Goal: Task Accomplishment & Management: Use online tool/utility

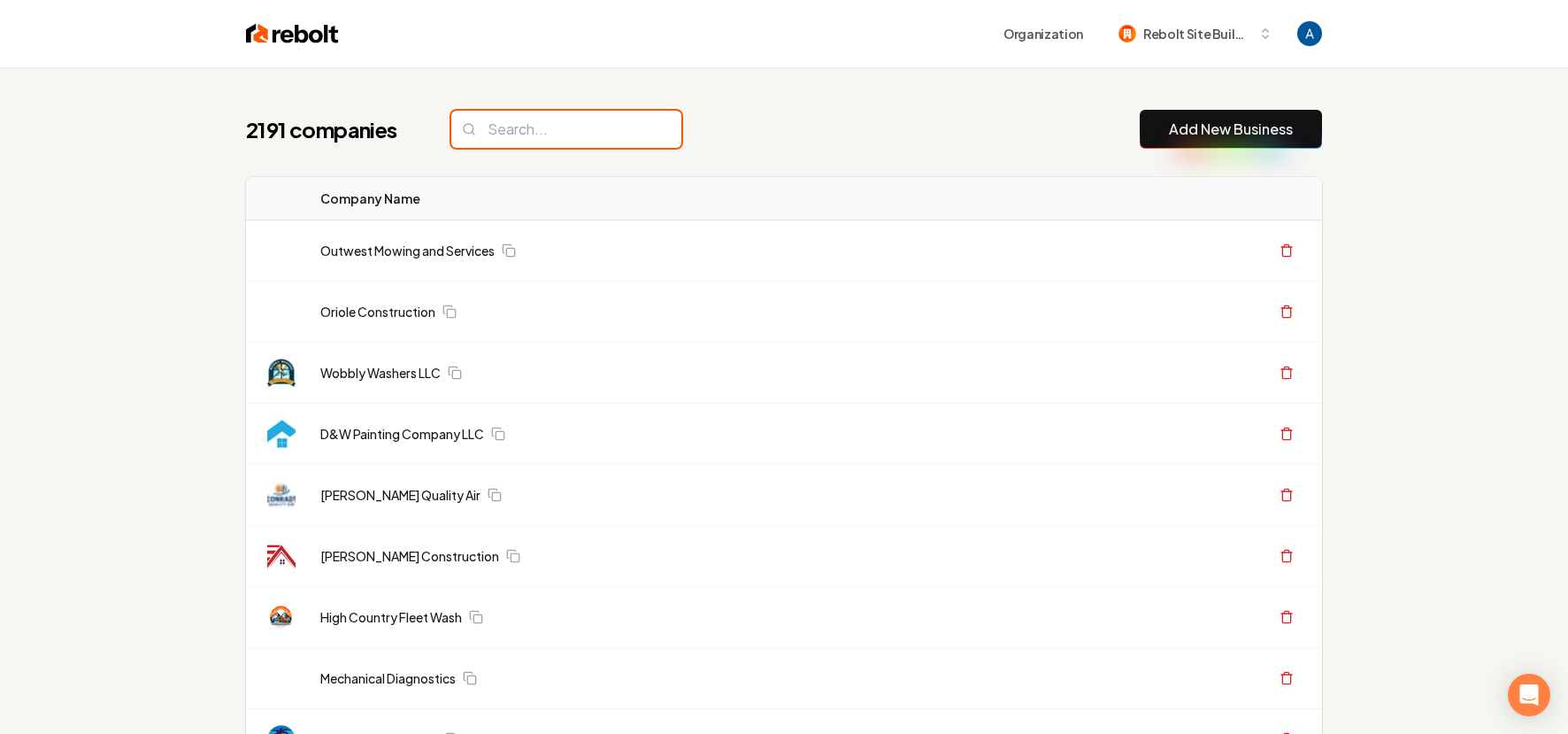
click at [565, 134] on input "search" at bounding box center [566, 128] width 230 height 37
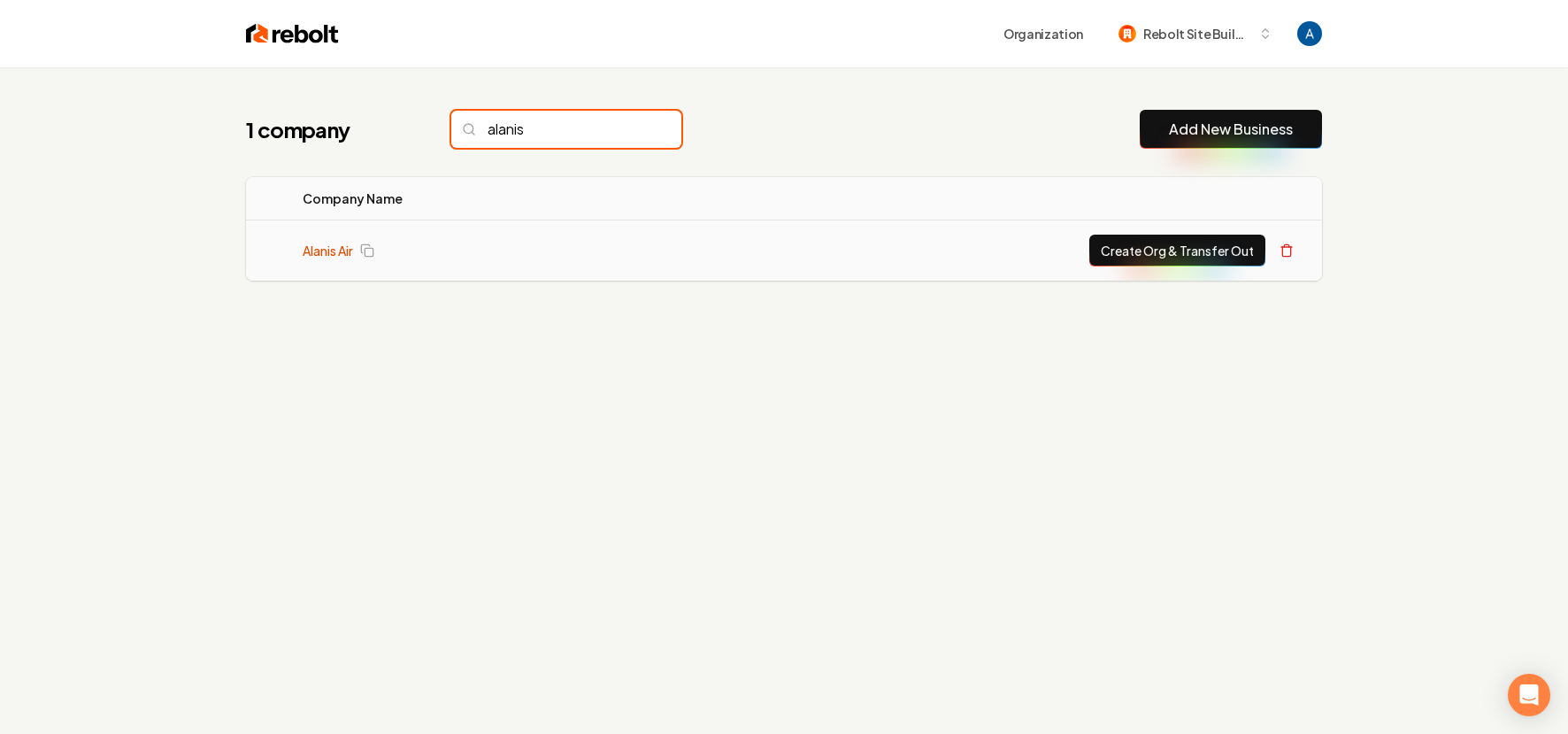
type input "alanis"
click at [331, 251] on link "Alanis Air" at bounding box center [328, 250] width 50 height 18
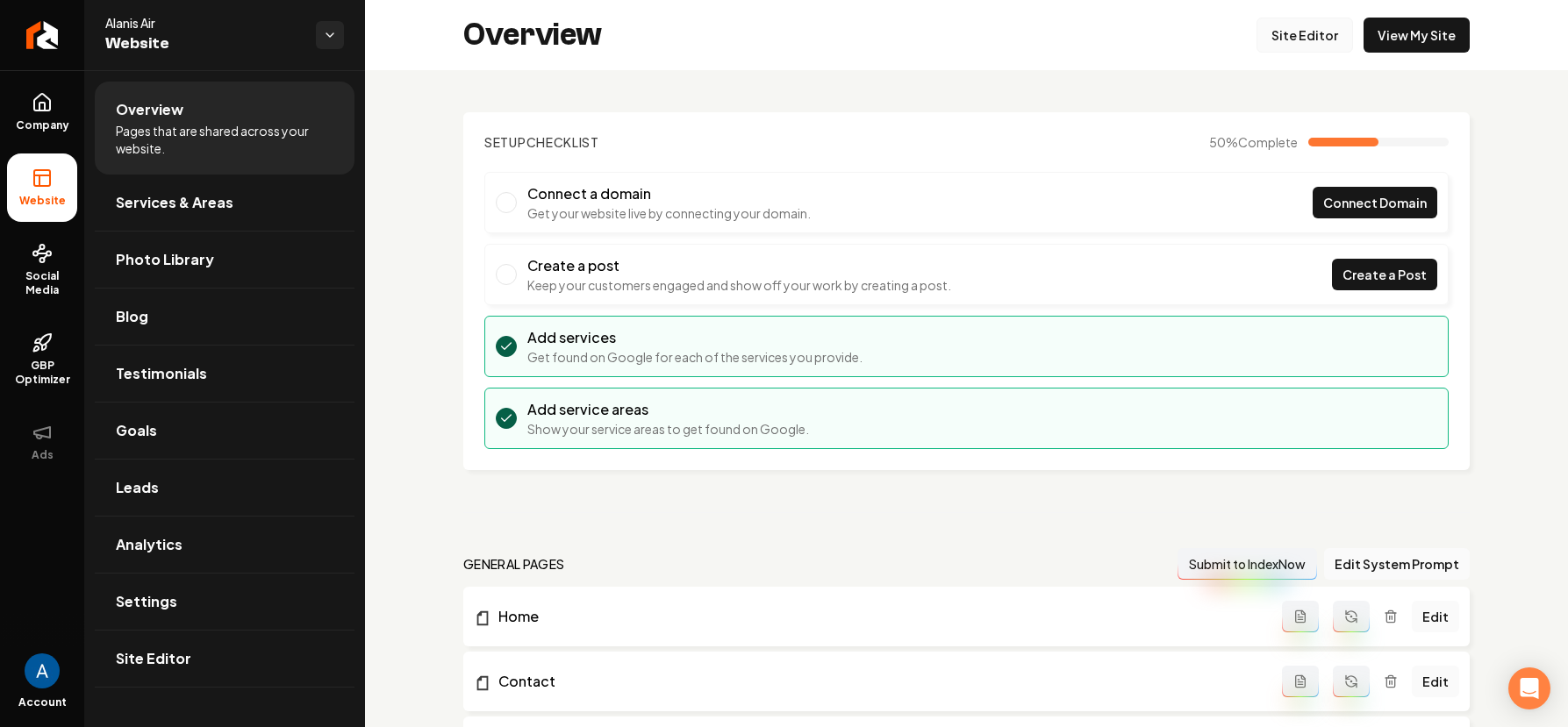
click at [1279, 38] on link "Site Editor" at bounding box center [1305, 35] width 96 height 35
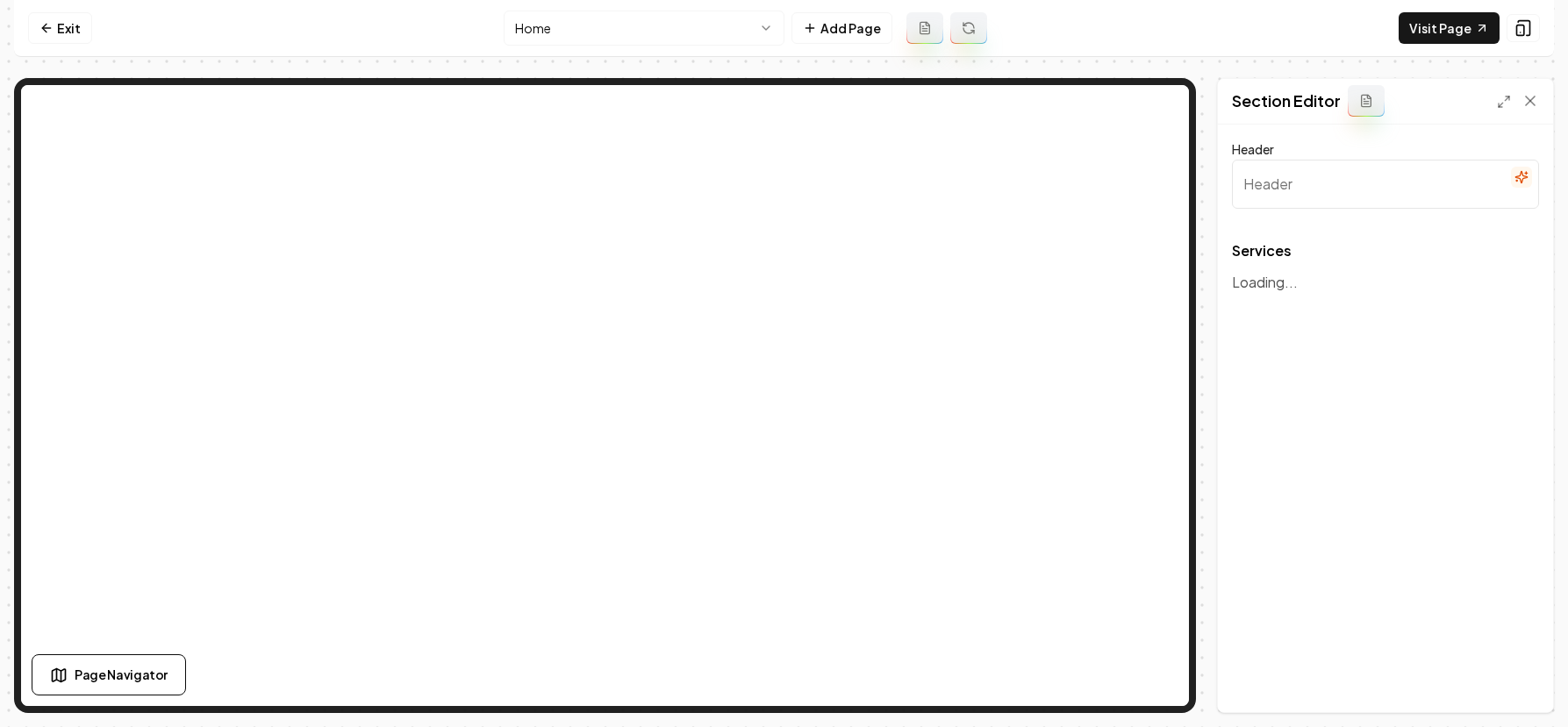
type input "Our Expert HVAC Services"
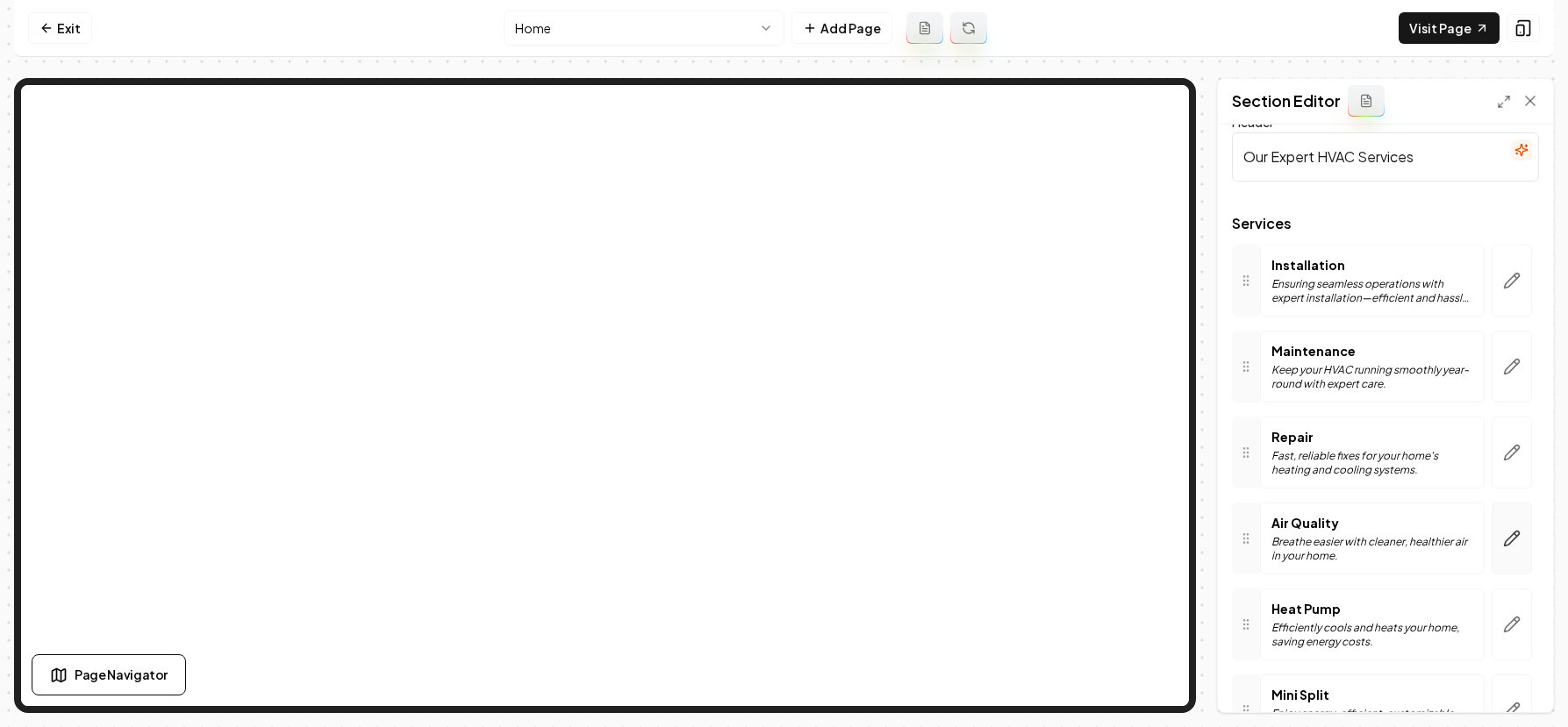
scroll to position [29, 0]
click at [1503, 543] on icon "button" at bounding box center [1511, 537] width 18 height 18
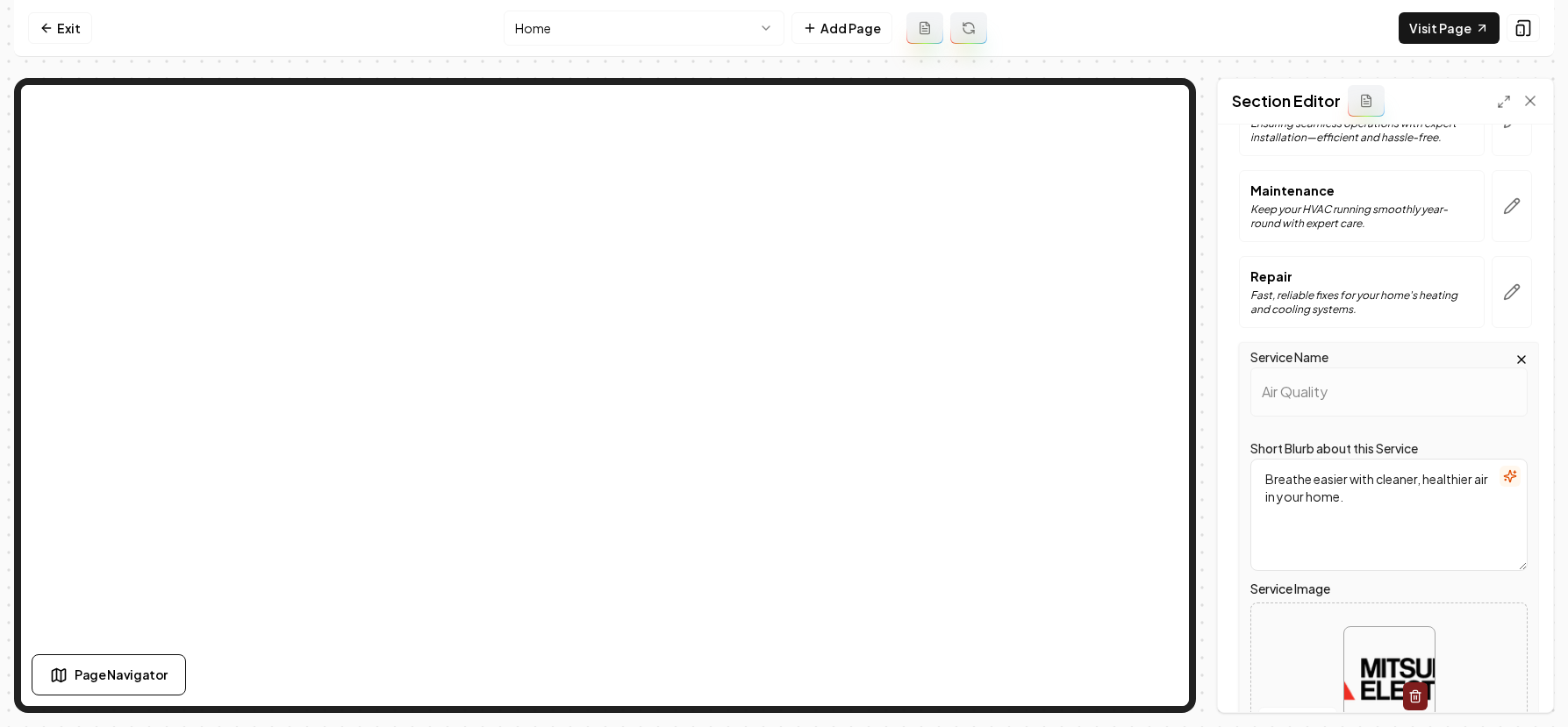
scroll to position [310, 0]
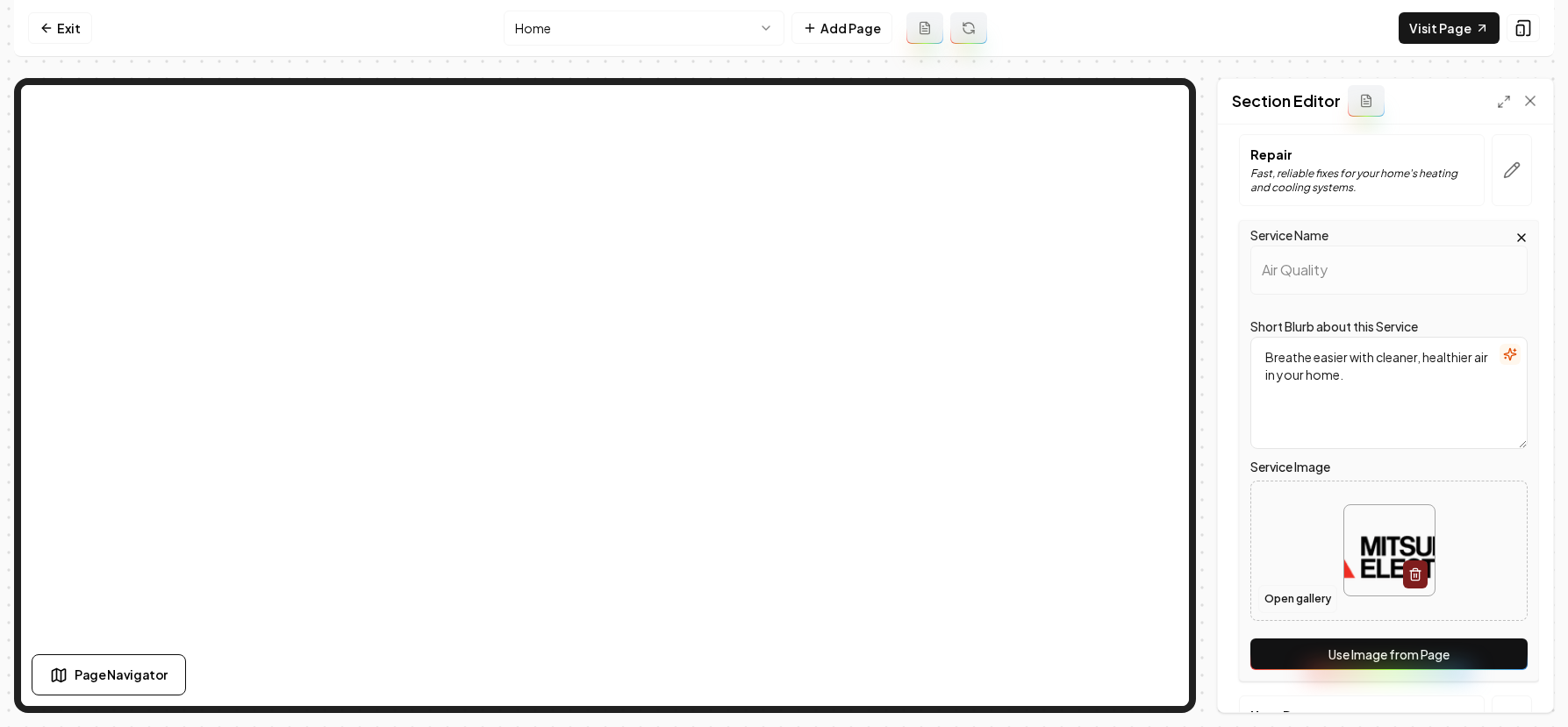
click at [1284, 596] on button "Open gallery" at bounding box center [1298, 599] width 79 height 28
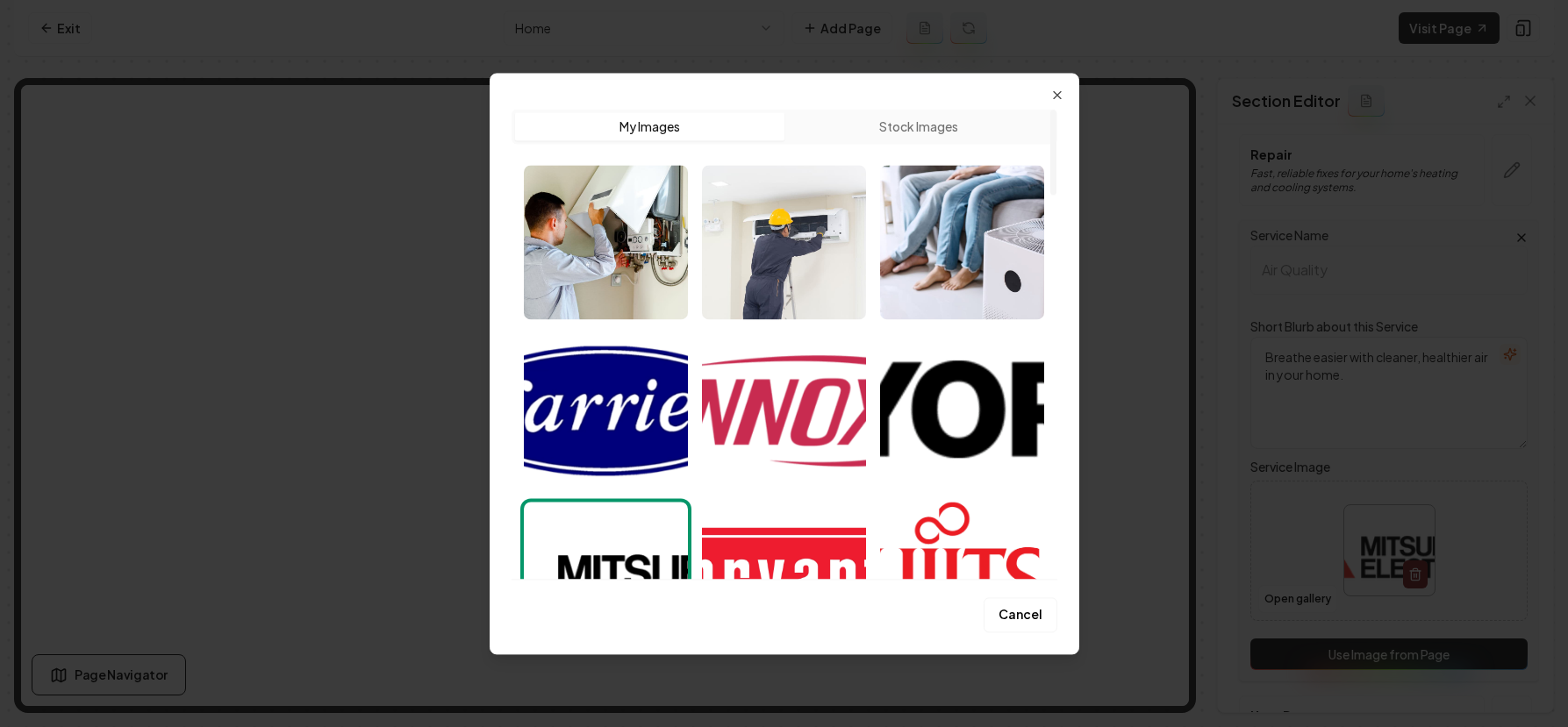
click at [868, 131] on button "Stock Images" at bounding box center [920, 126] width 270 height 28
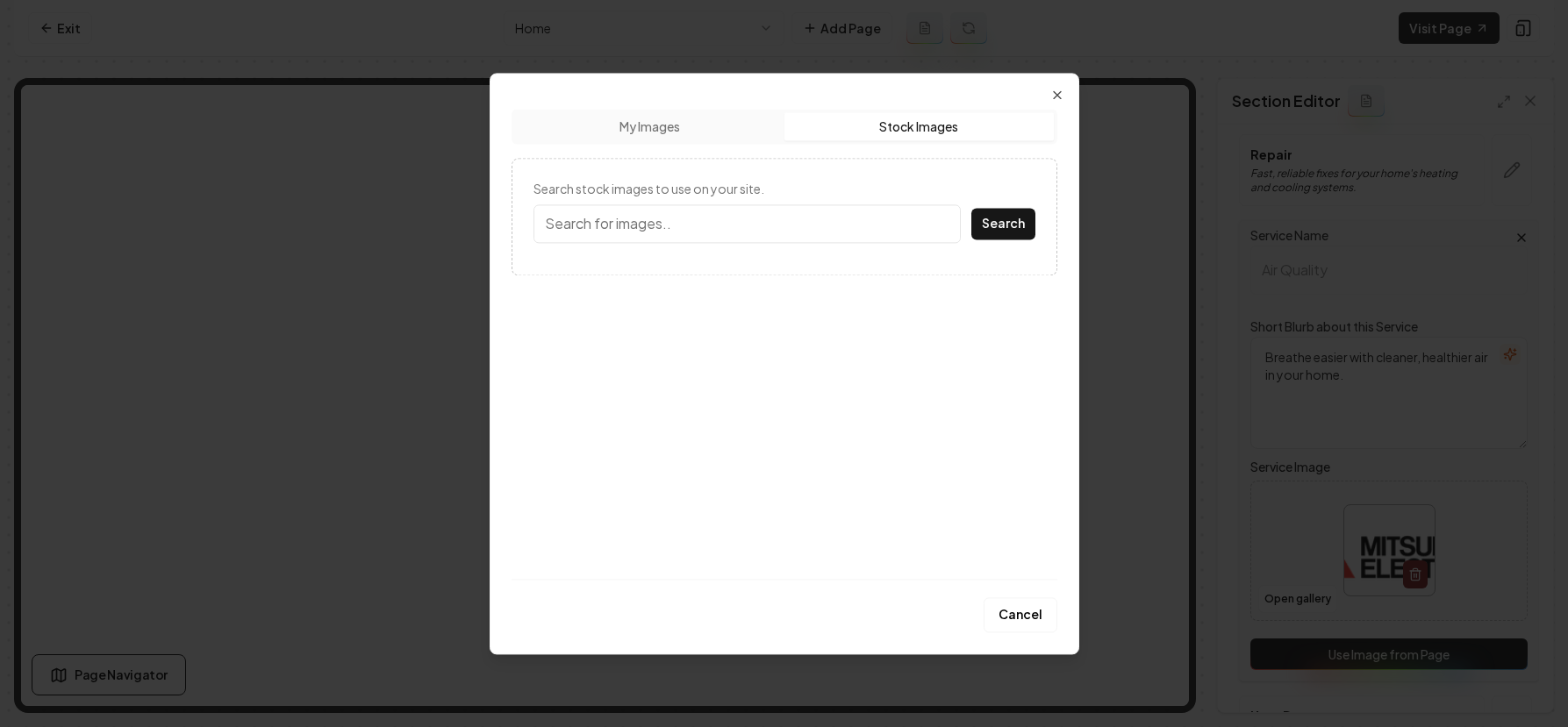
click at [752, 234] on input "Search stock images to use on your site." at bounding box center [747, 223] width 428 height 39
type input "Thermostat"
click at [1036, 227] on div "Search stock images to use on your site. Thermostat Search" at bounding box center [784, 217] width 546 height 118
click at [1025, 226] on button "Search" at bounding box center [1004, 224] width 64 height 32
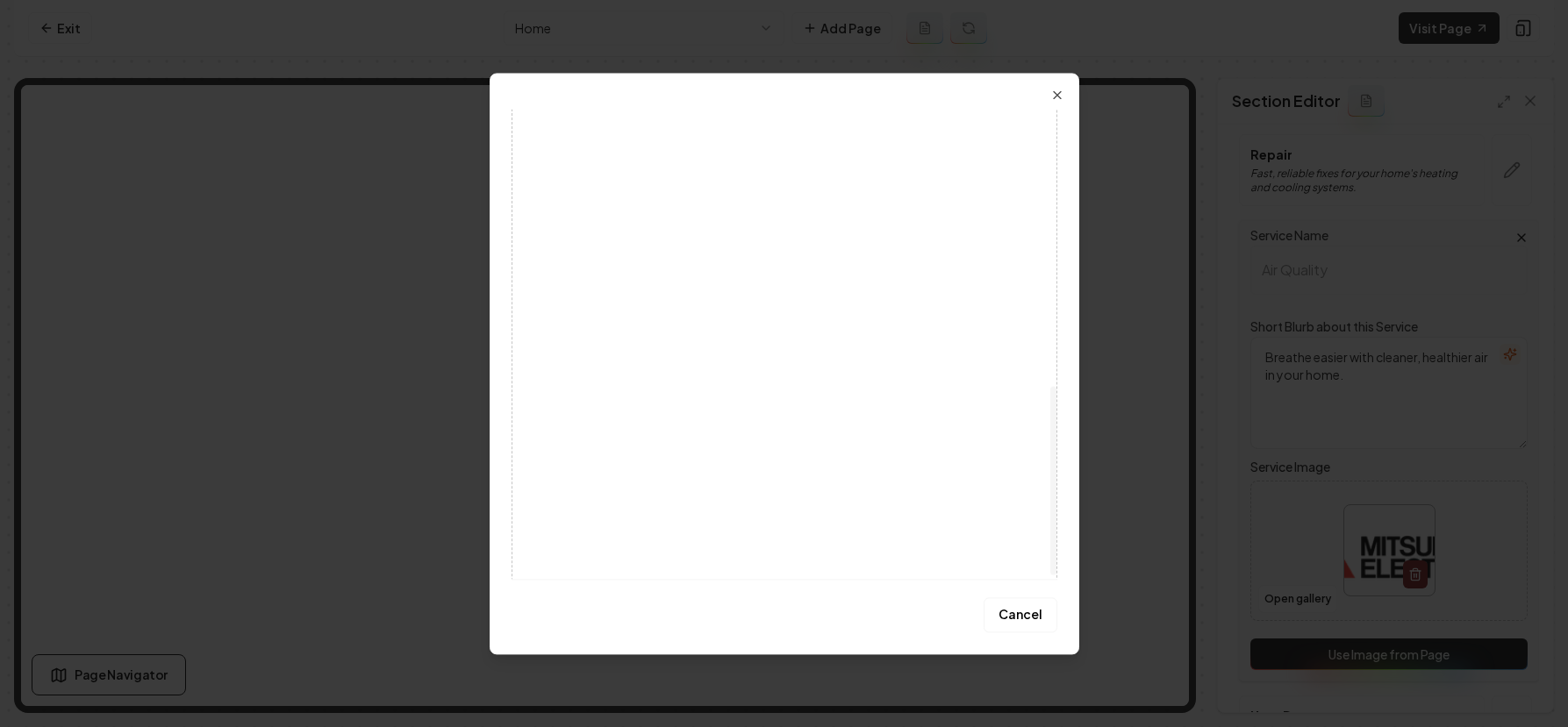
scroll to position [324, 0]
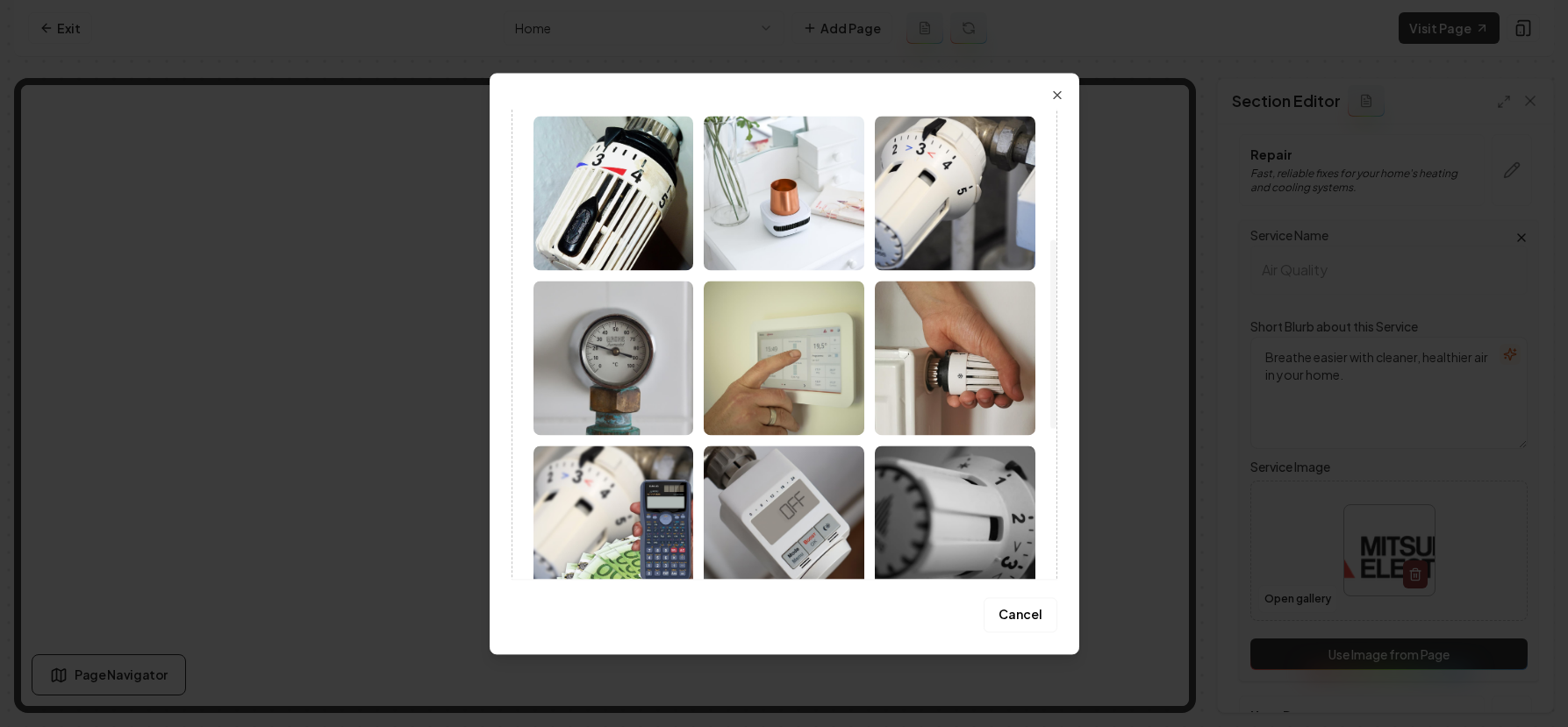
click at [789, 376] on img at bounding box center [784, 358] width 160 height 154
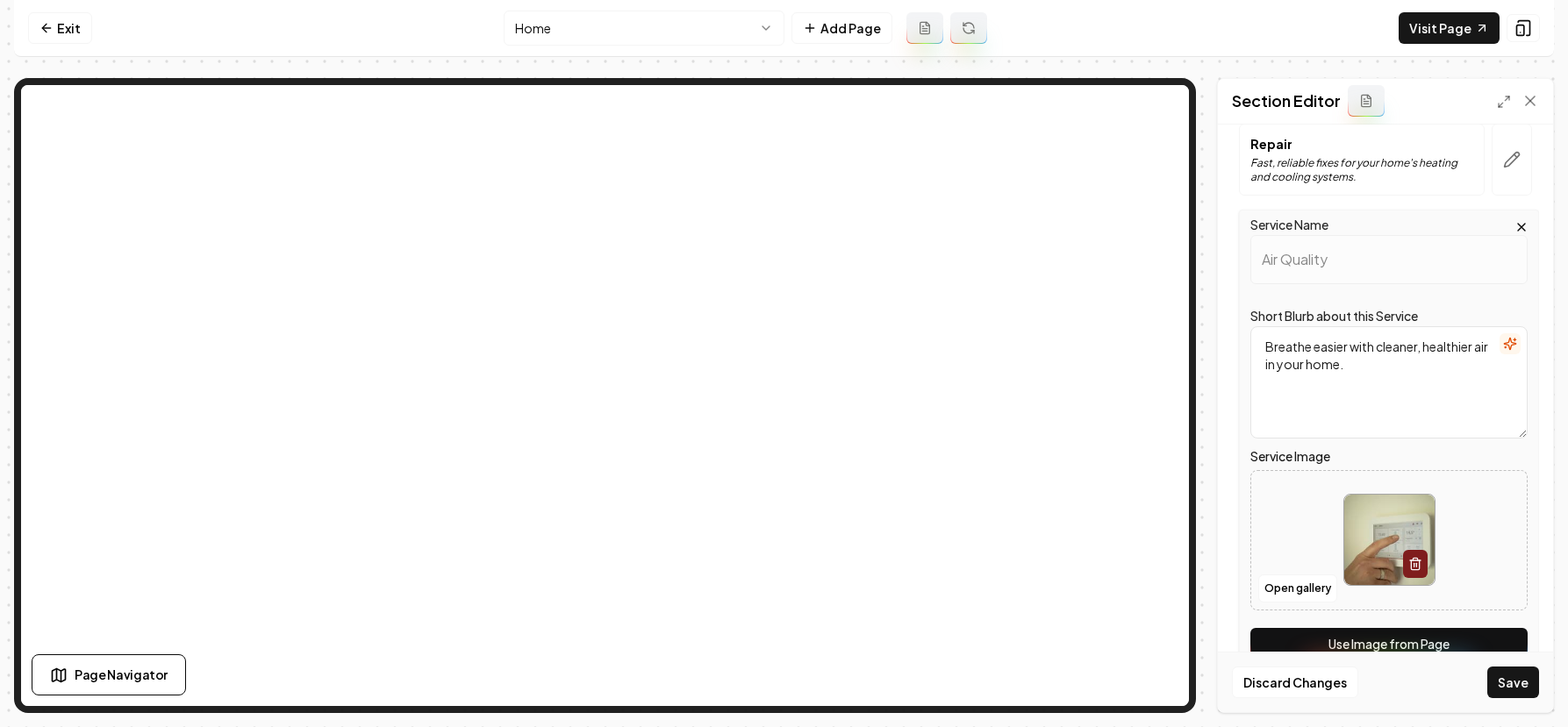
scroll to position [418, 0]
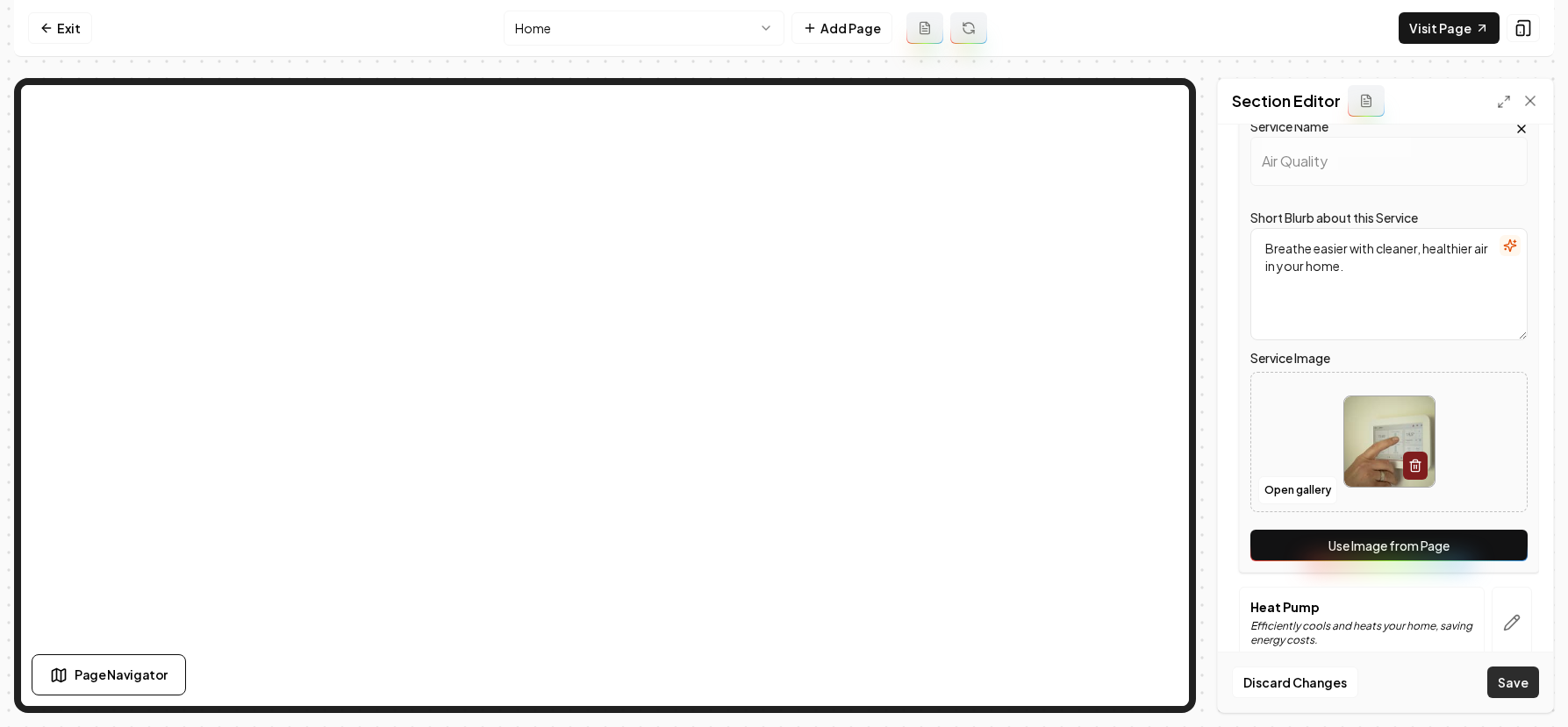
click at [1506, 675] on button "Save" at bounding box center [1513, 683] width 52 height 32
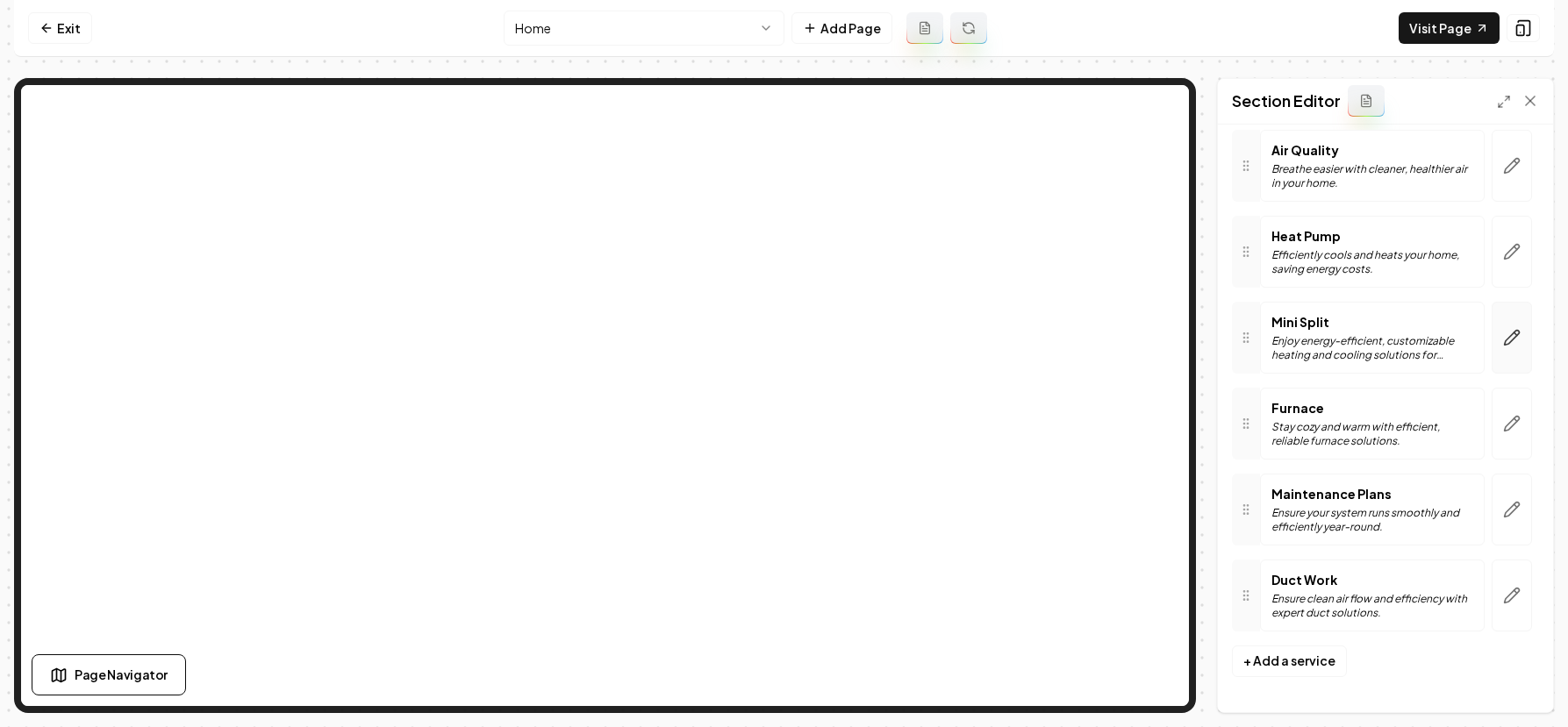
click at [1503, 342] on icon "button" at bounding box center [1511, 337] width 18 height 18
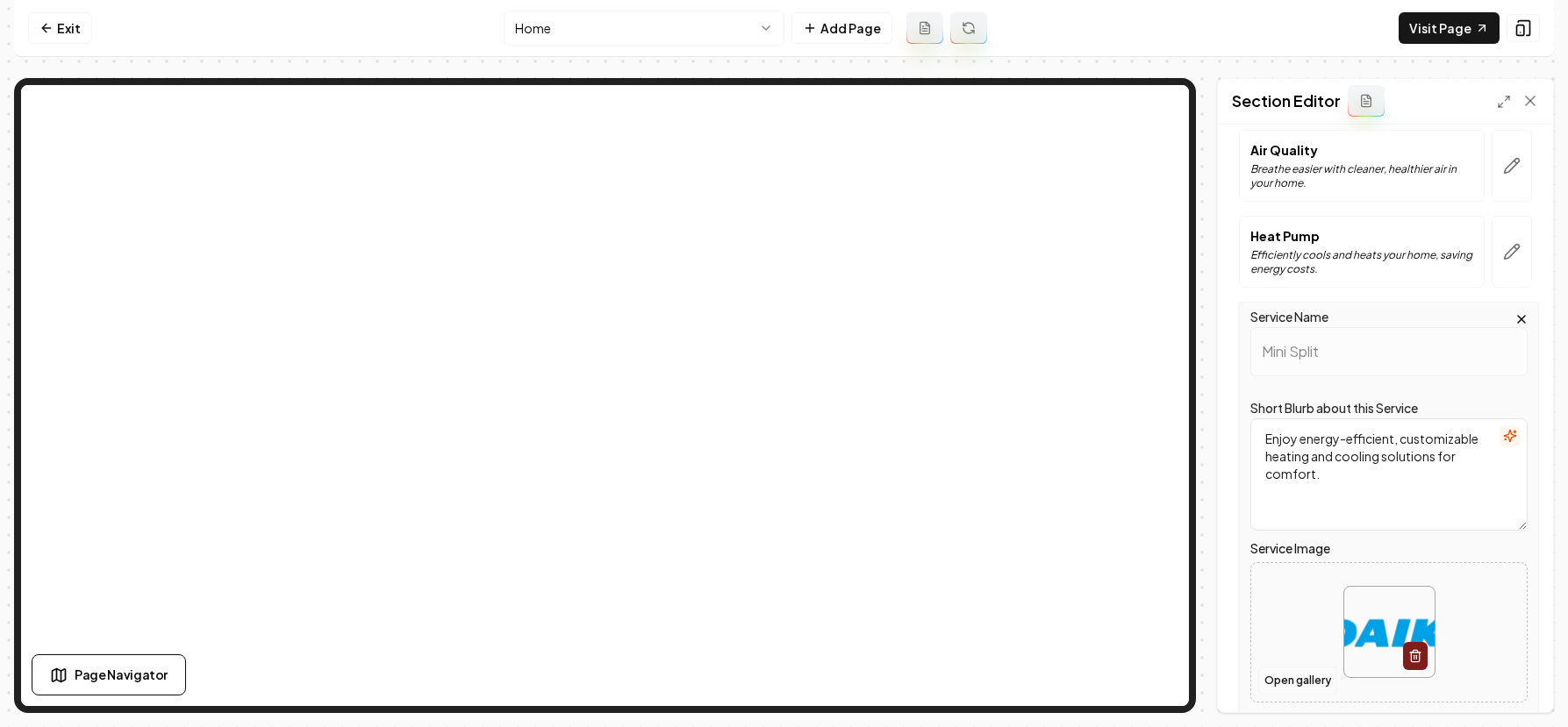
click at [1287, 677] on button "Open gallery" at bounding box center [1298, 681] width 79 height 28
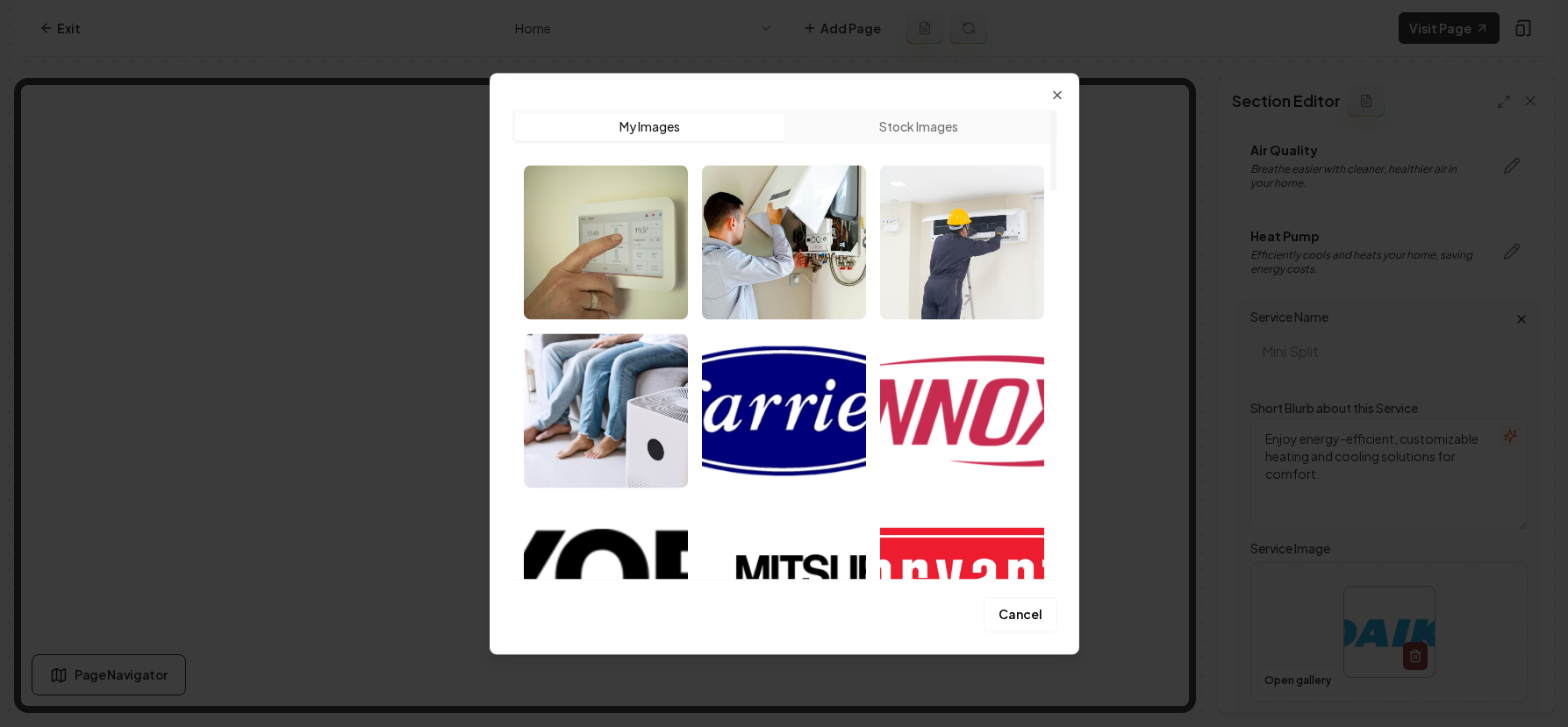
click at [889, 131] on button "Stock Images" at bounding box center [920, 126] width 270 height 28
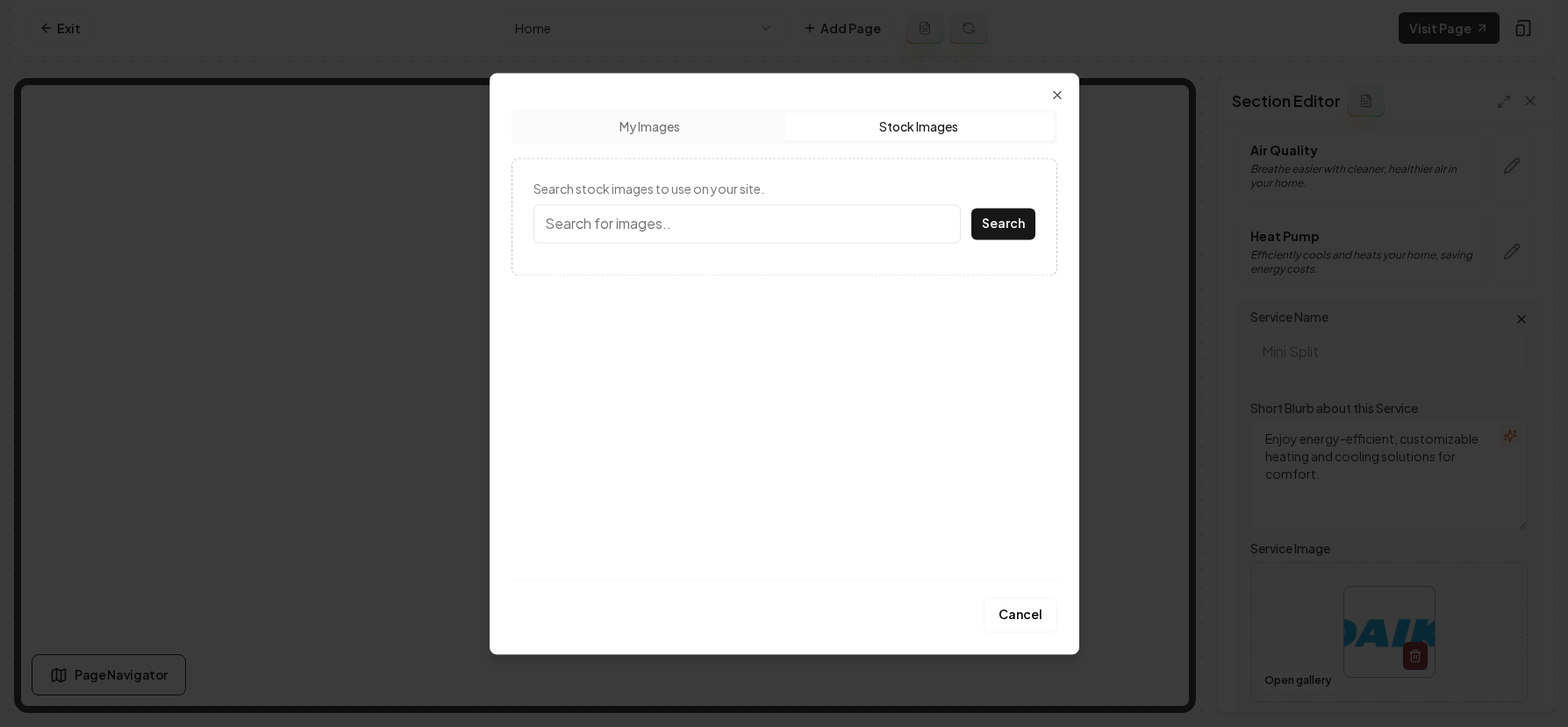
click at [767, 223] on input "Search stock images to use on your site." at bounding box center [747, 223] width 428 height 39
click at [994, 216] on button "Search" at bounding box center [1004, 224] width 64 height 32
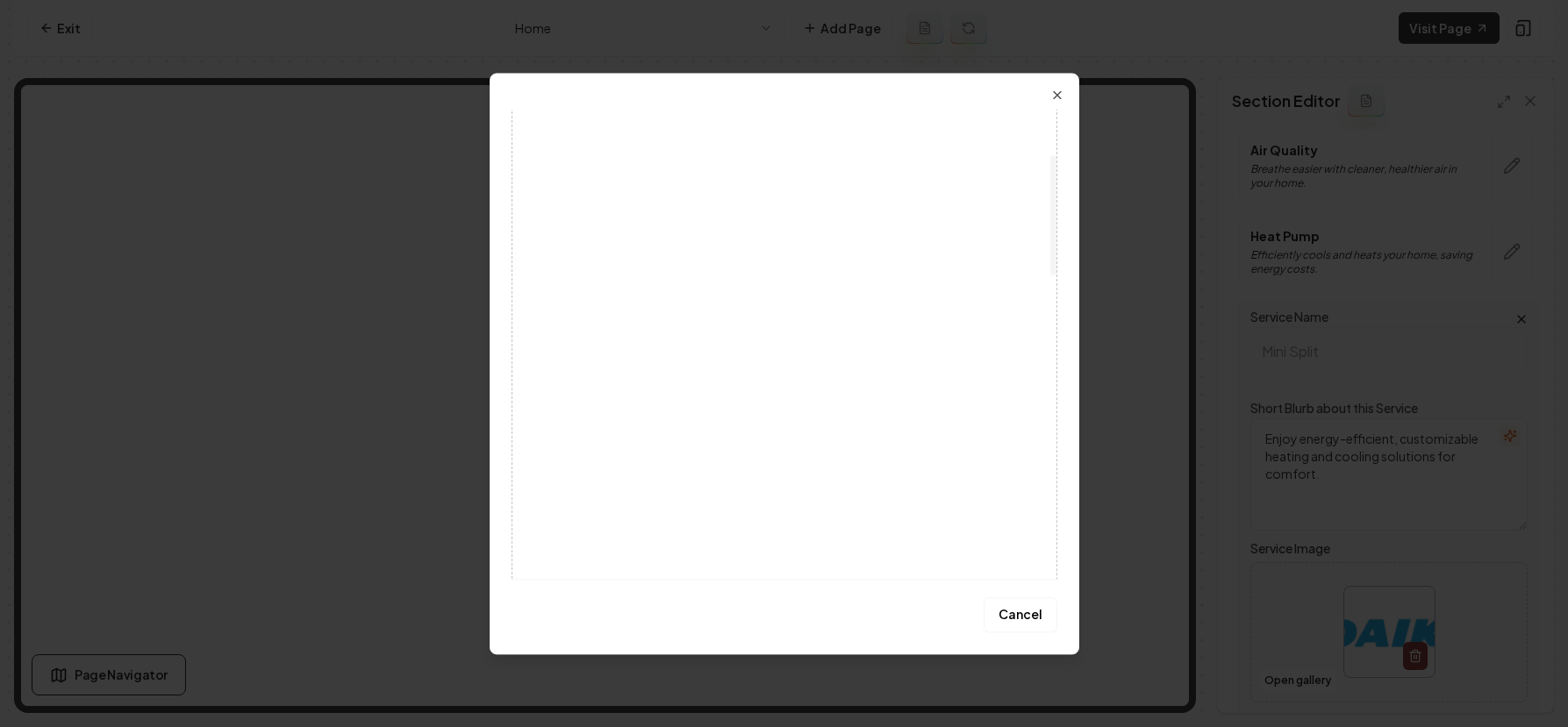
scroll to position [0, 0]
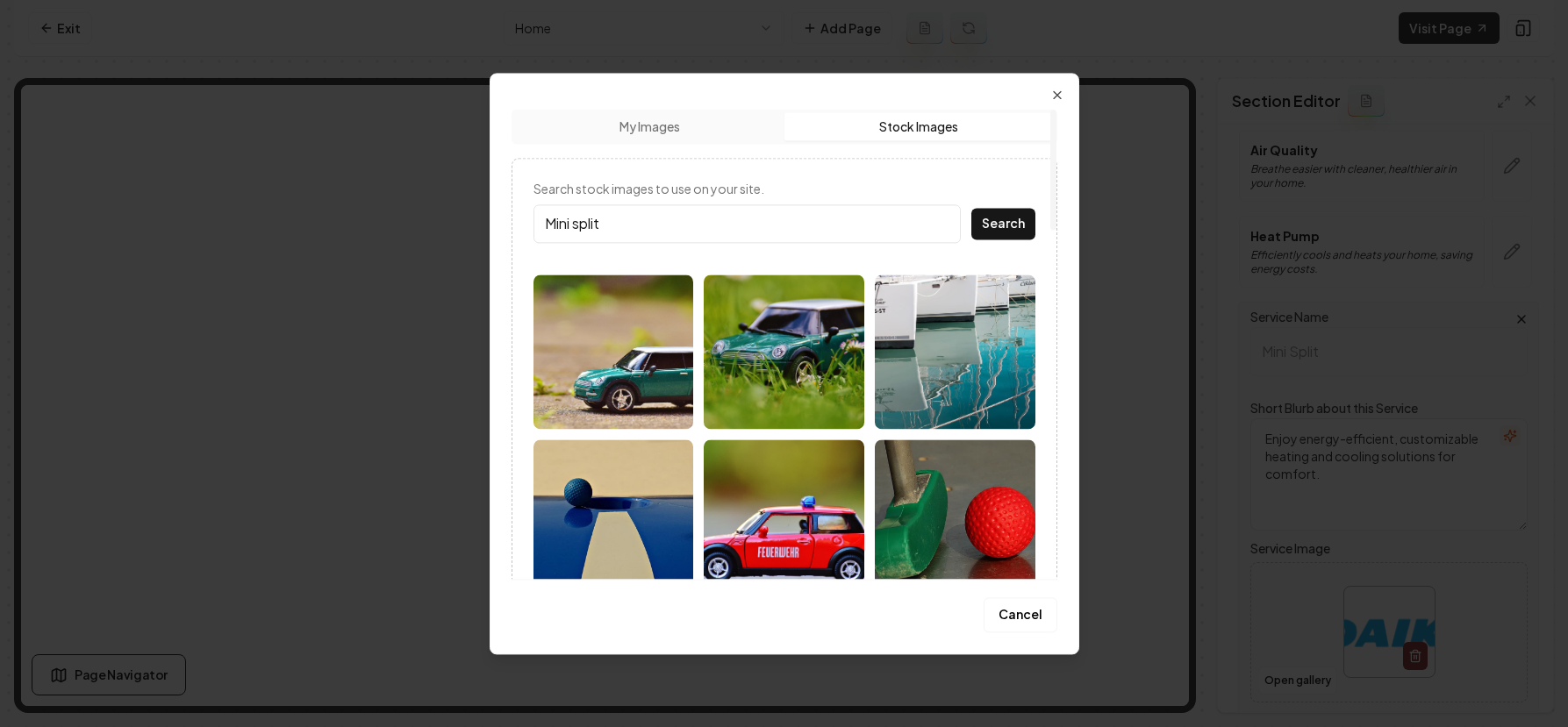
click at [575, 226] on input "Mini split" at bounding box center [747, 223] width 428 height 39
type input "Mini-split"
click at [978, 231] on button "Search" at bounding box center [1004, 224] width 64 height 32
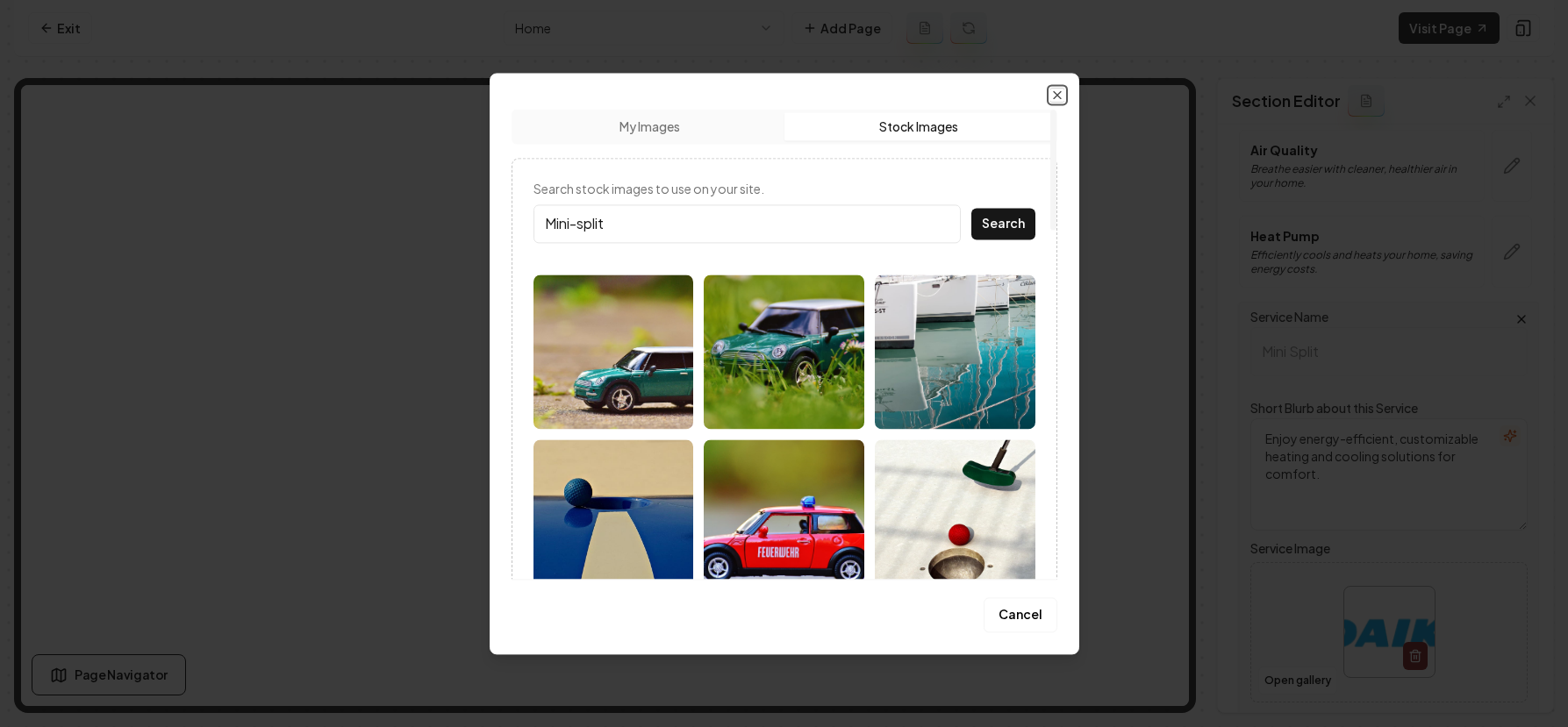
click at [1059, 93] on icon "button" at bounding box center [1057, 94] width 14 height 14
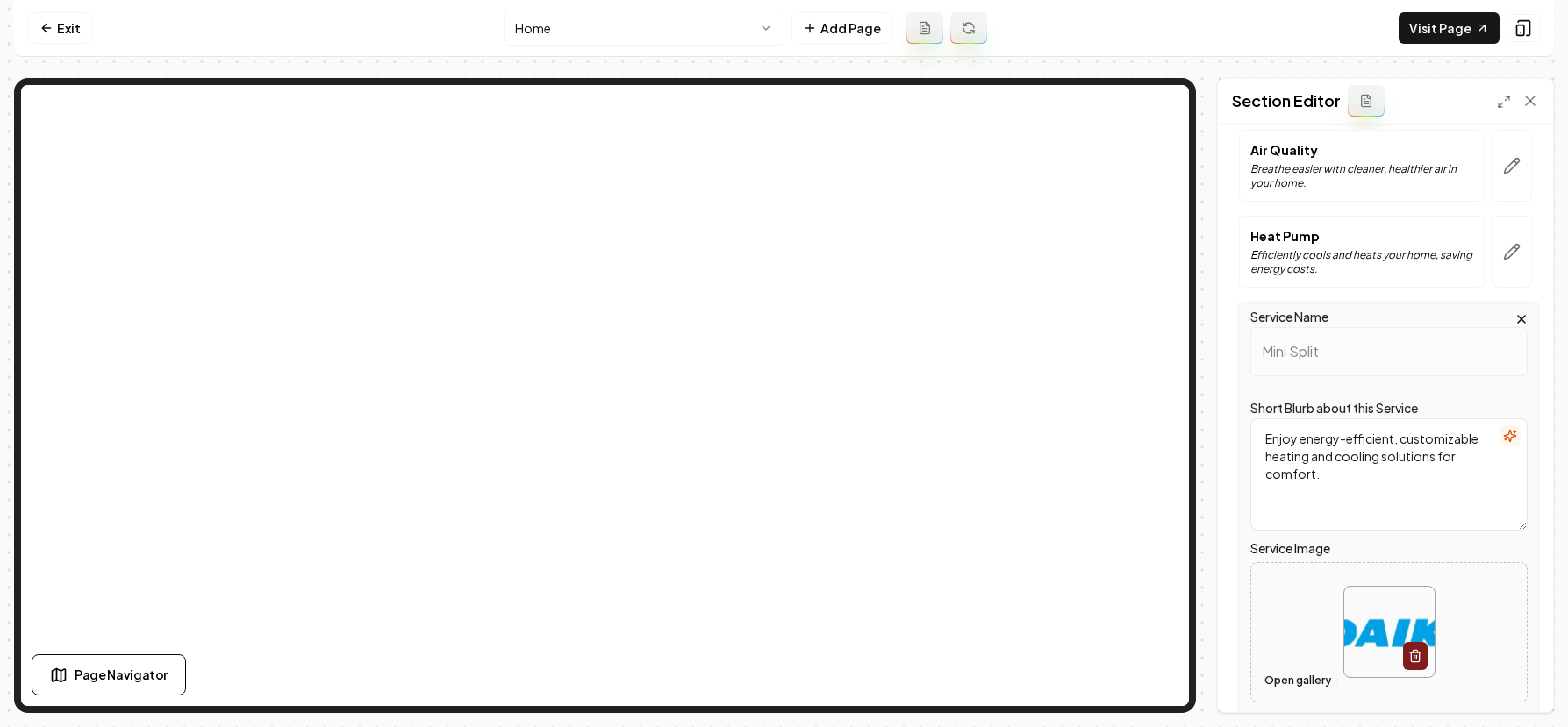
click at [1278, 670] on button "Open gallery" at bounding box center [1298, 681] width 79 height 28
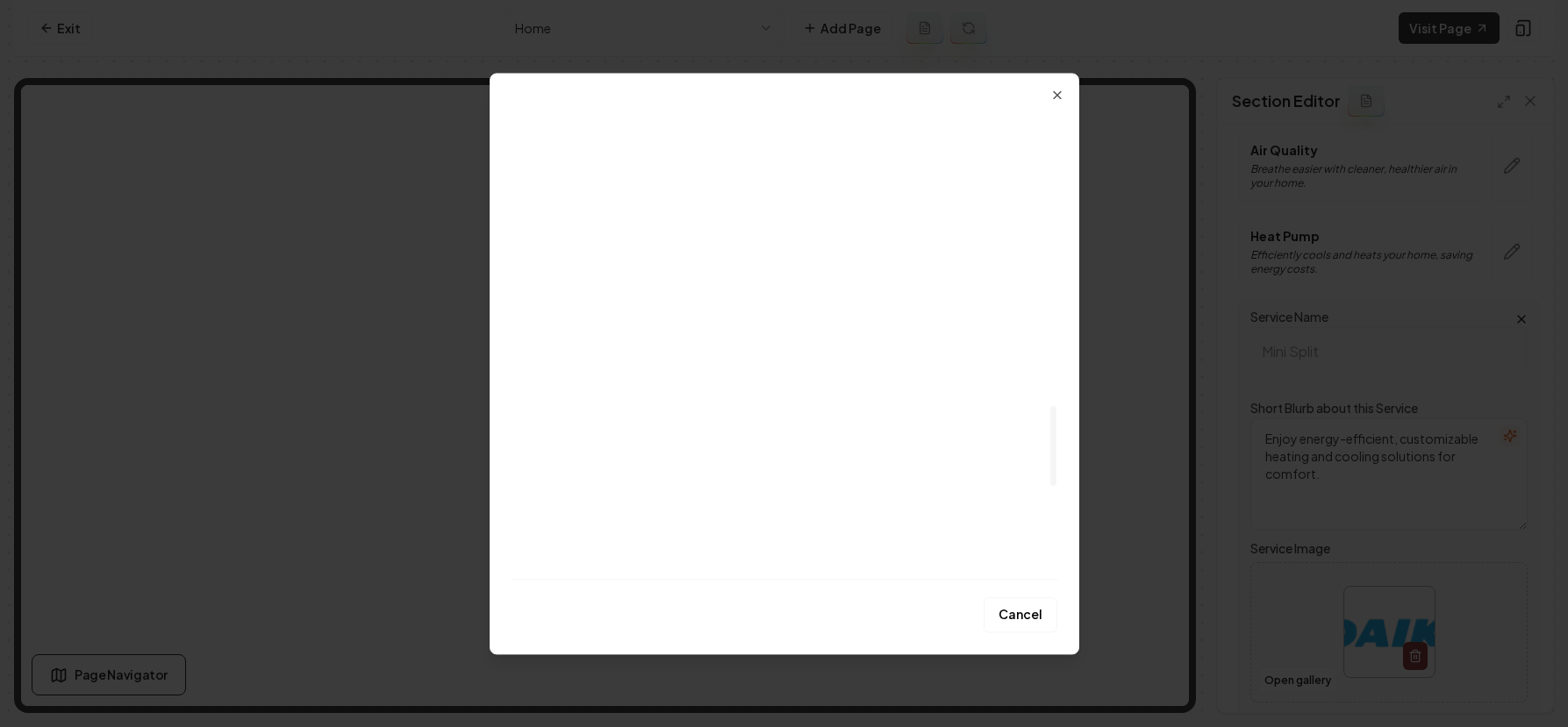
scroll to position [1591, 0]
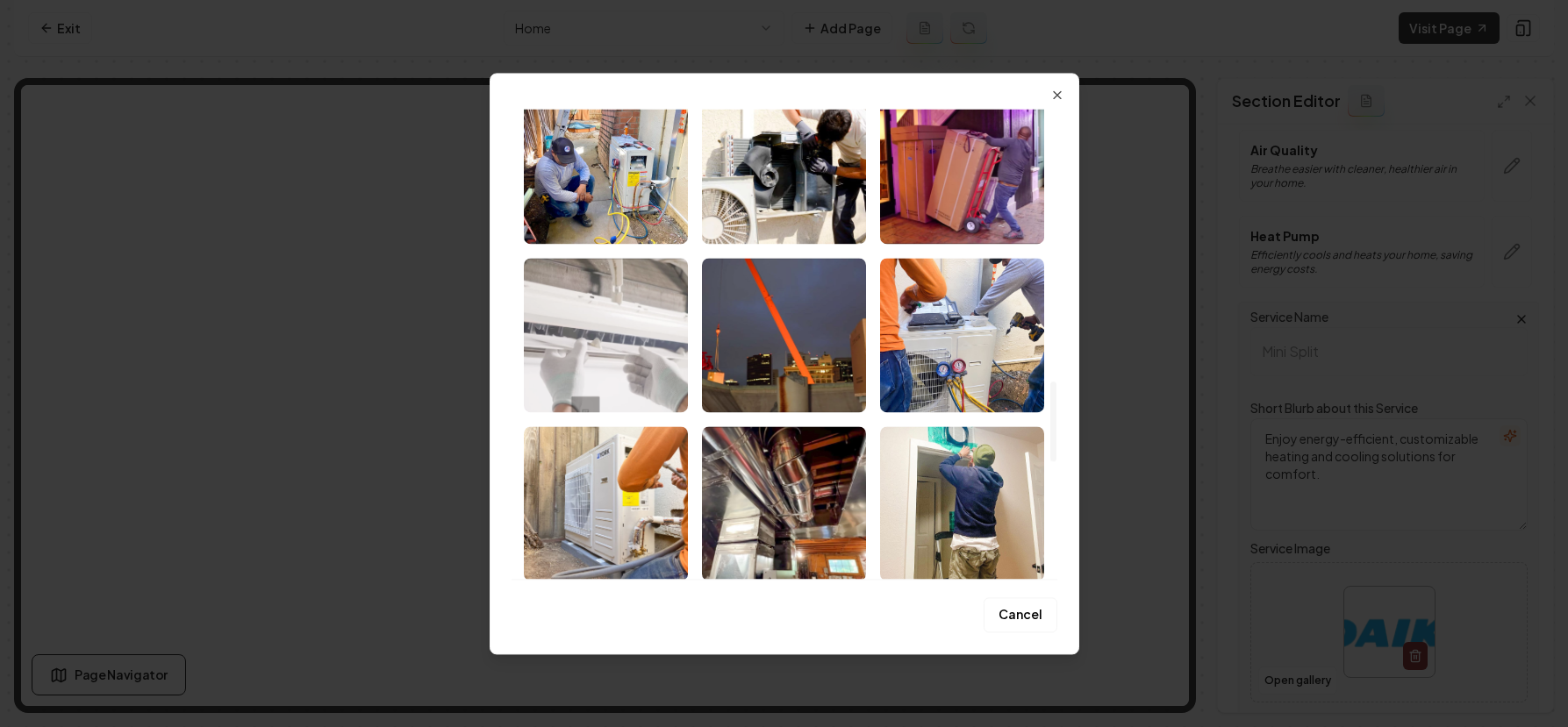
click at [618, 335] on img "Select image image_68b6ff5b5c7cd75eb88214b4.jpeg" at bounding box center [606, 335] width 164 height 154
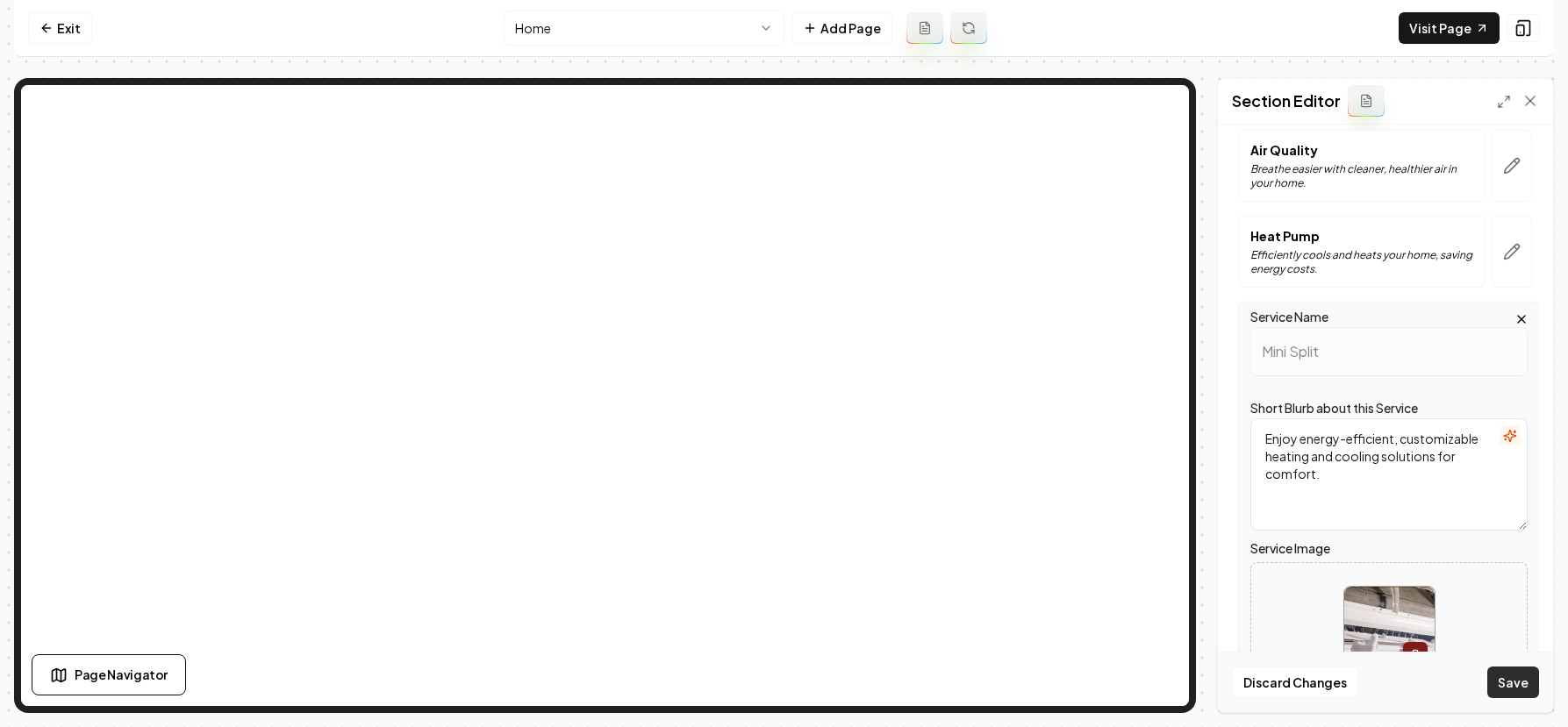
click at [1507, 680] on button "Save" at bounding box center [1513, 683] width 52 height 32
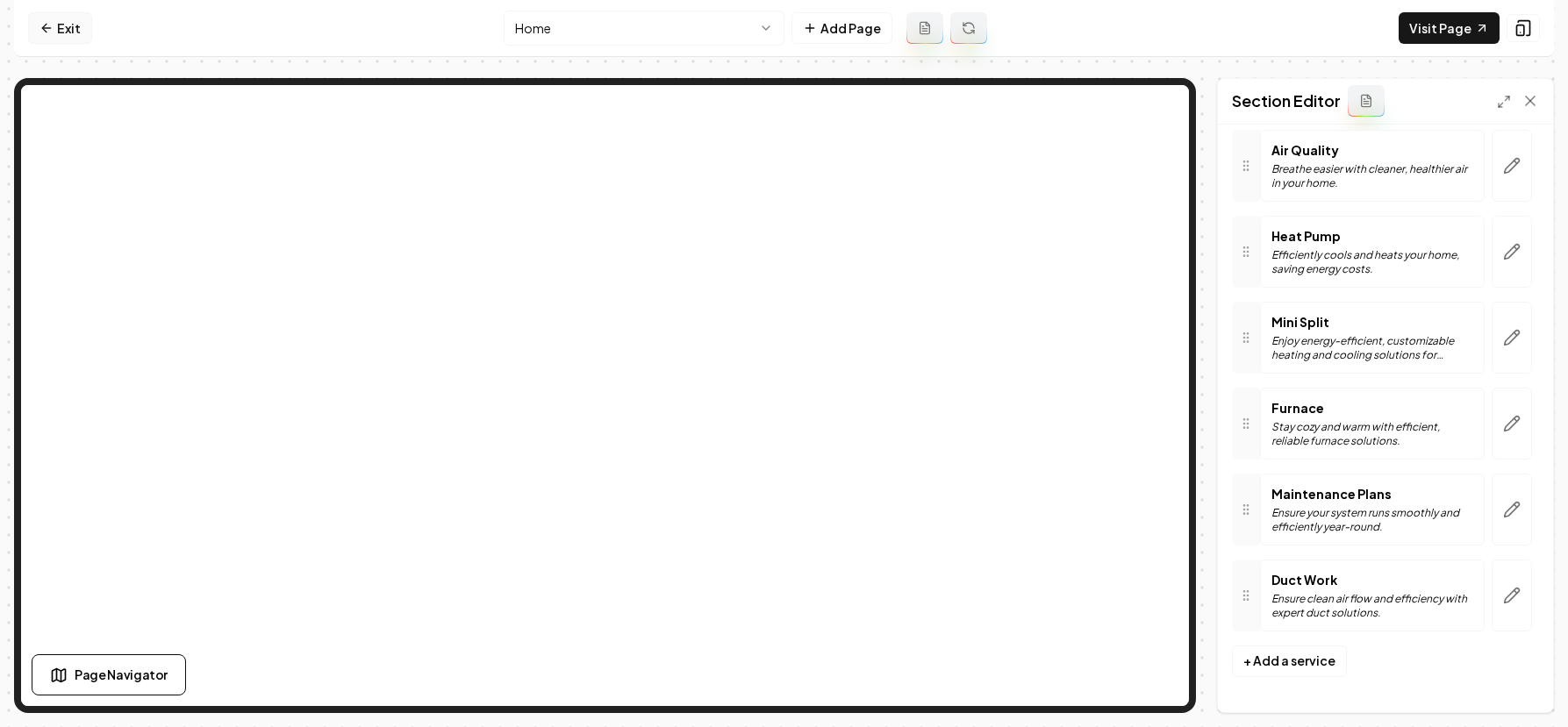
click at [52, 40] on link "Exit" at bounding box center [60, 28] width 64 height 32
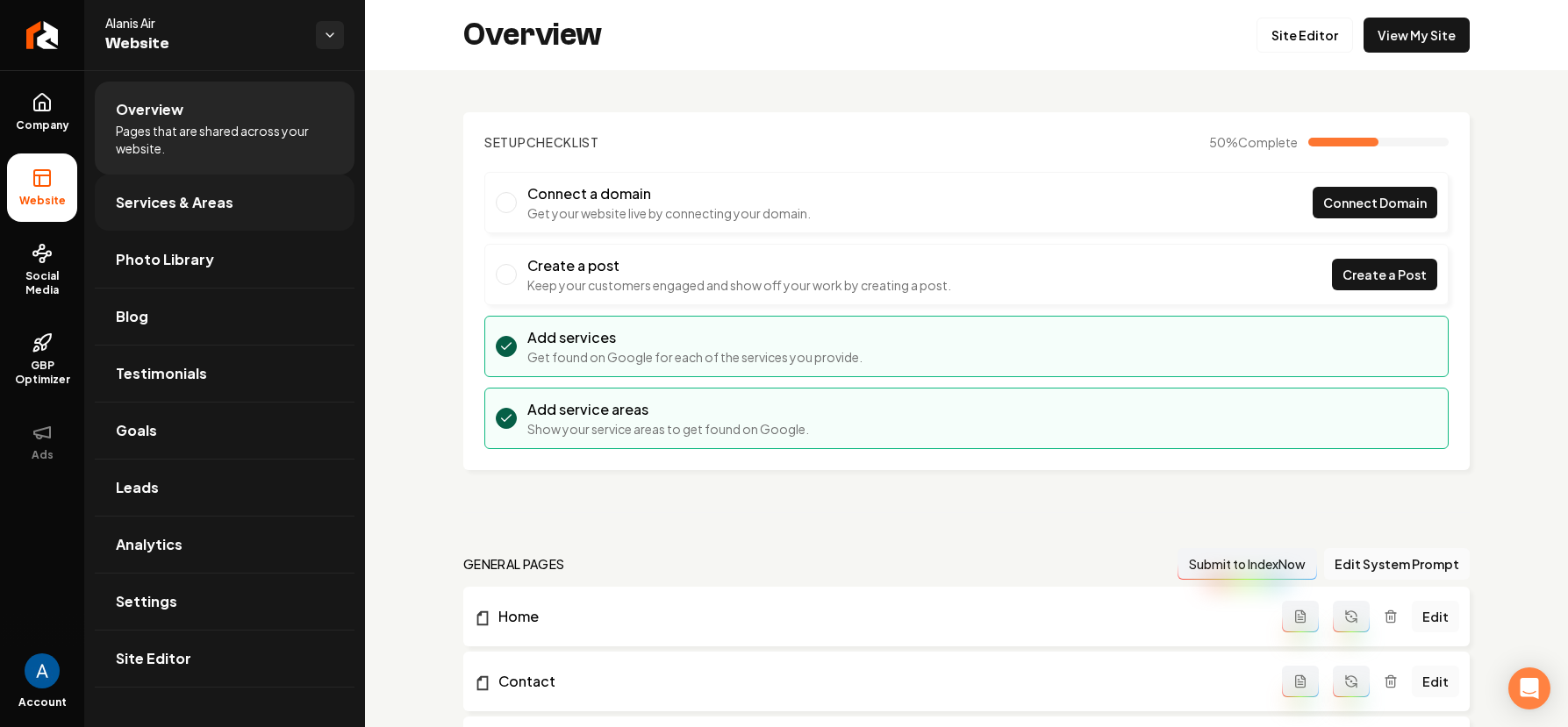
click at [162, 202] on span "Services & Areas" at bounding box center [174, 202] width 118 height 21
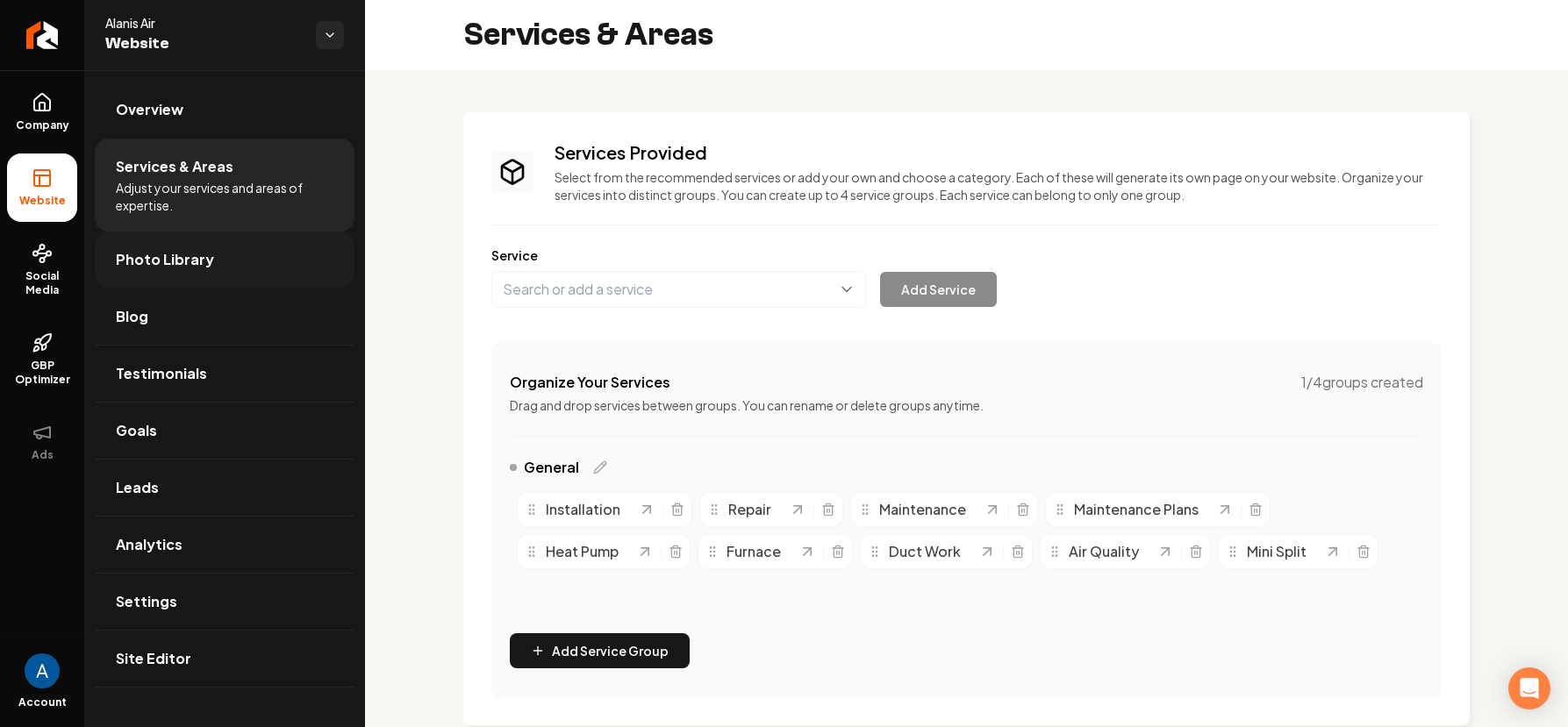
click at [176, 265] on span "Photo Library" at bounding box center [165, 259] width 98 height 21
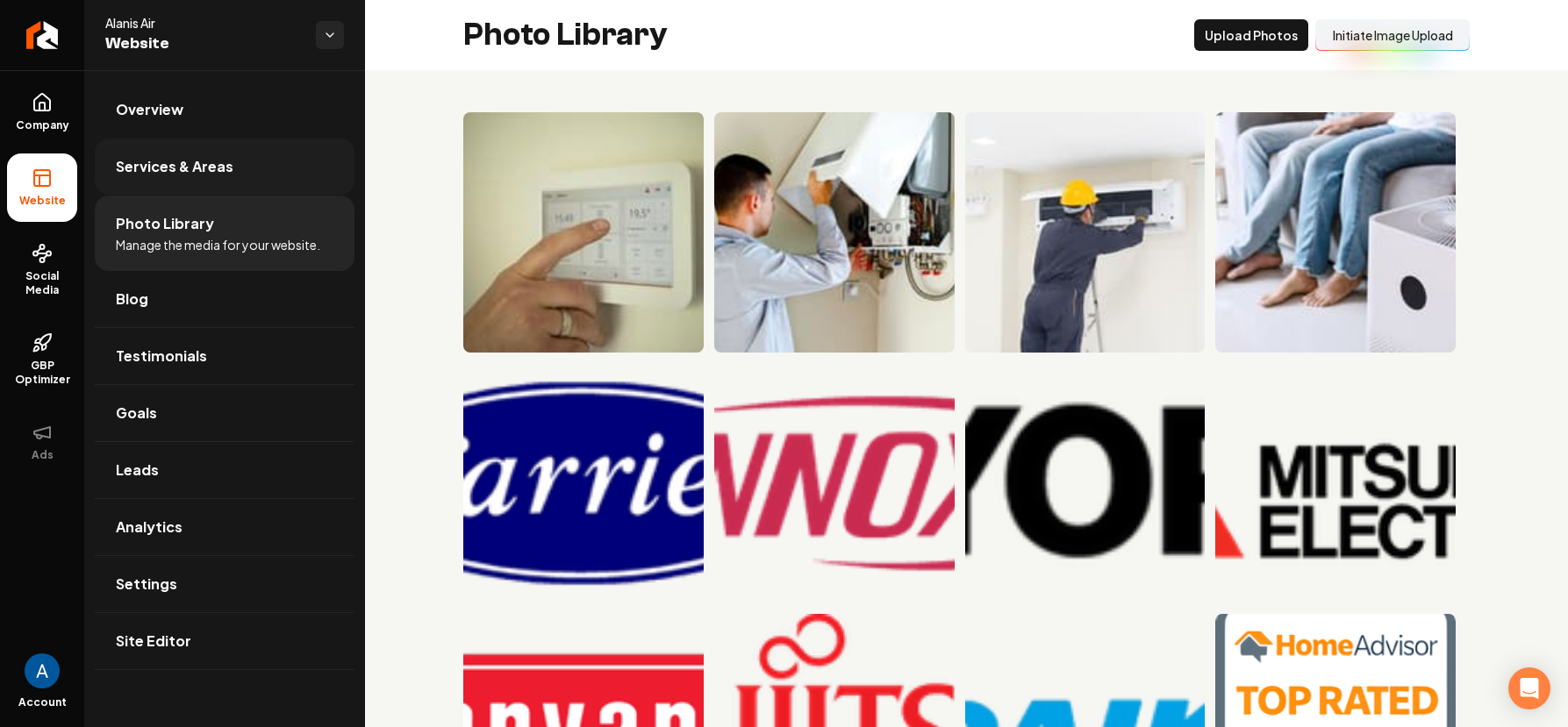
click at [170, 170] on span "Services & Areas" at bounding box center [174, 167] width 118 height 21
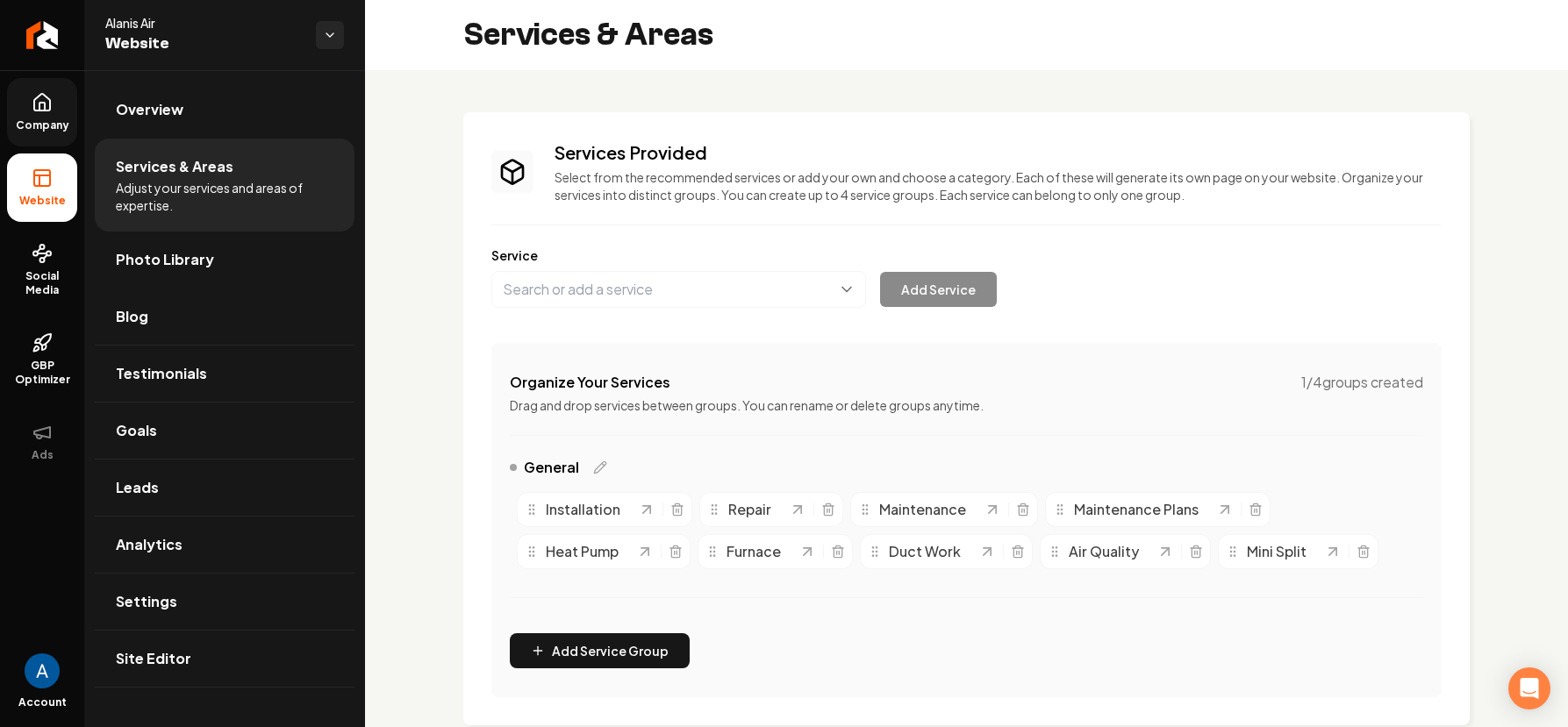
click at [36, 103] on icon at bounding box center [42, 103] width 21 height 21
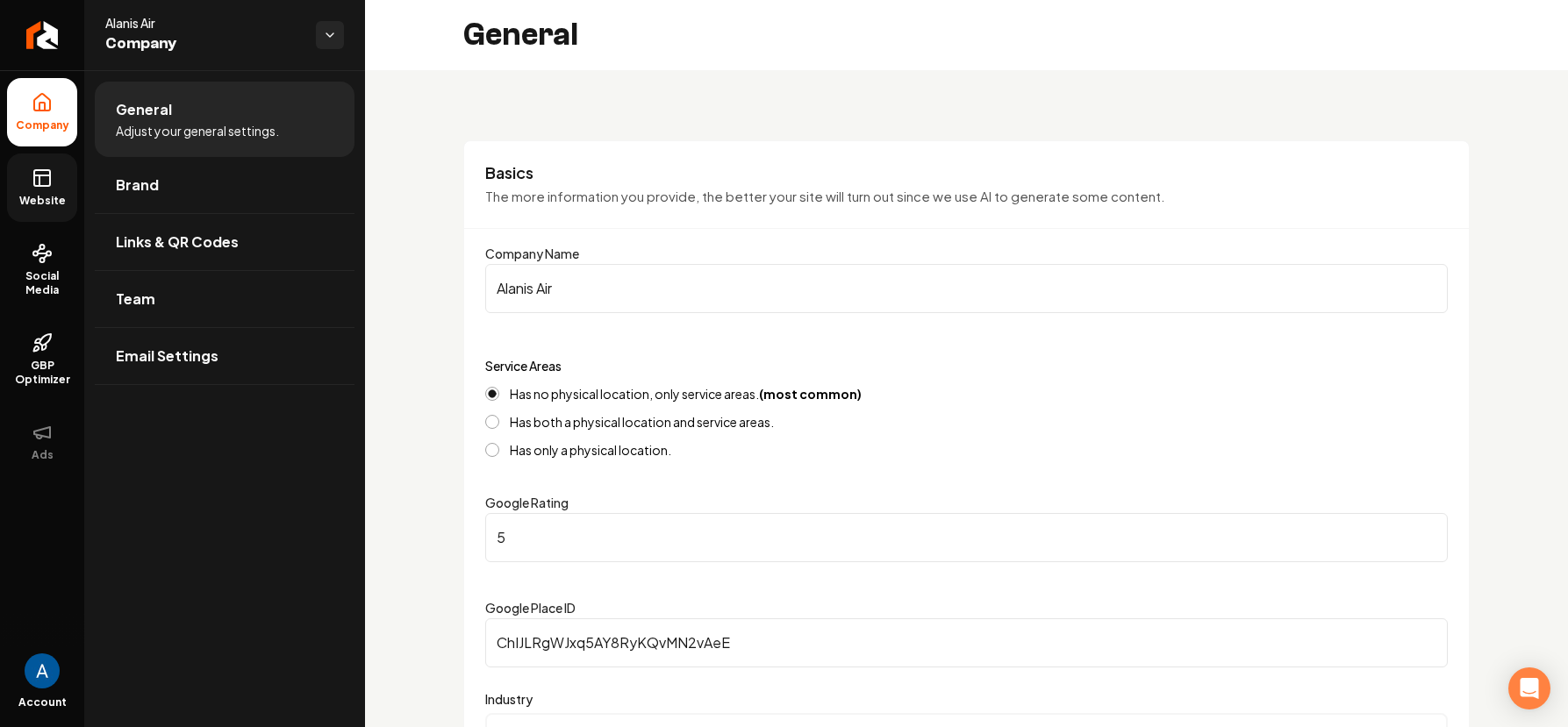
click at [40, 179] on icon at bounding box center [40, 180] width 0 height 10
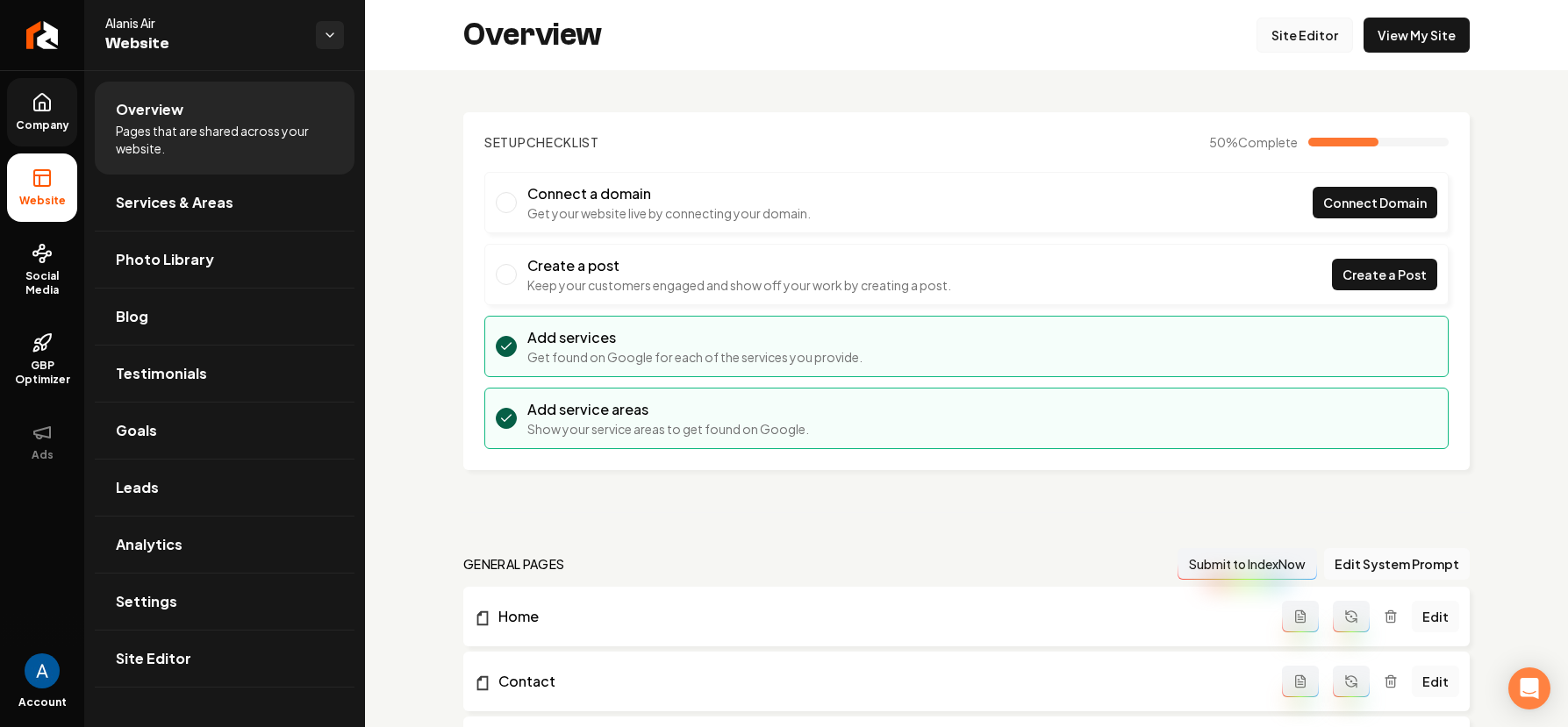
click at [1324, 39] on link "Site Editor" at bounding box center [1305, 35] width 96 height 35
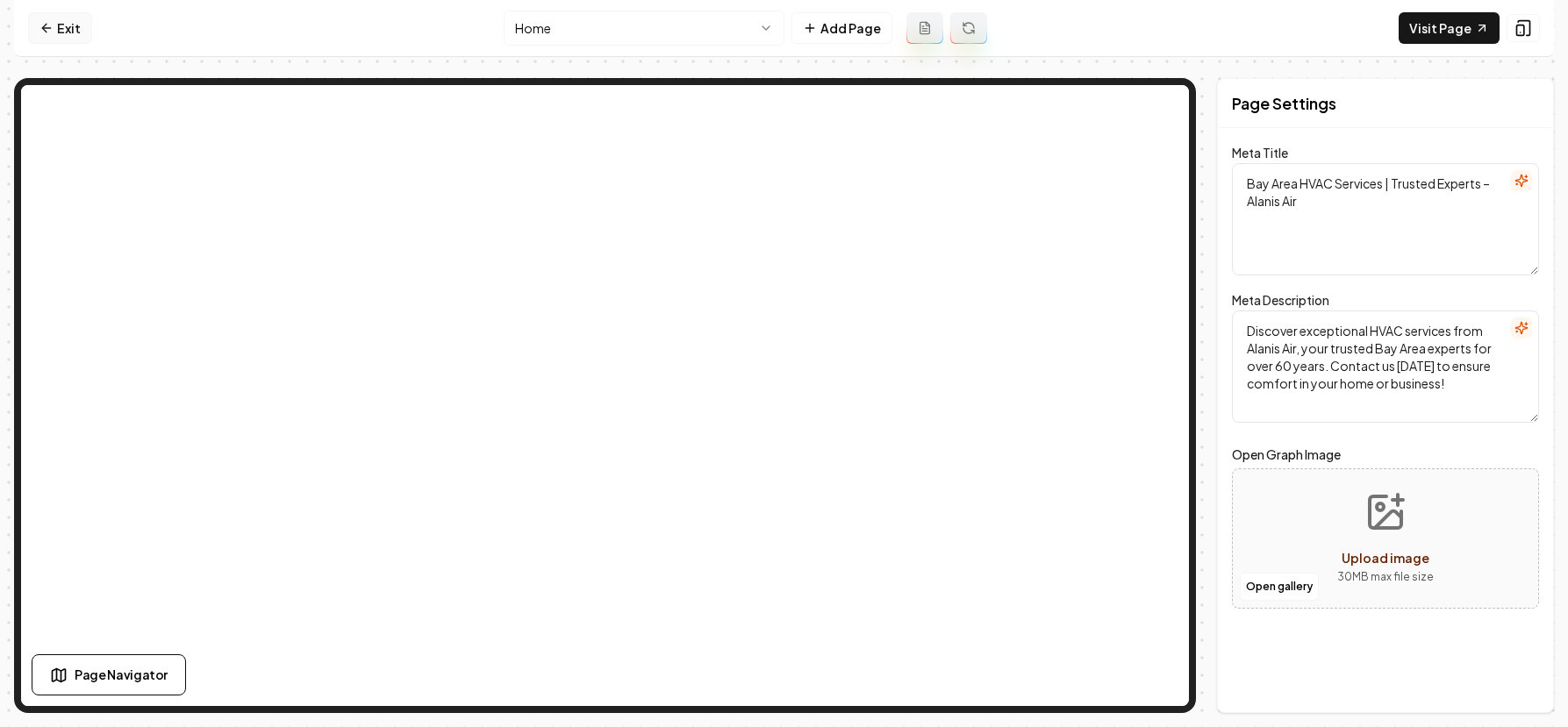
click at [66, 32] on link "Exit" at bounding box center [60, 28] width 64 height 32
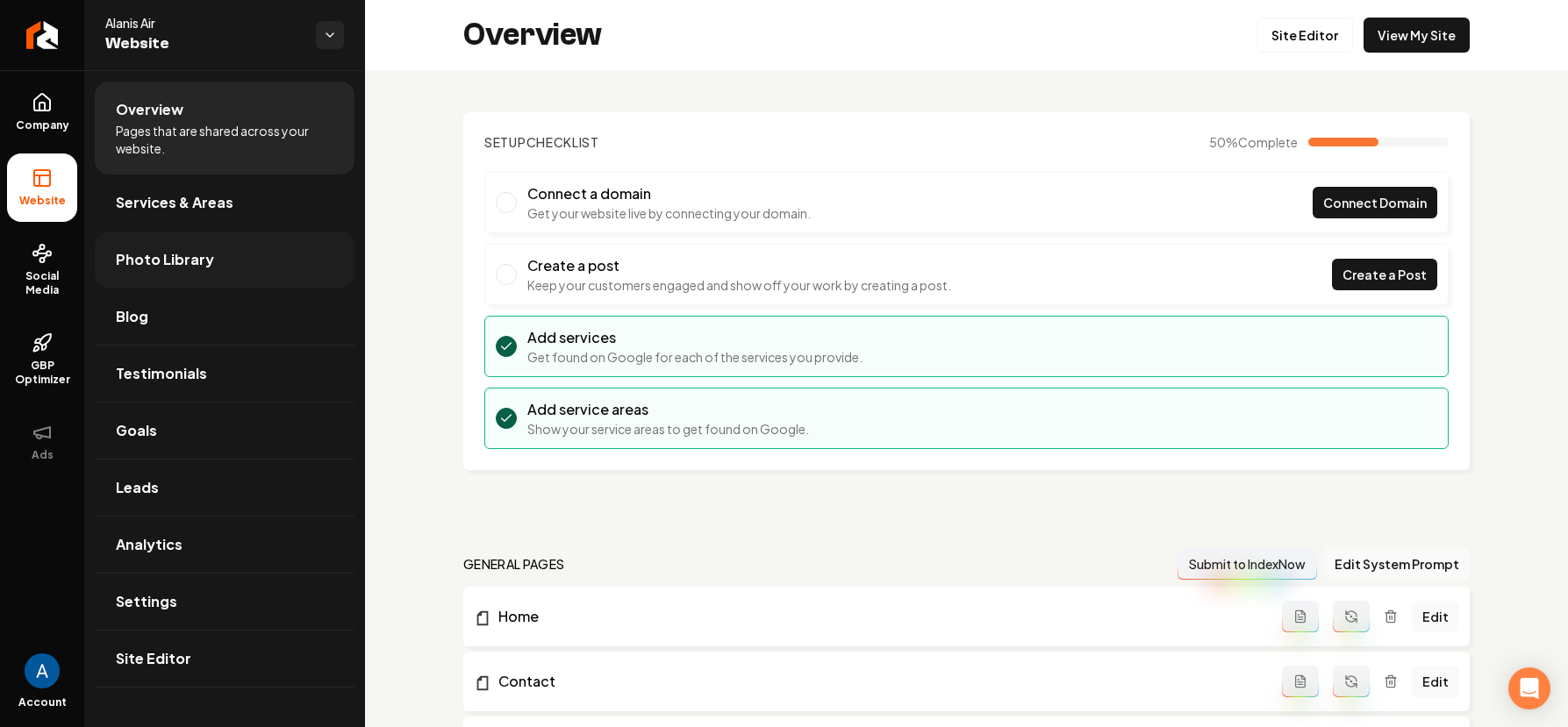
click at [180, 255] on span "Photo Library" at bounding box center [165, 259] width 98 height 21
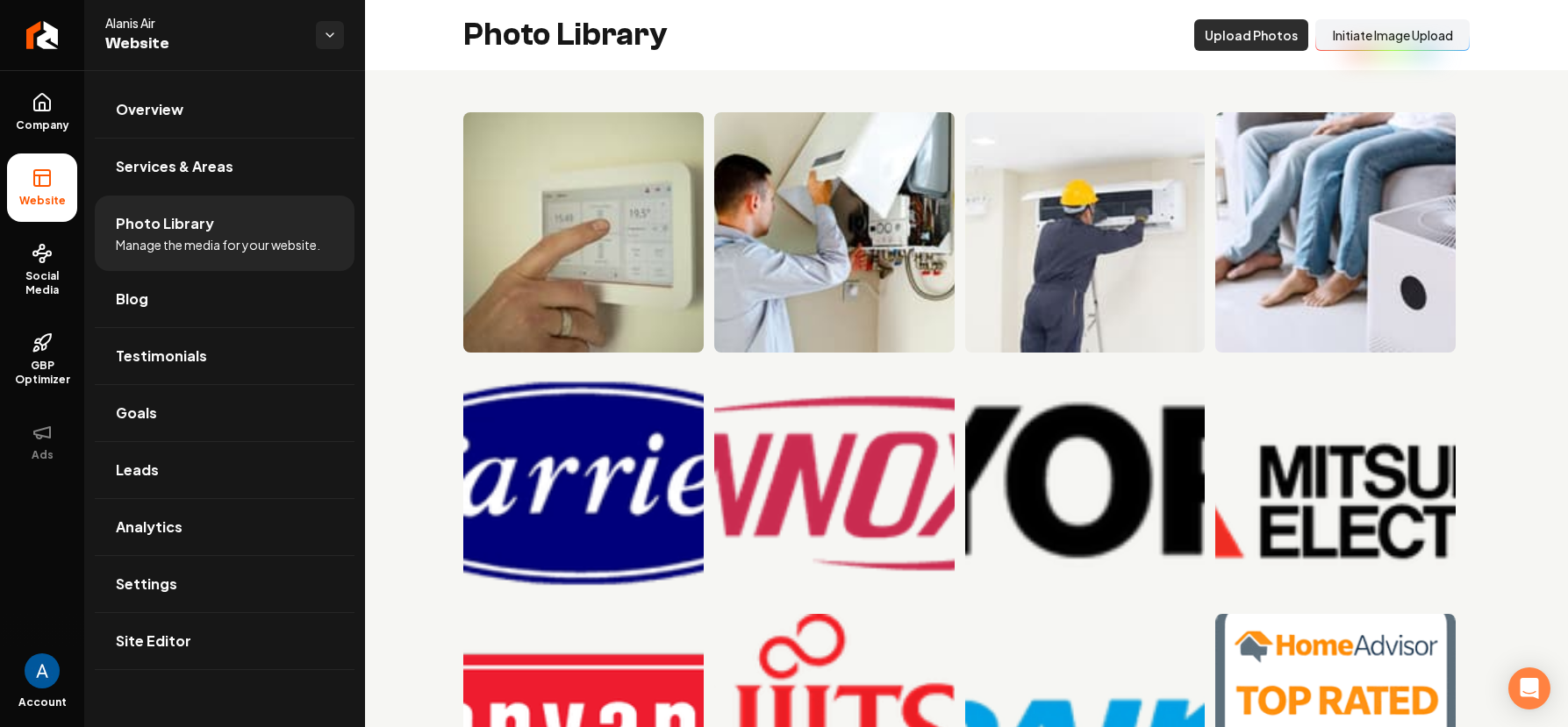
click at [1219, 41] on button "Upload Photos" at bounding box center [1251, 35] width 114 height 32
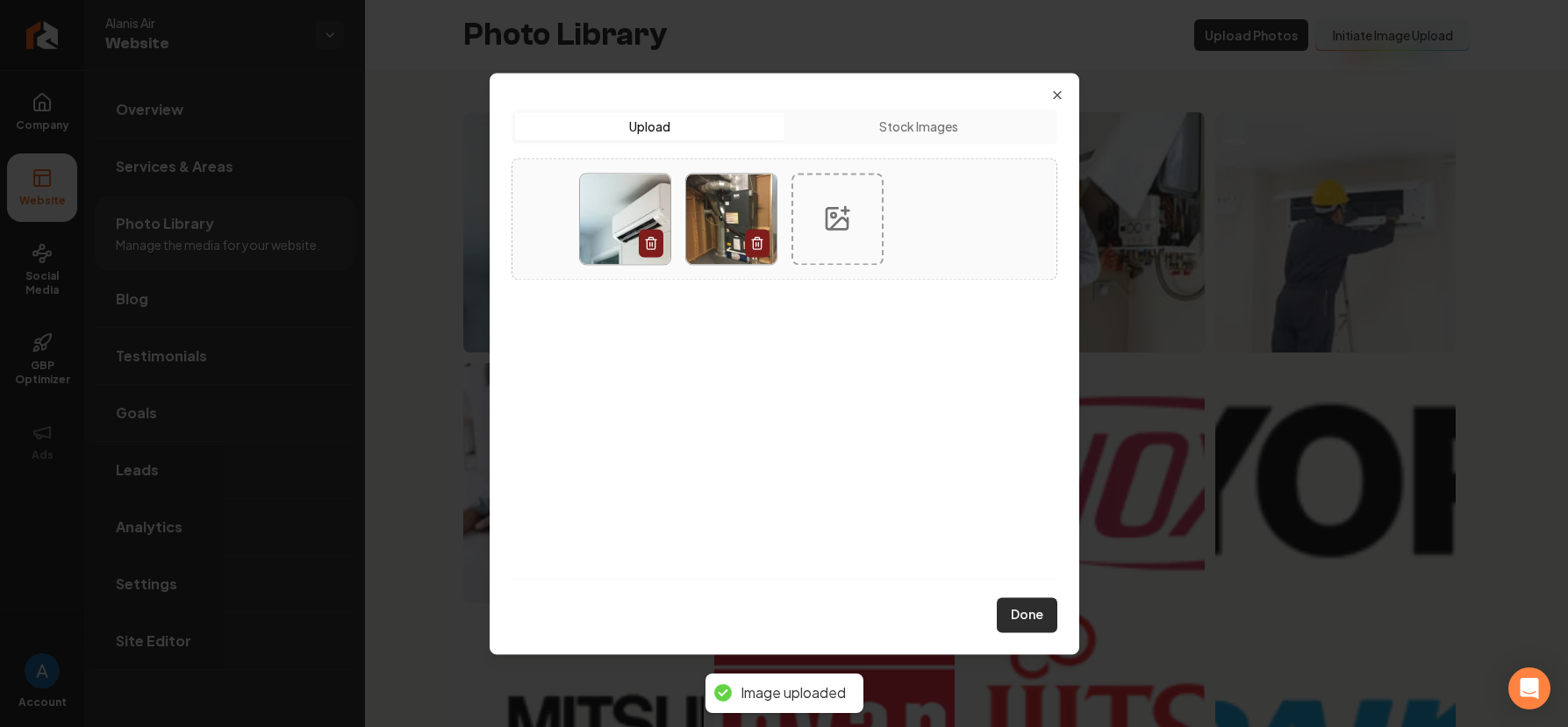
click at [1027, 606] on button "Done" at bounding box center [1027, 614] width 60 height 35
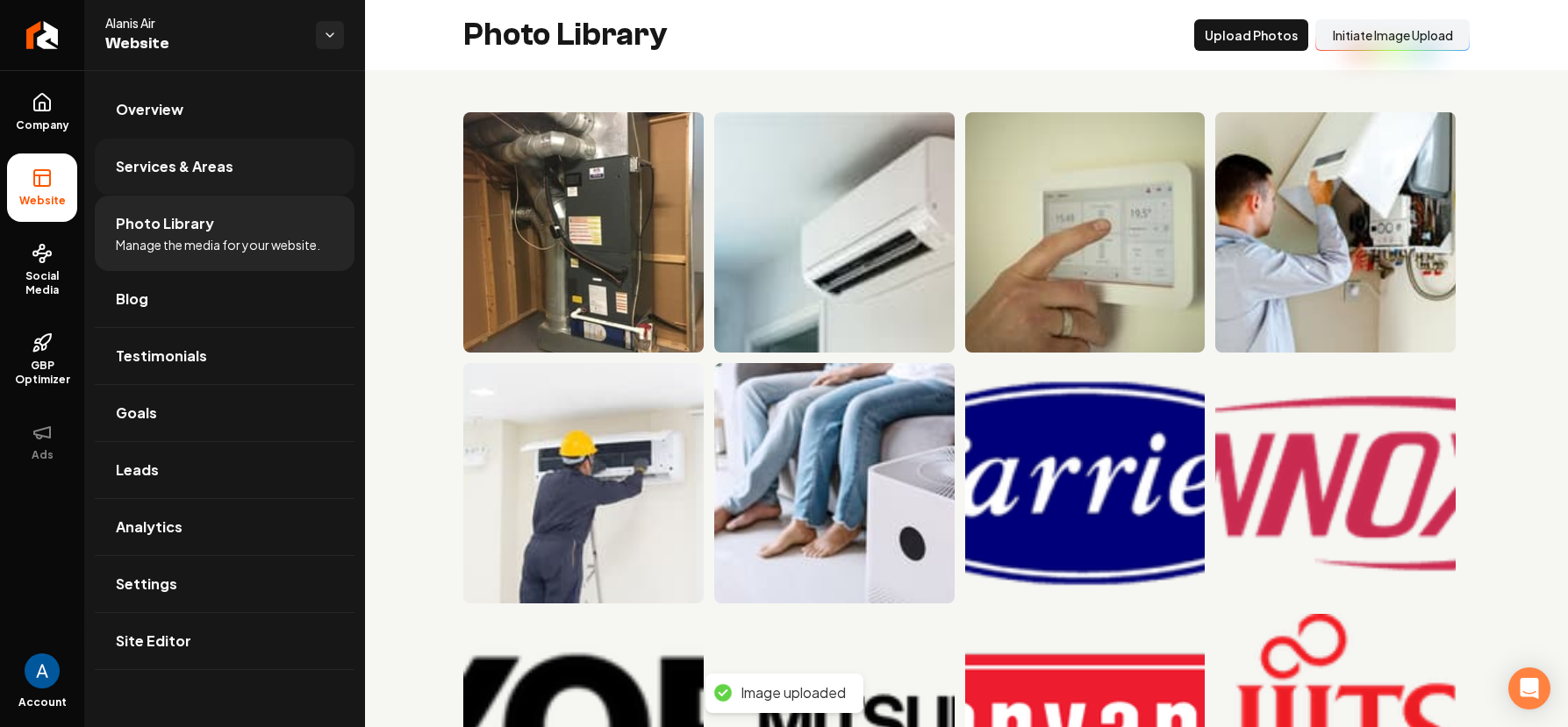
click at [193, 186] on link "Services & Areas" at bounding box center [225, 167] width 260 height 57
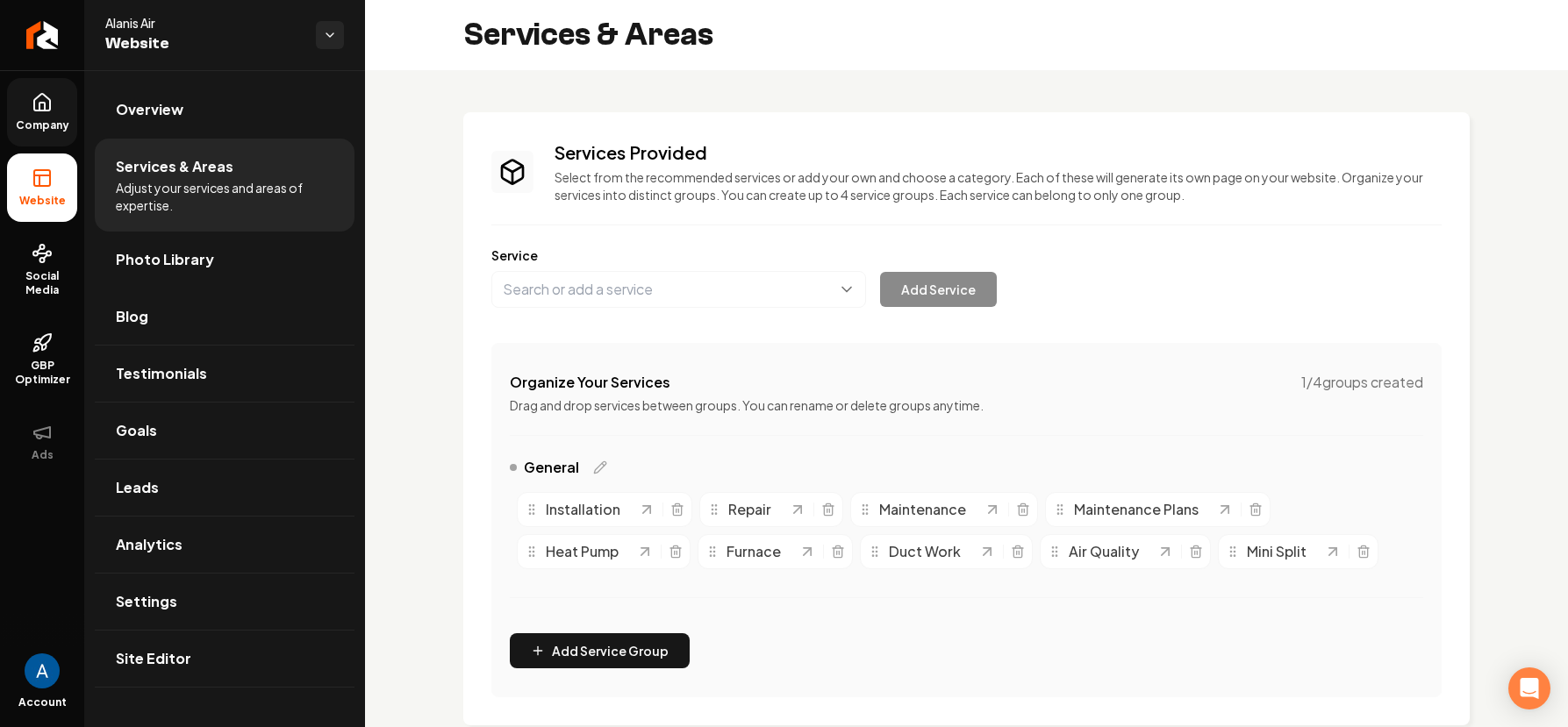
click at [37, 103] on icon at bounding box center [42, 103] width 21 height 21
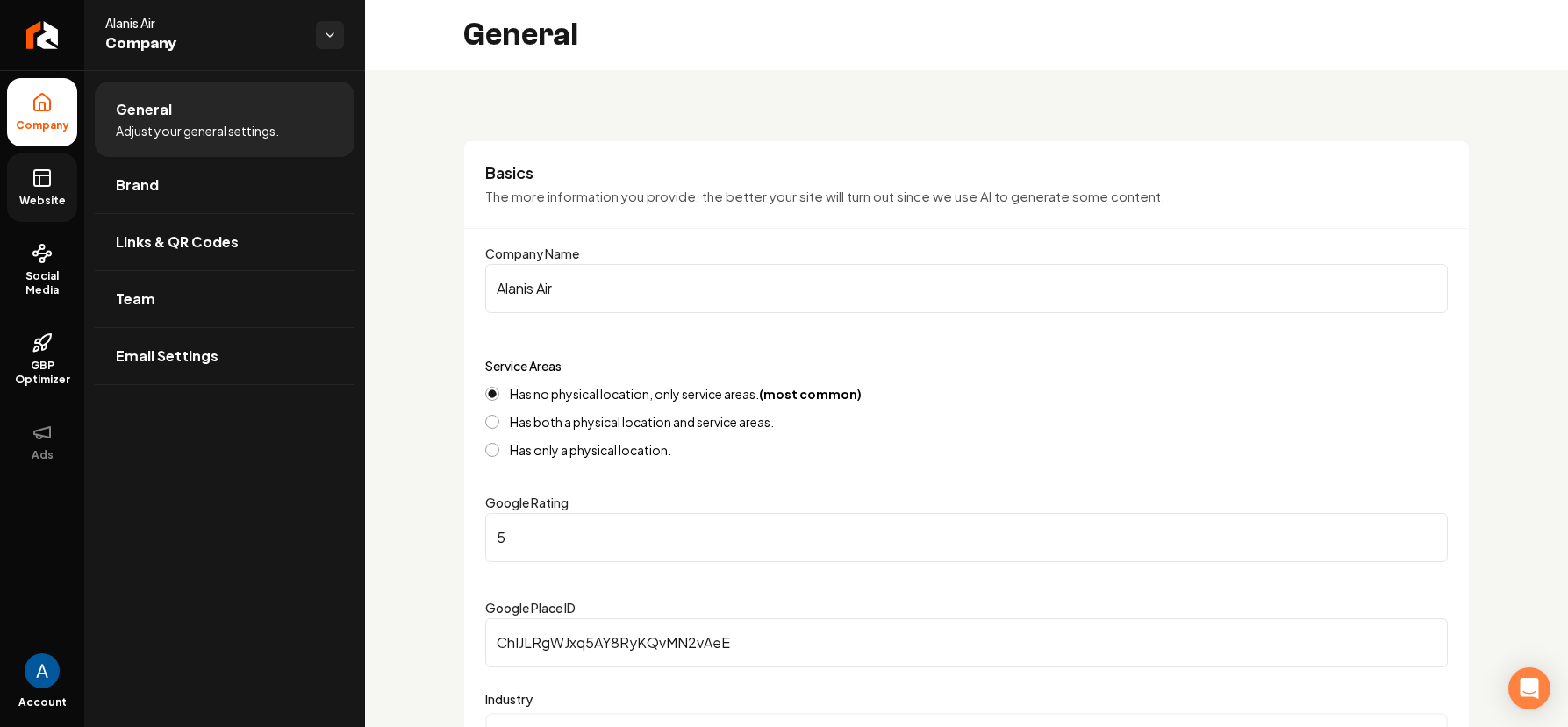
click at [34, 177] on rect at bounding box center [41, 178] width 16 height 16
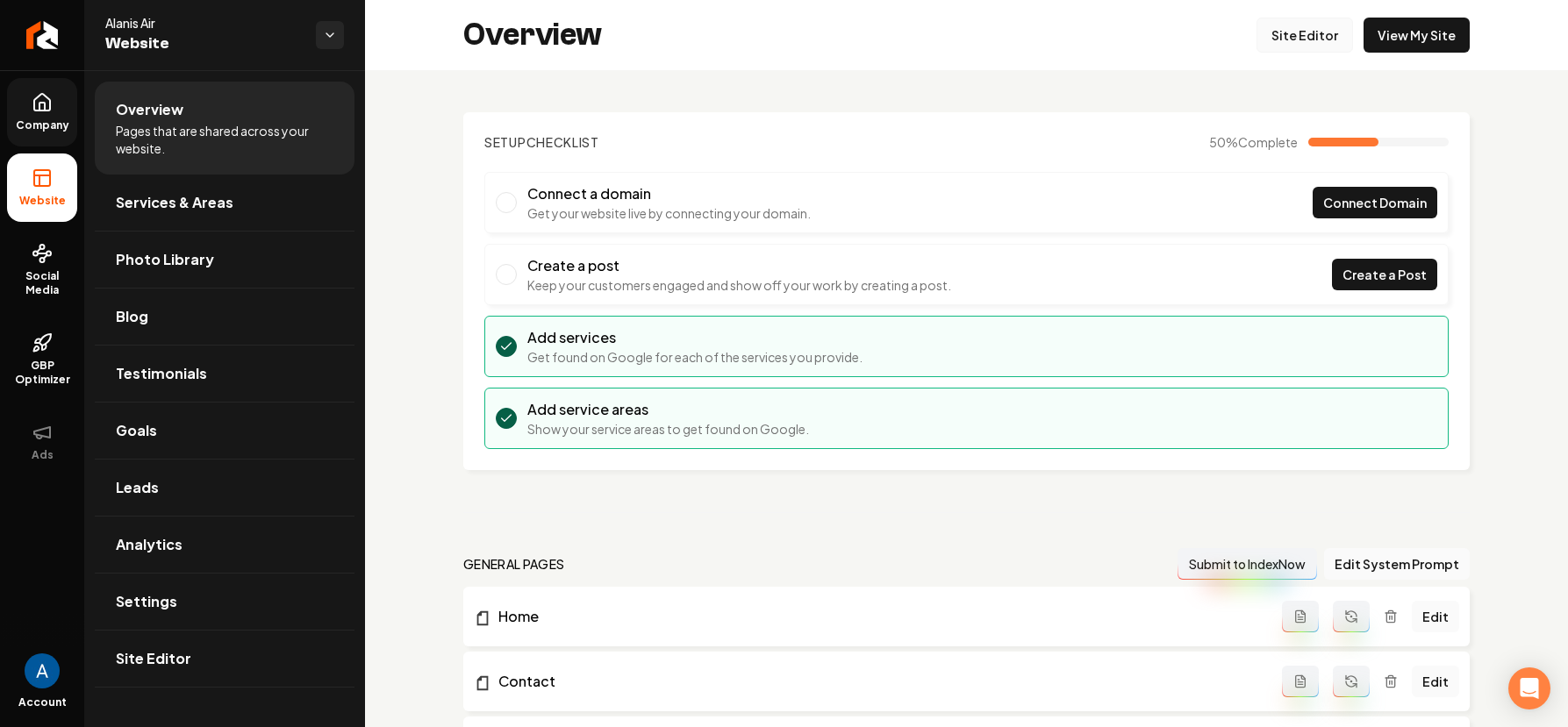
click at [1259, 30] on link "Site Editor" at bounding box center [1305, 35] width 96 height 35
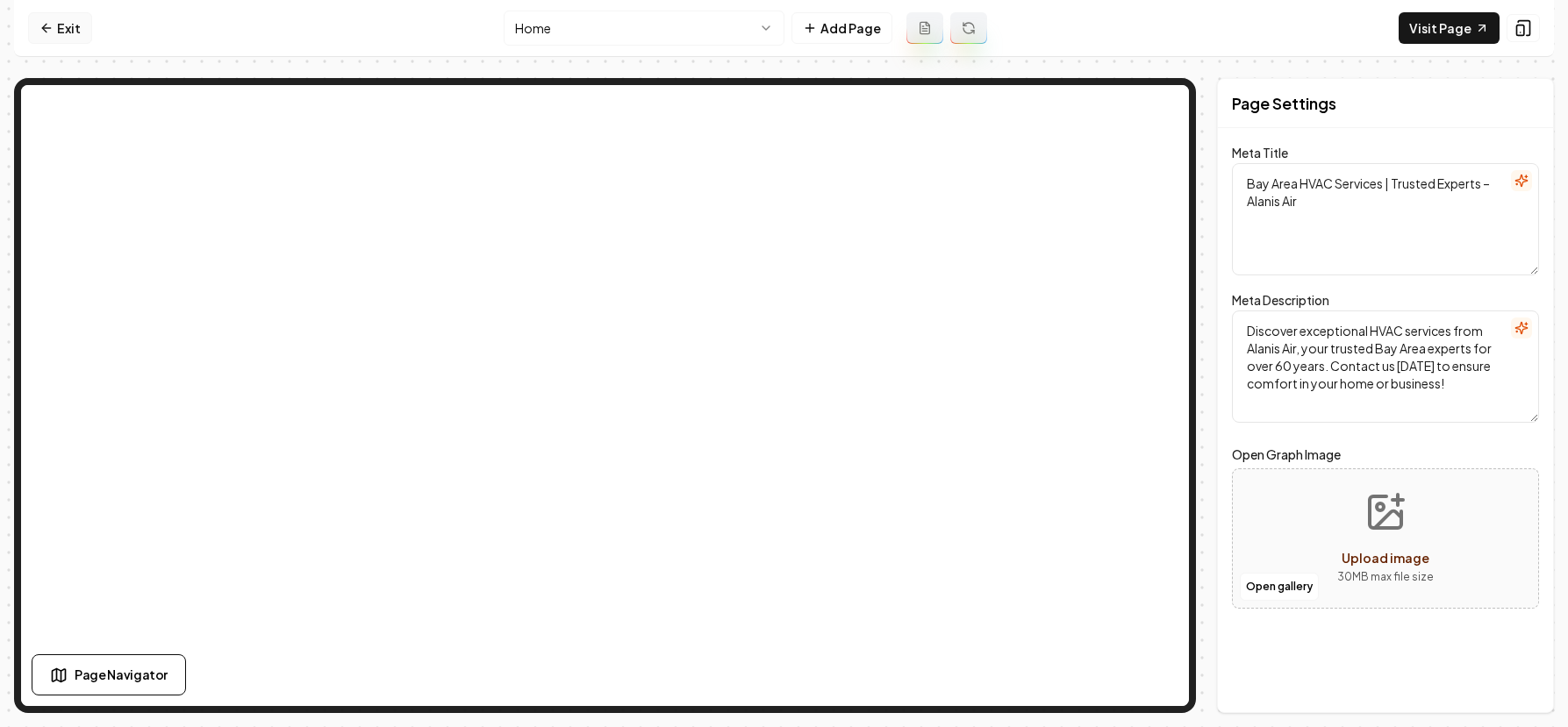
click at [30, 21] on link "Exit" at bounding box center [60, 28] width 64 height 32
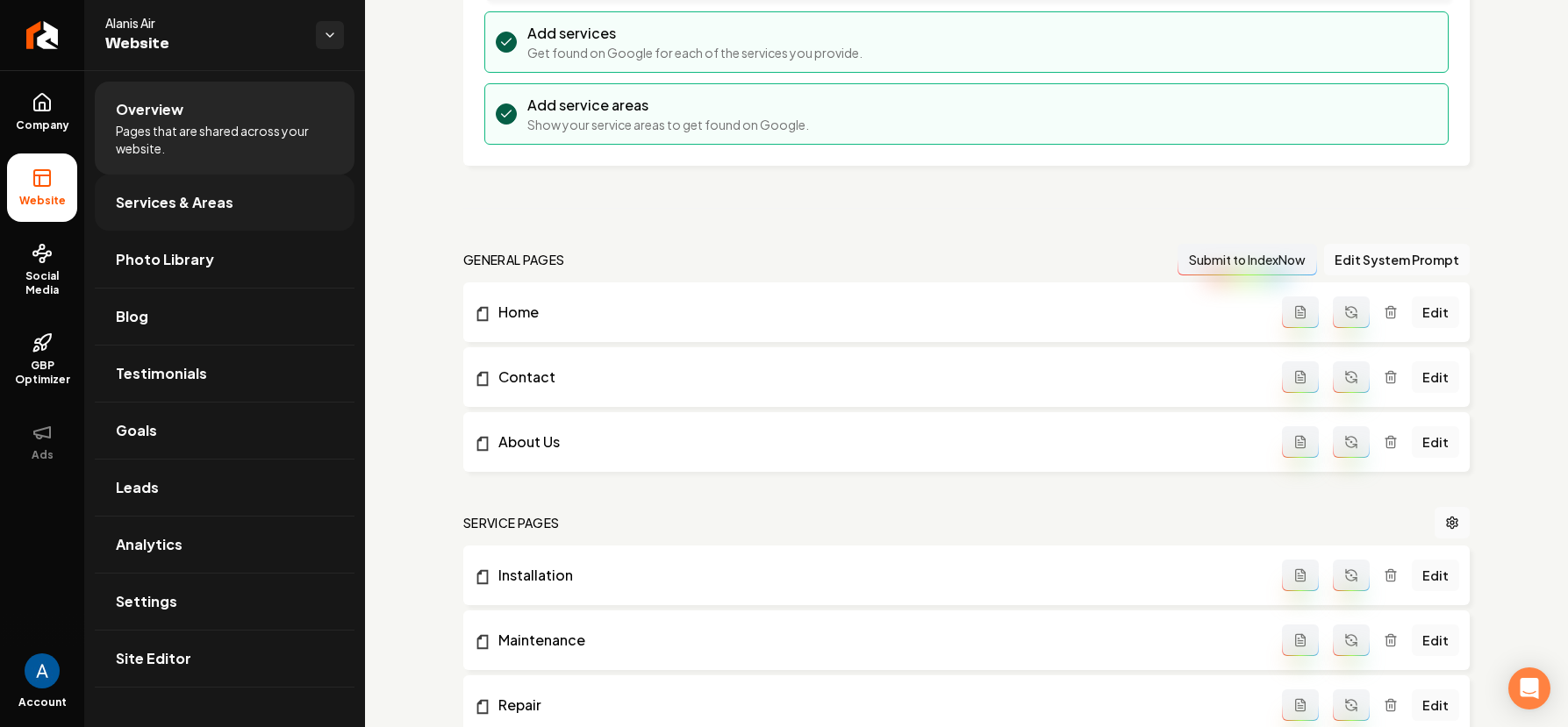
click at [208, 204] on span "Services & Areas" at bounding box center [174, 202] width 118 height 21
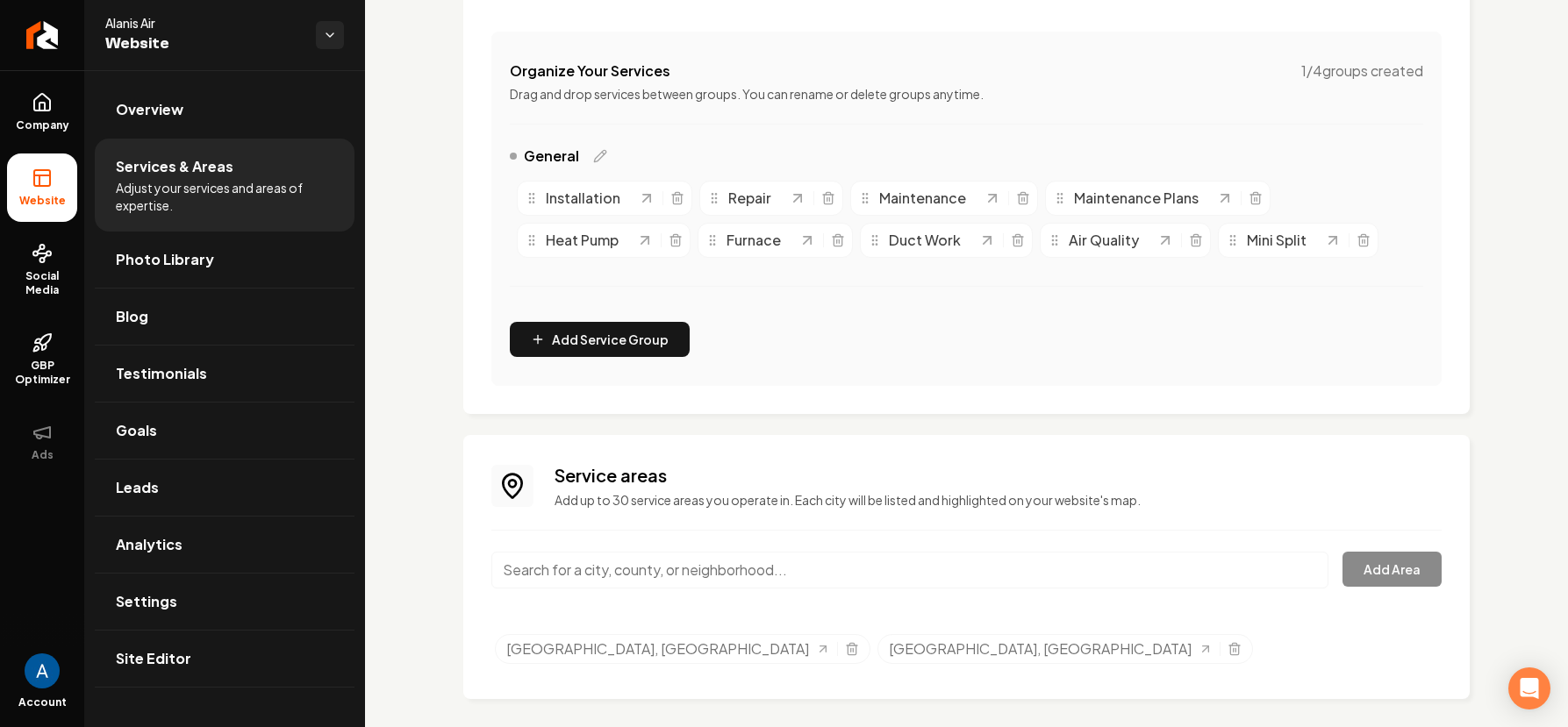
scroll to position [326, 0]
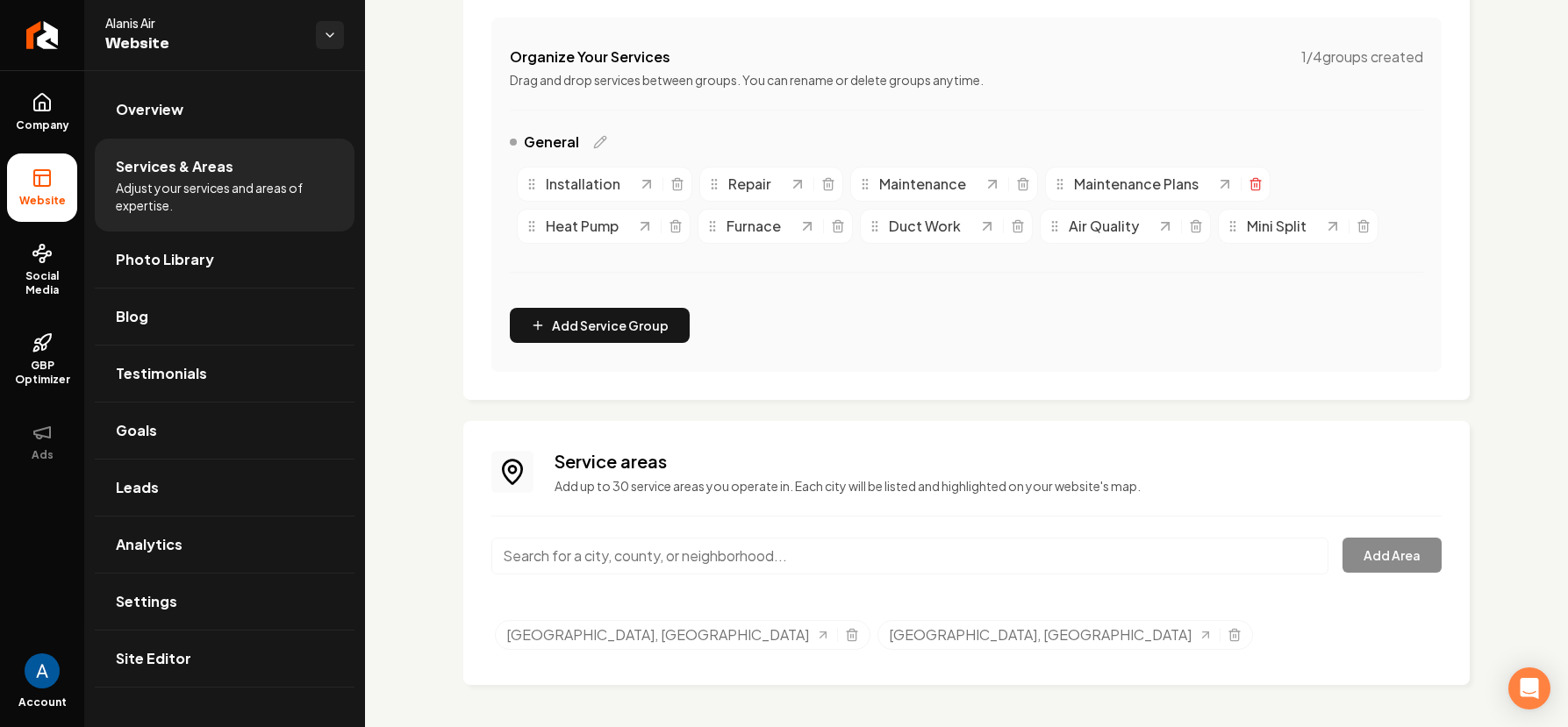
click at [1252, 185] on icon "Main content area" at bounding box center [1255, 184] width 14 height 14
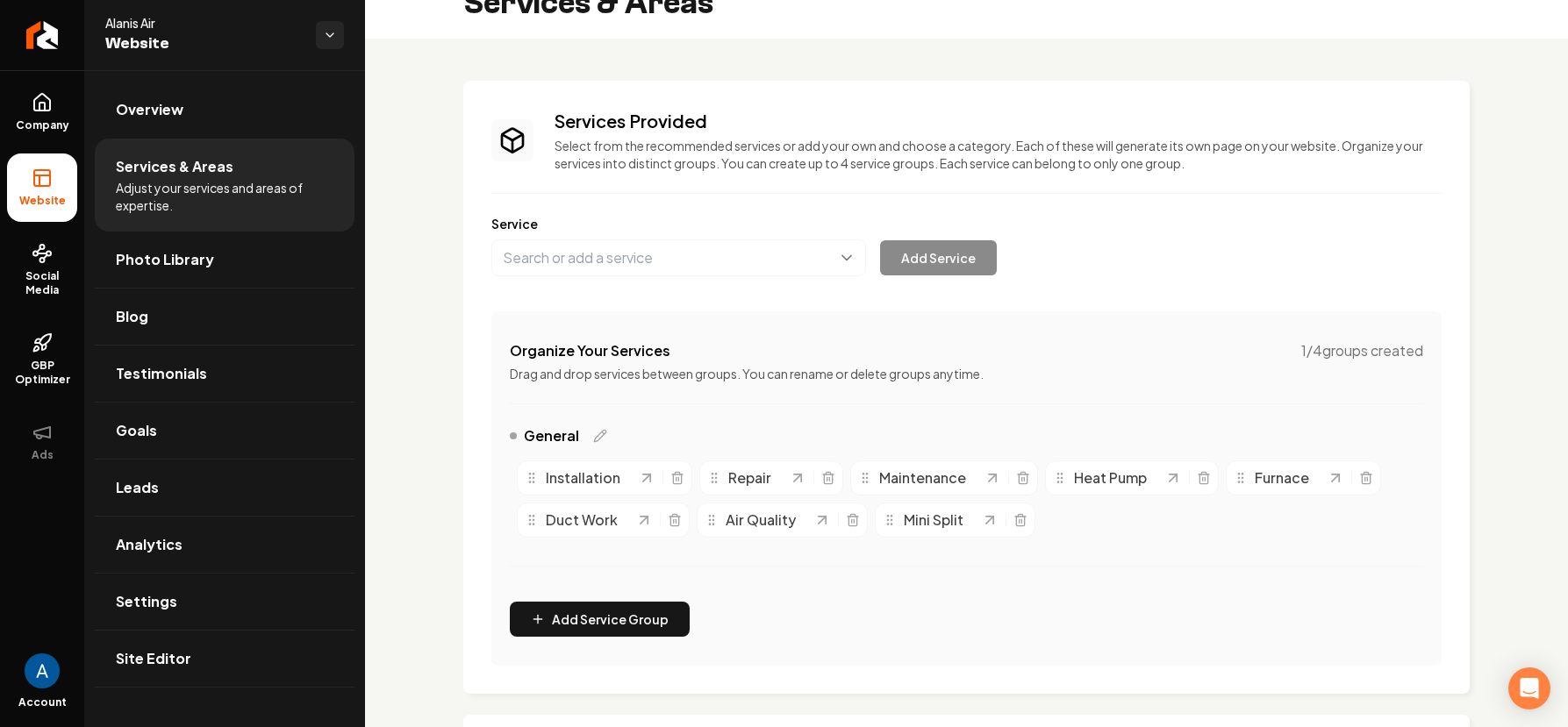
scroll to position [36, 0]
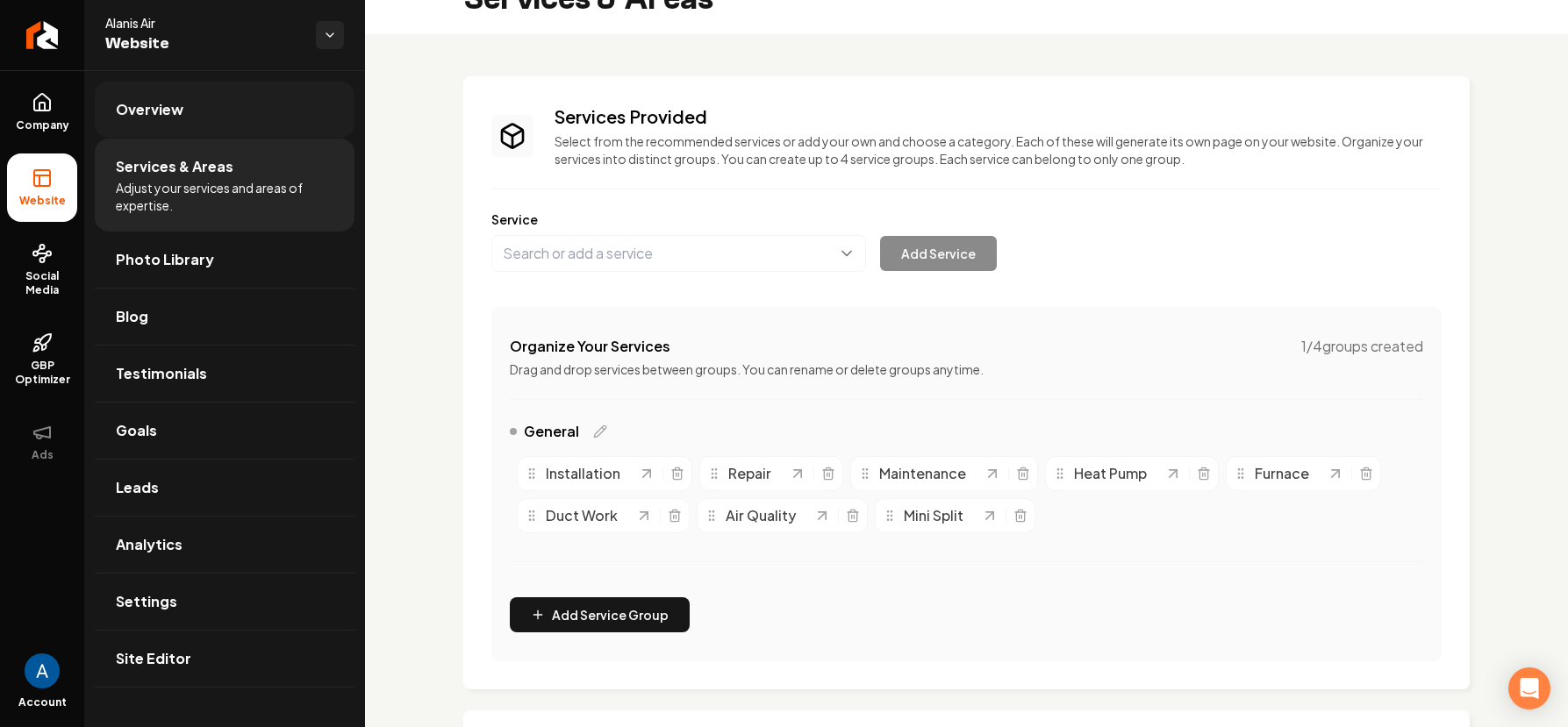
click at [140, 115] on span "Overview" at bounding box center [150, 109] width 68 height 21
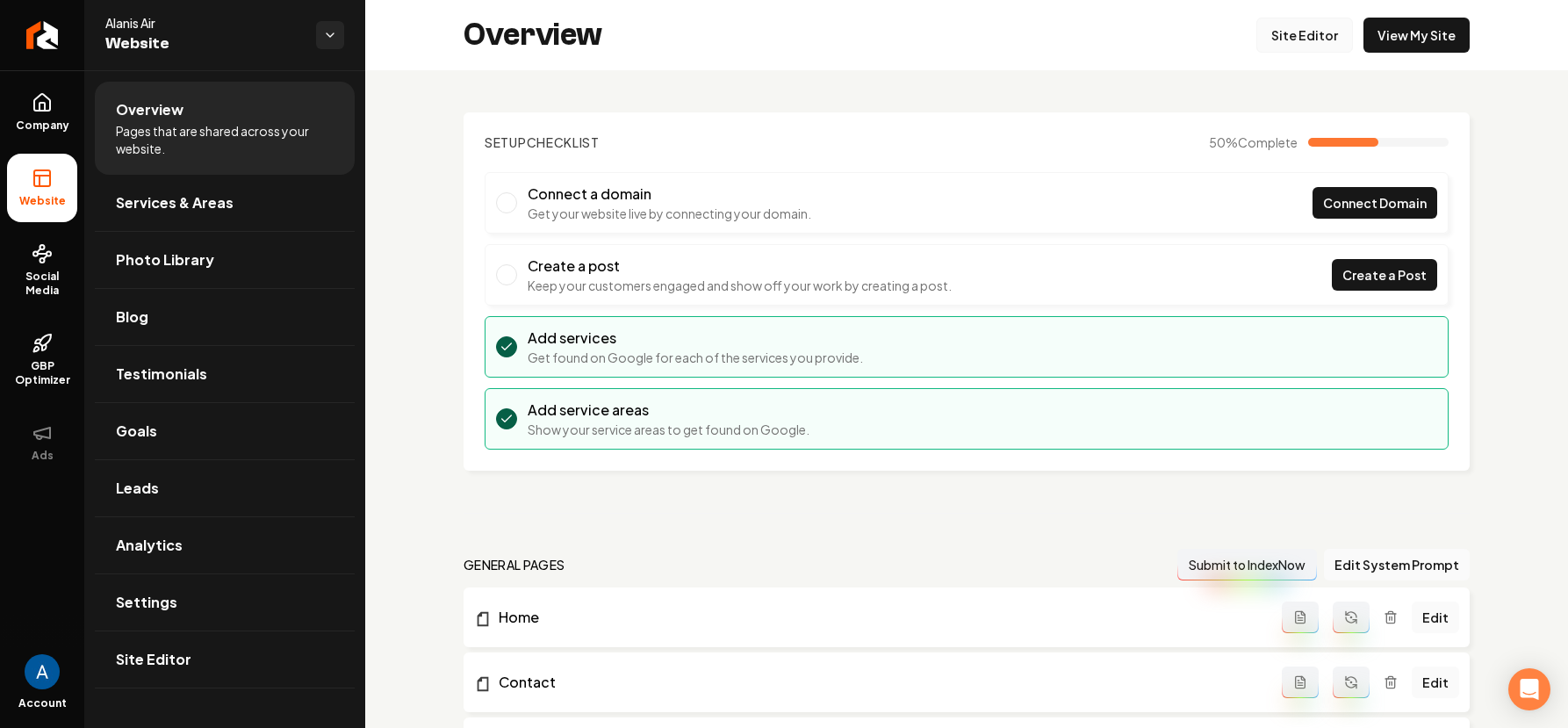
click at [1296, 42] on link "Site Editor" at bounding box center [1305, 35] width 96 height 35
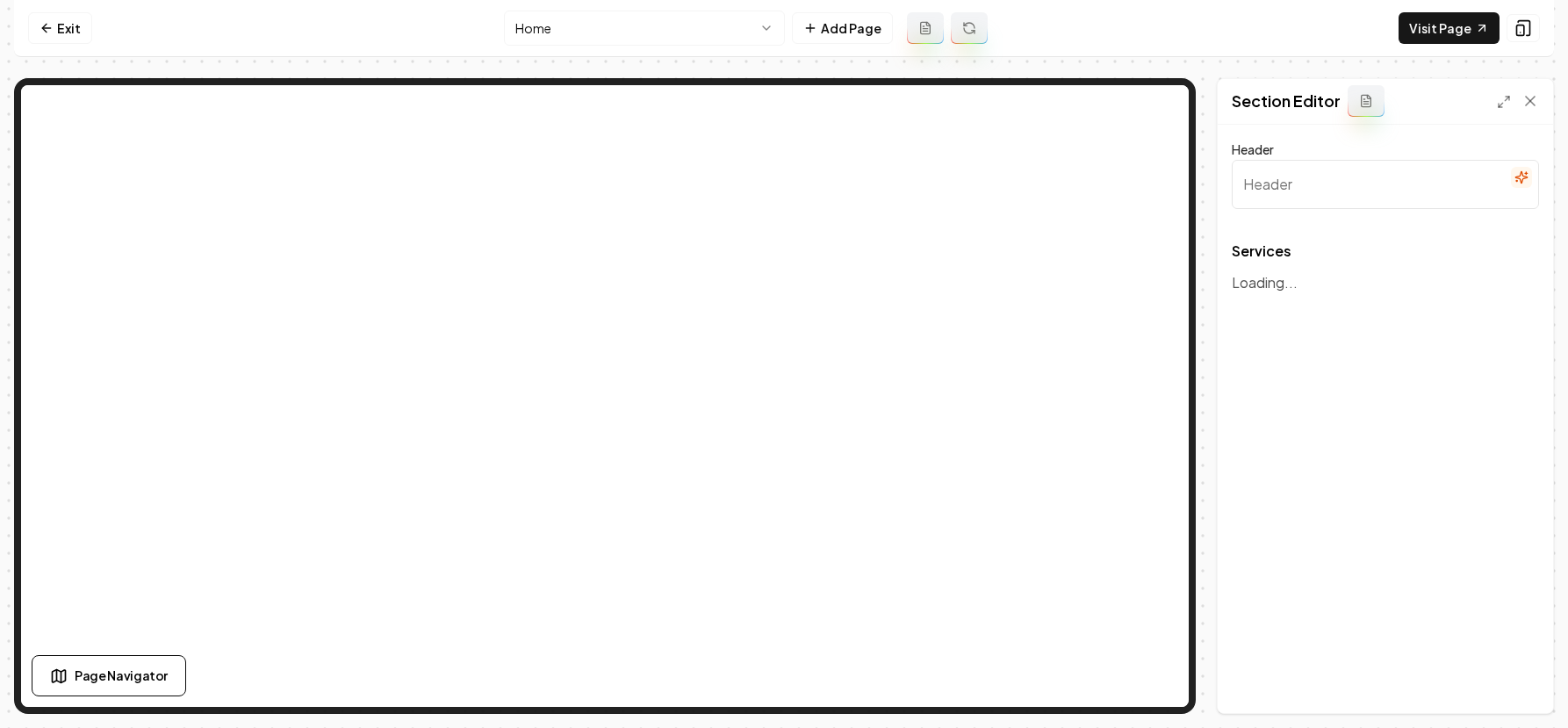
type input "Our Expert HVAC Services"
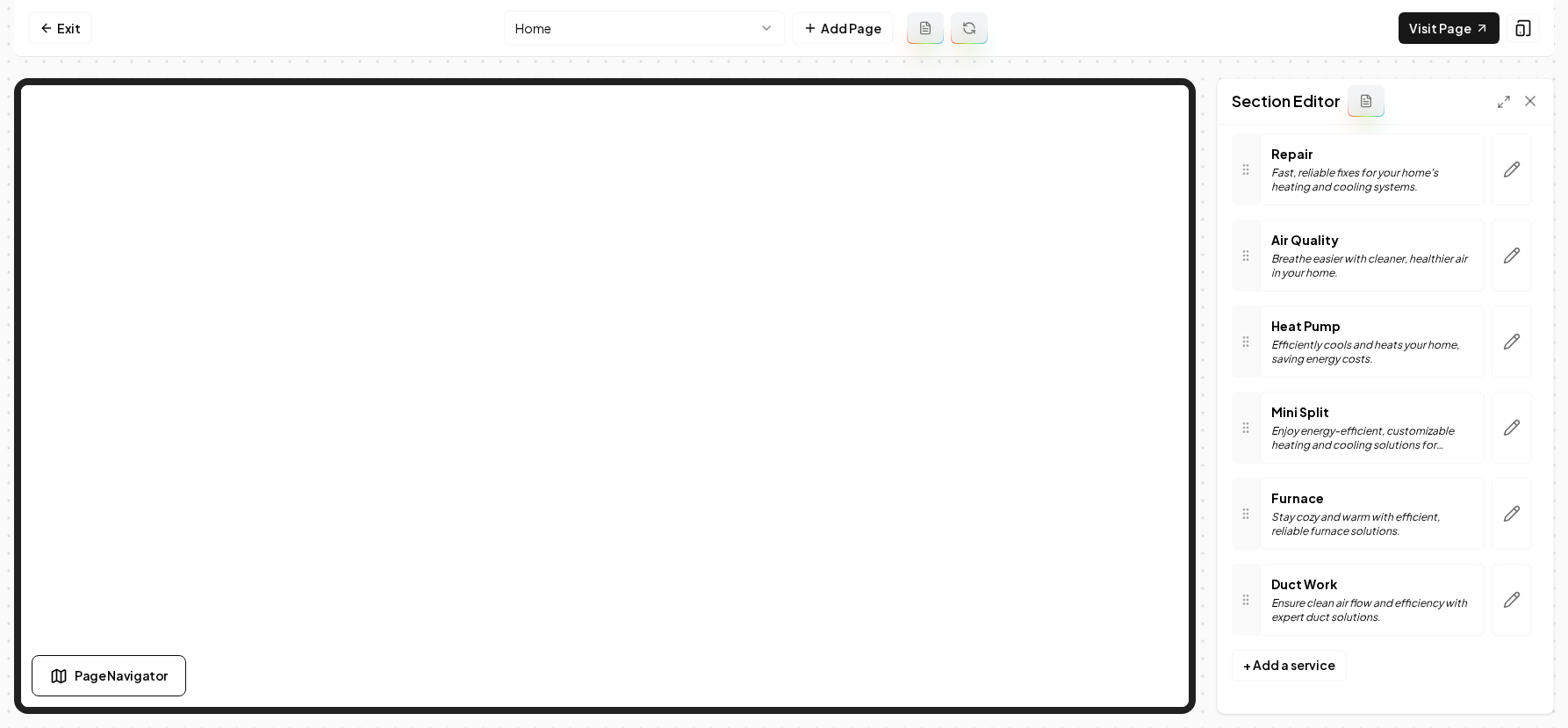
scroll to position [314, 0]
click at [1492, 429] on button "button" at bounding box center [1511, 424] width 41 height 72
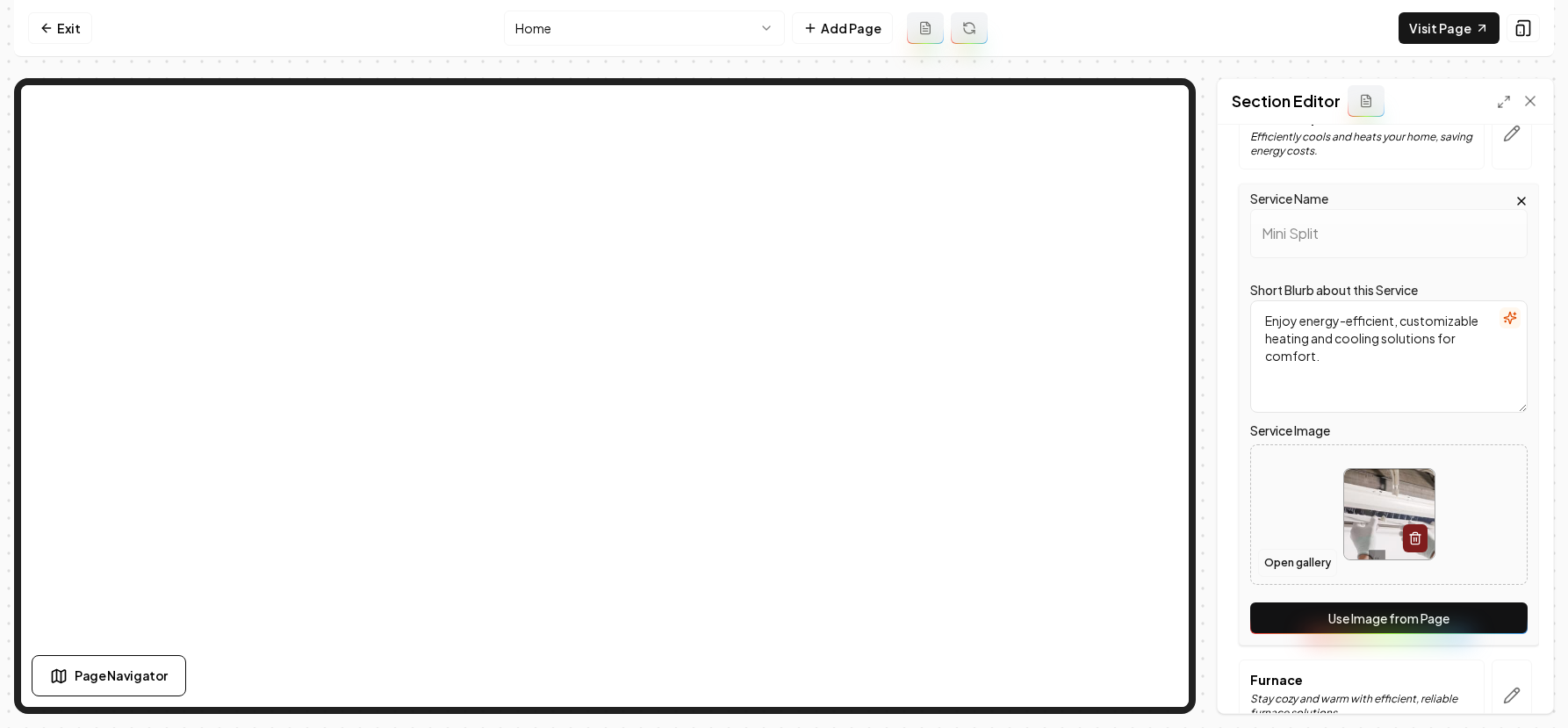
scroll to position [602, 0]
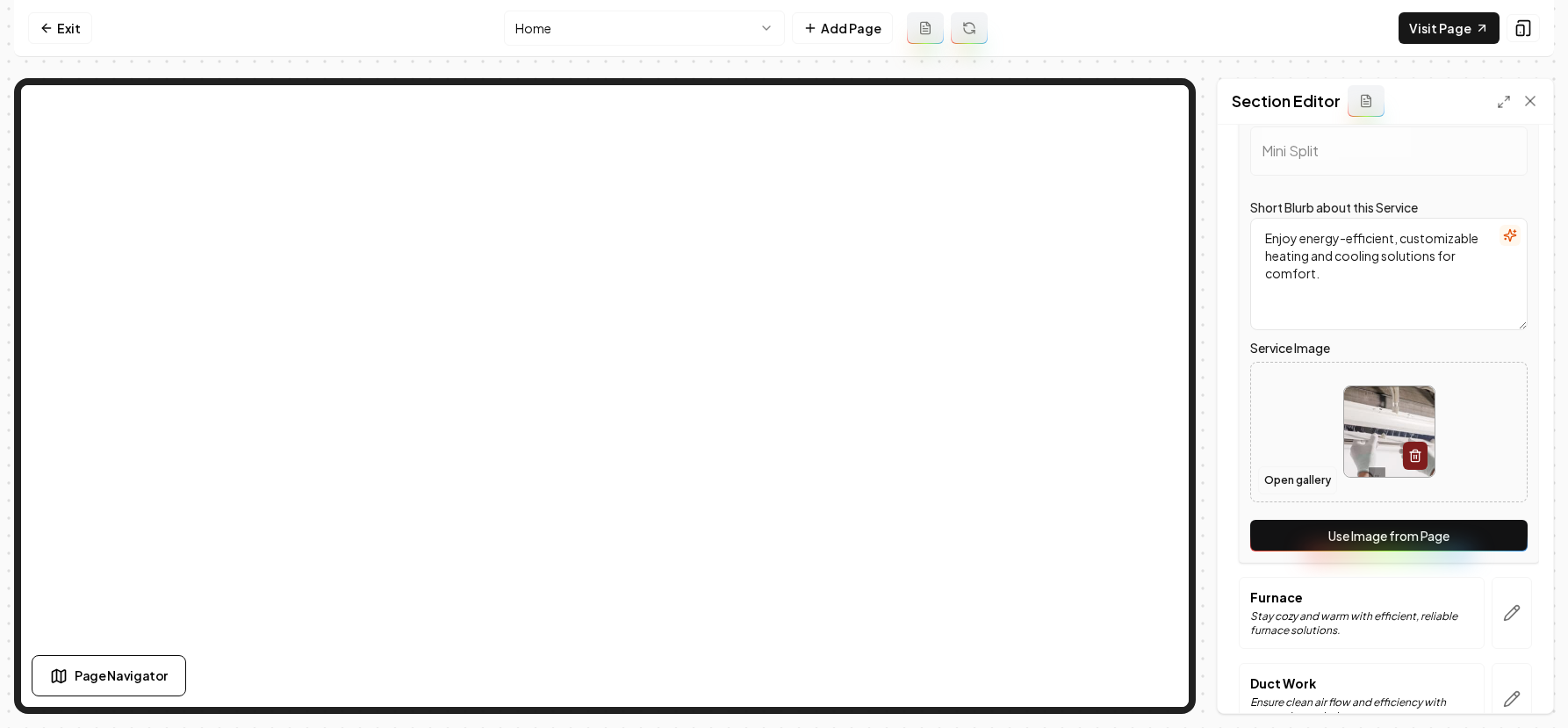
click at [1296, 485] on button "Open gallery" at bounding box center [1298, 481] width 79 height 28
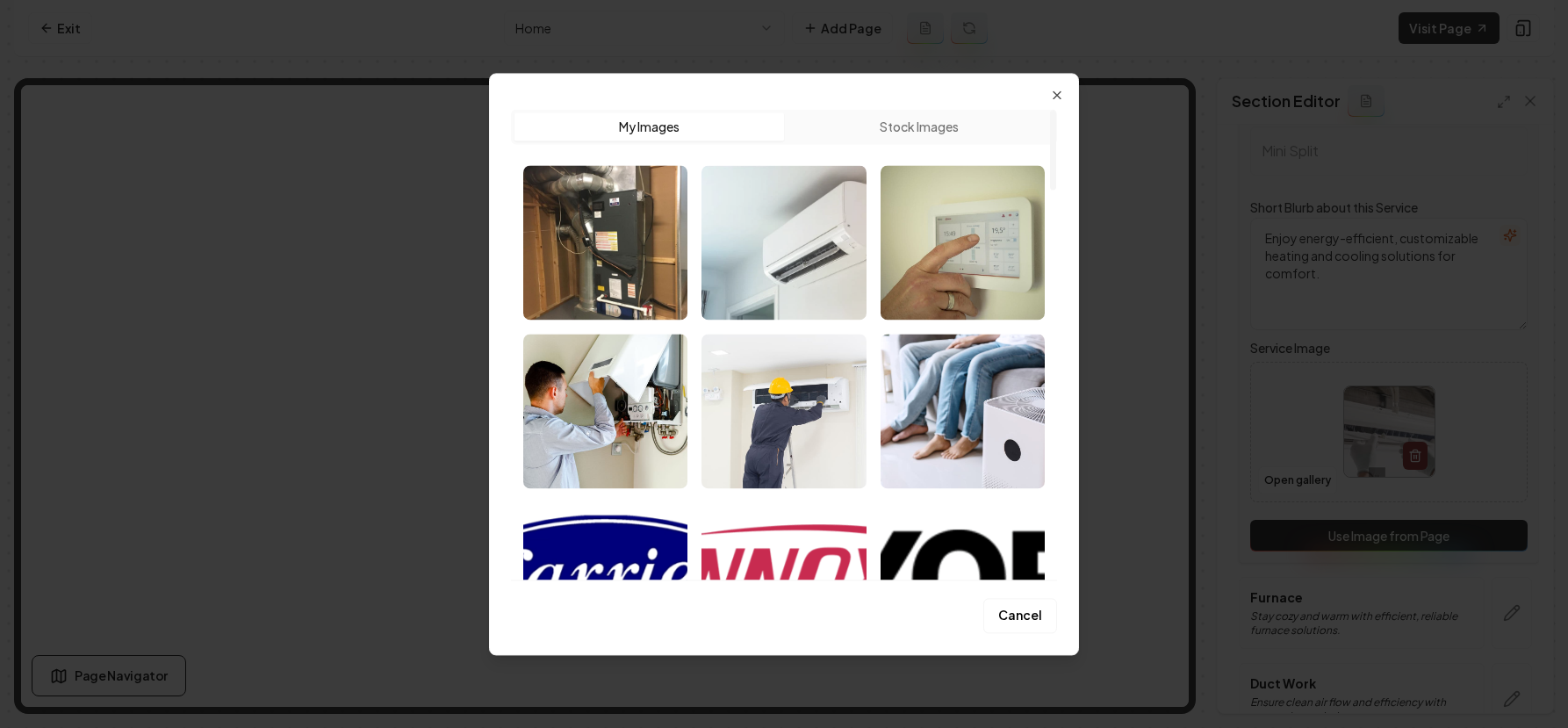
click at [828, 276] on img "Select image image_68b7241c5c7cd75eb859392e.webp" at bounding box center [784, 242] width 164 height 155
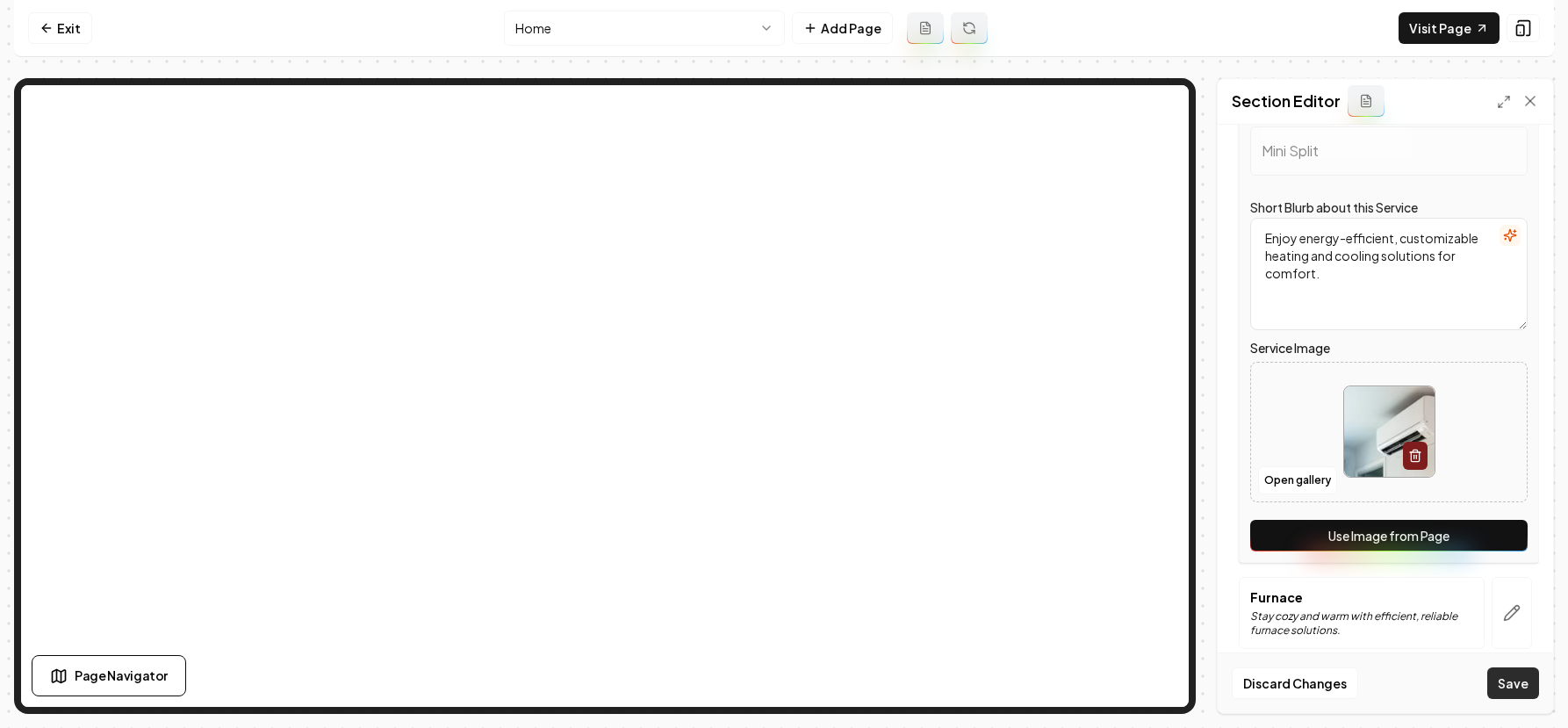
click at [1506, 683] on button "Save" at bounding box center [1513, 684] width 52 height 32
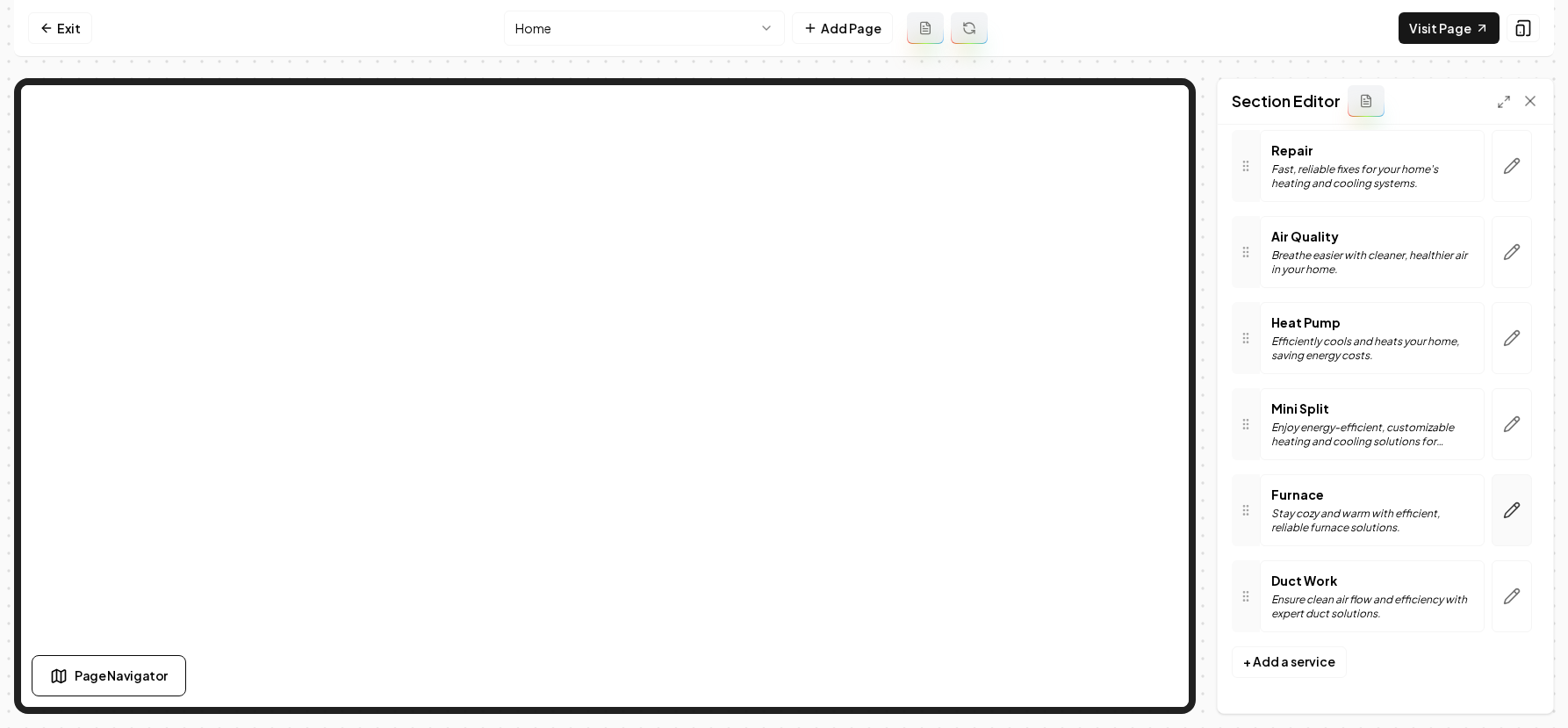
click at [1492, 513] on button "button" at bounding box center [1511, 510] width 41 height 72
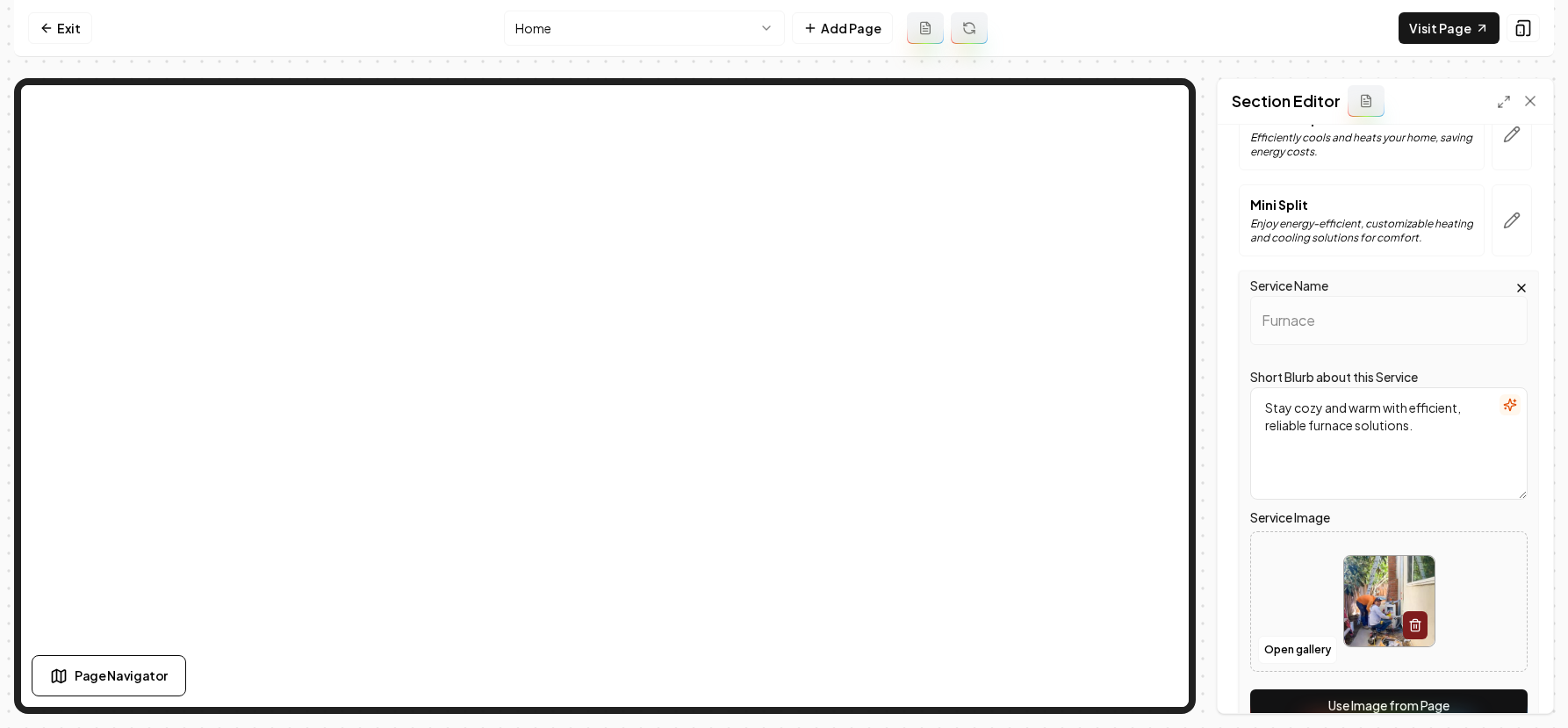
scroll to position [597, 0]
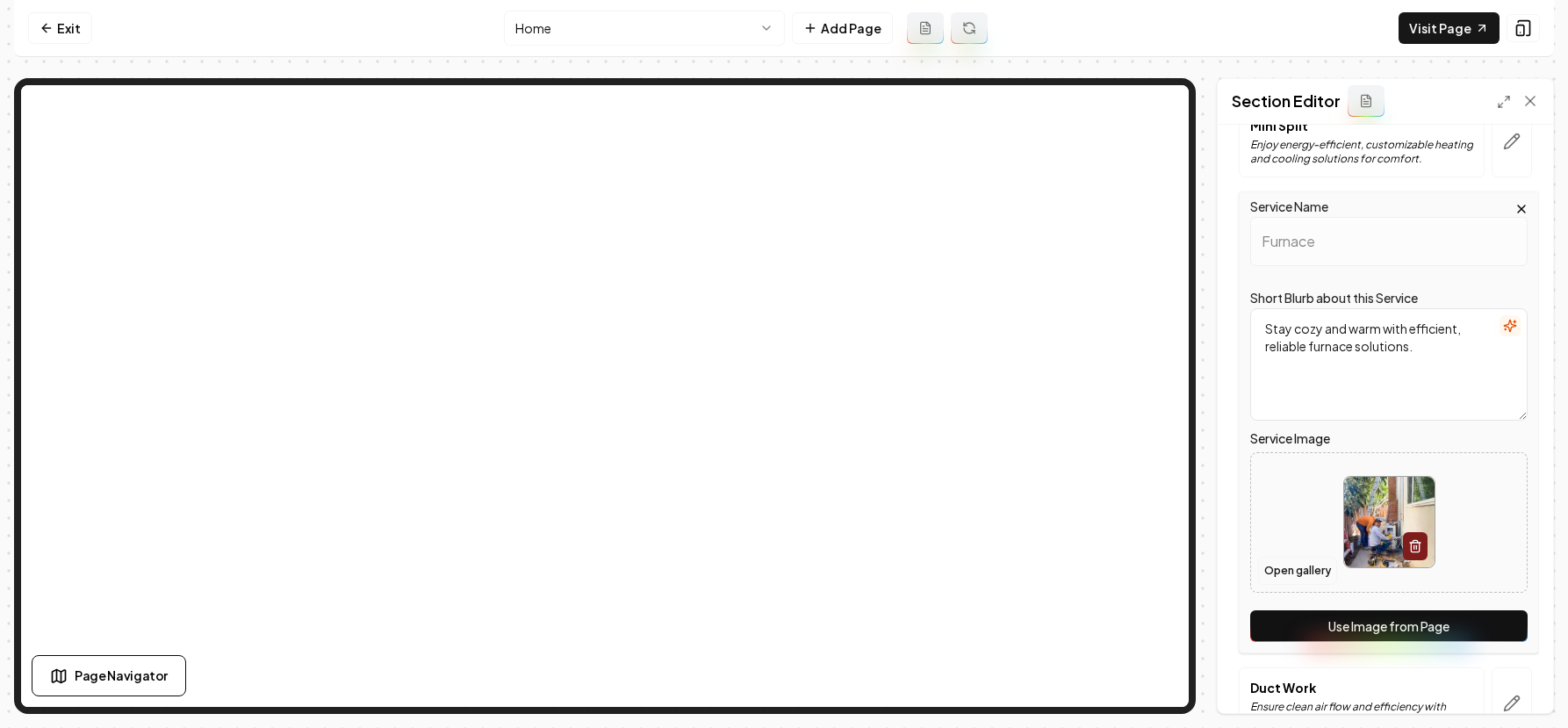
click at [1293, 568] on button "Open gallery" at bounding box center [1298, 571] width 79 height 28
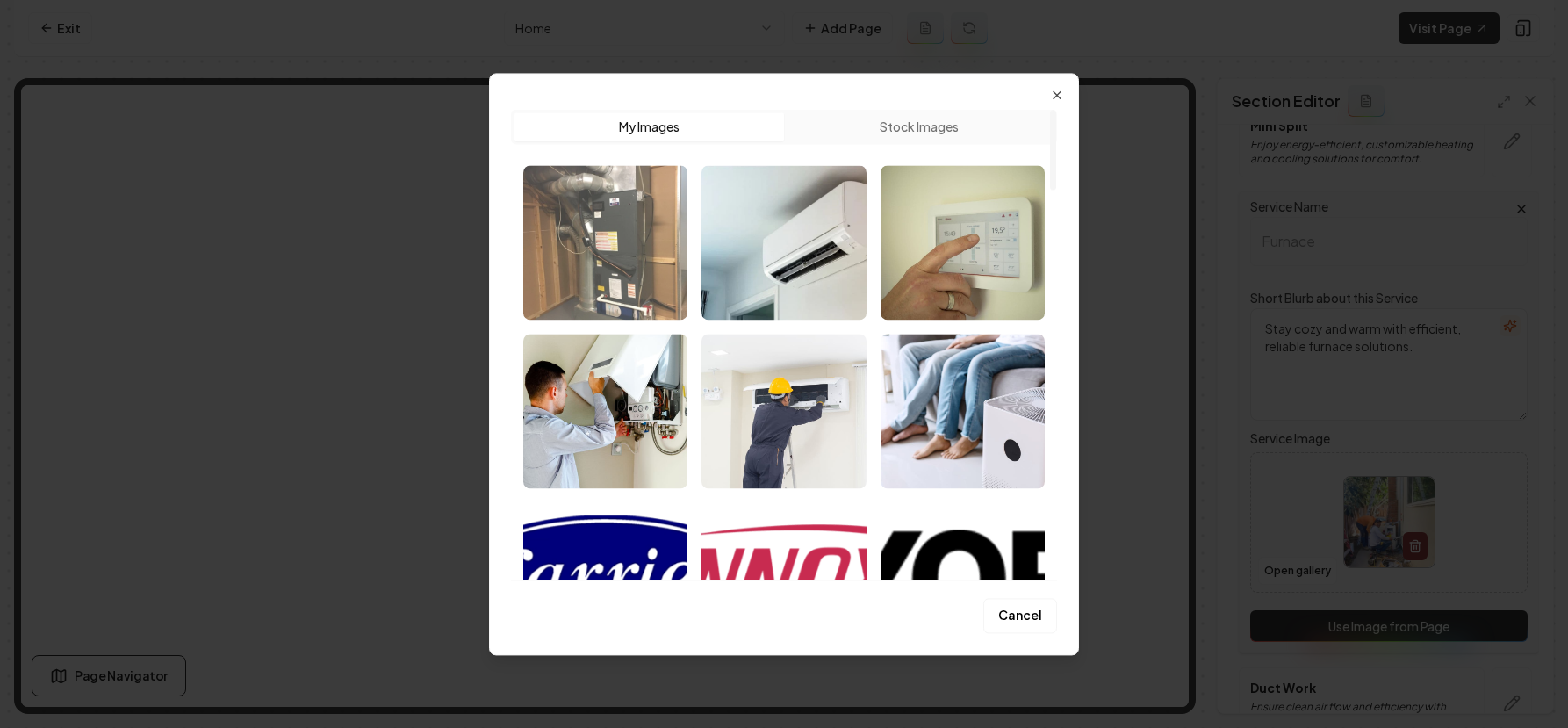
click at [610, 243] on img "Select image image_68b724215c7cd75eb8594bf2.jpeg" at bounding box center [605, 242] width 164 height 155
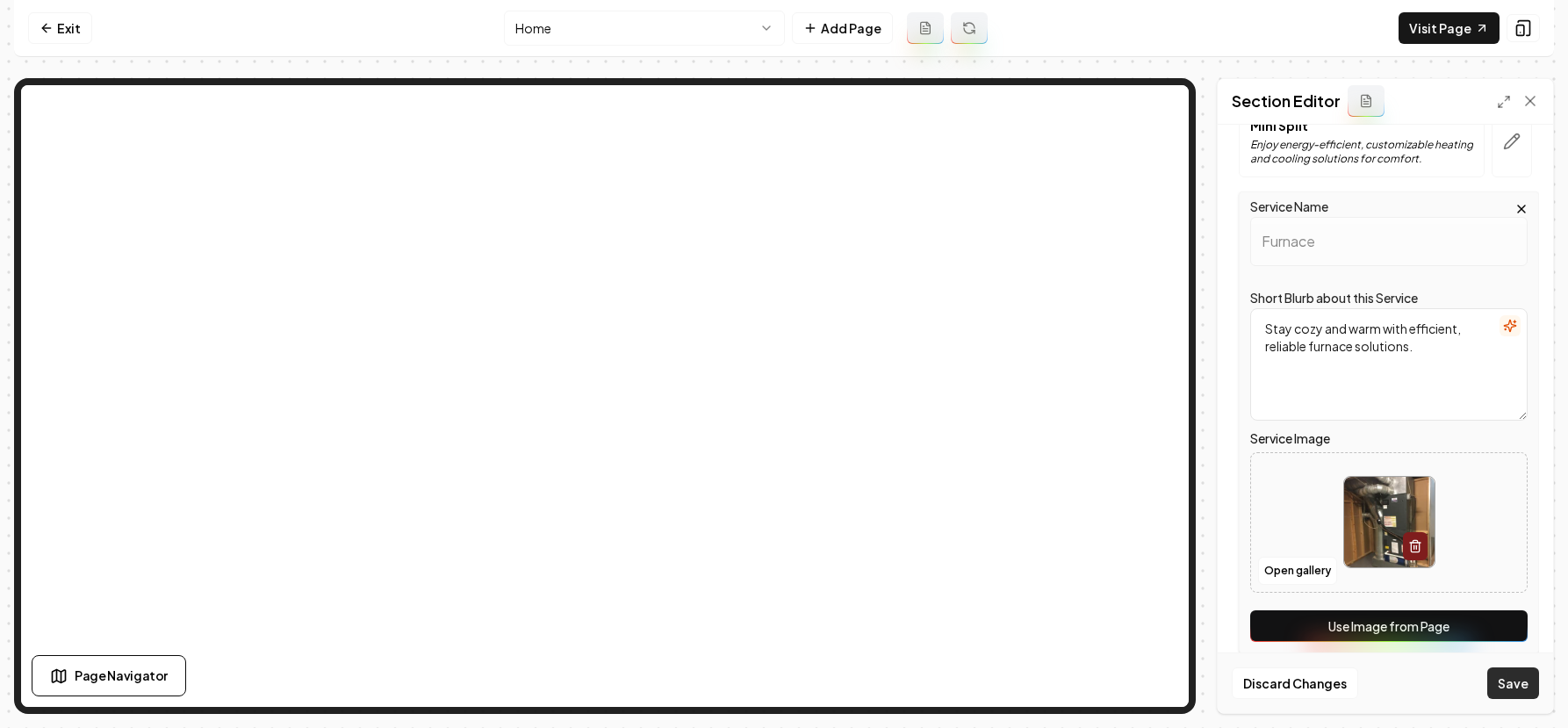
click at [1516, 677] on button "Save" at bounding box center [1513, 684] width 52 height 32
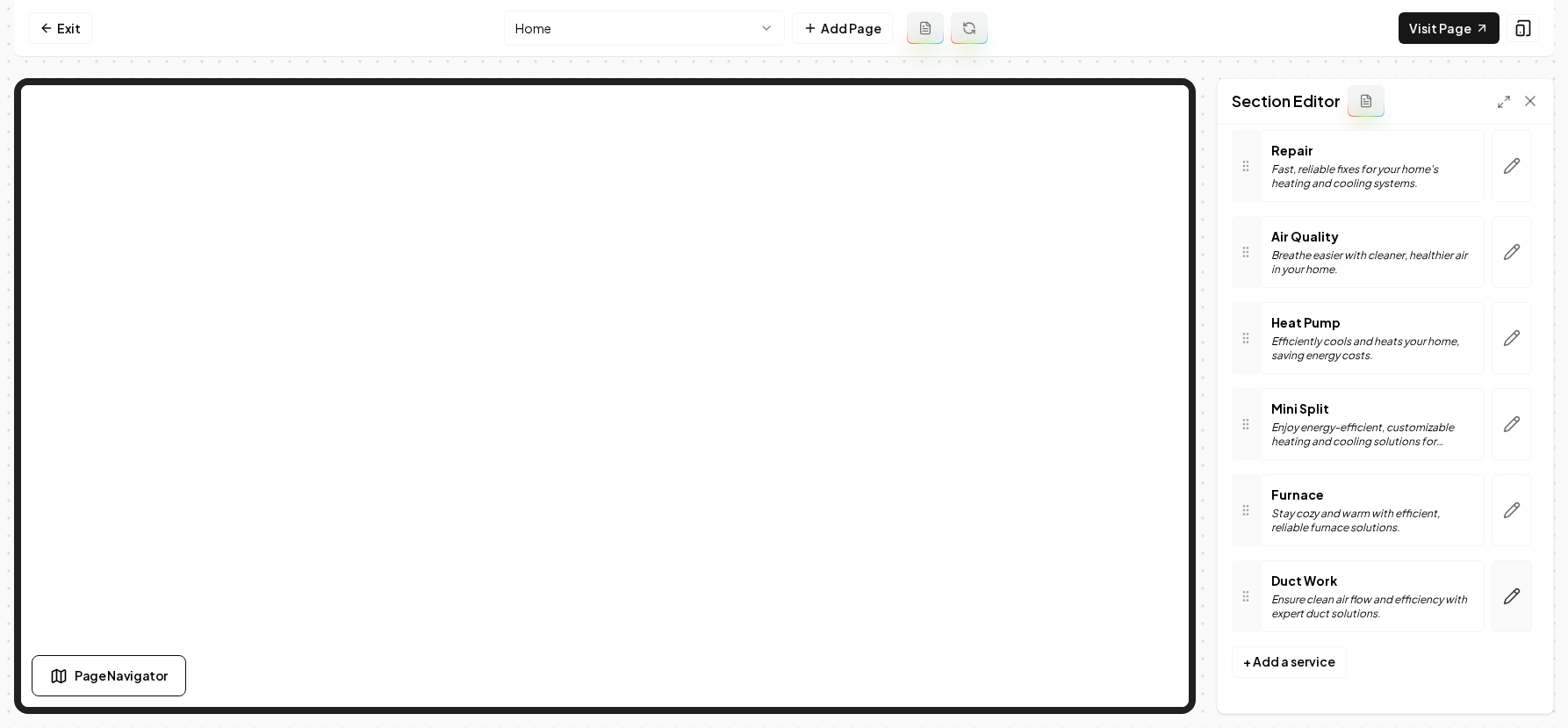
click at [1503, 601] on icon "button" at bounding box center [1511, 596] width 18 height 18
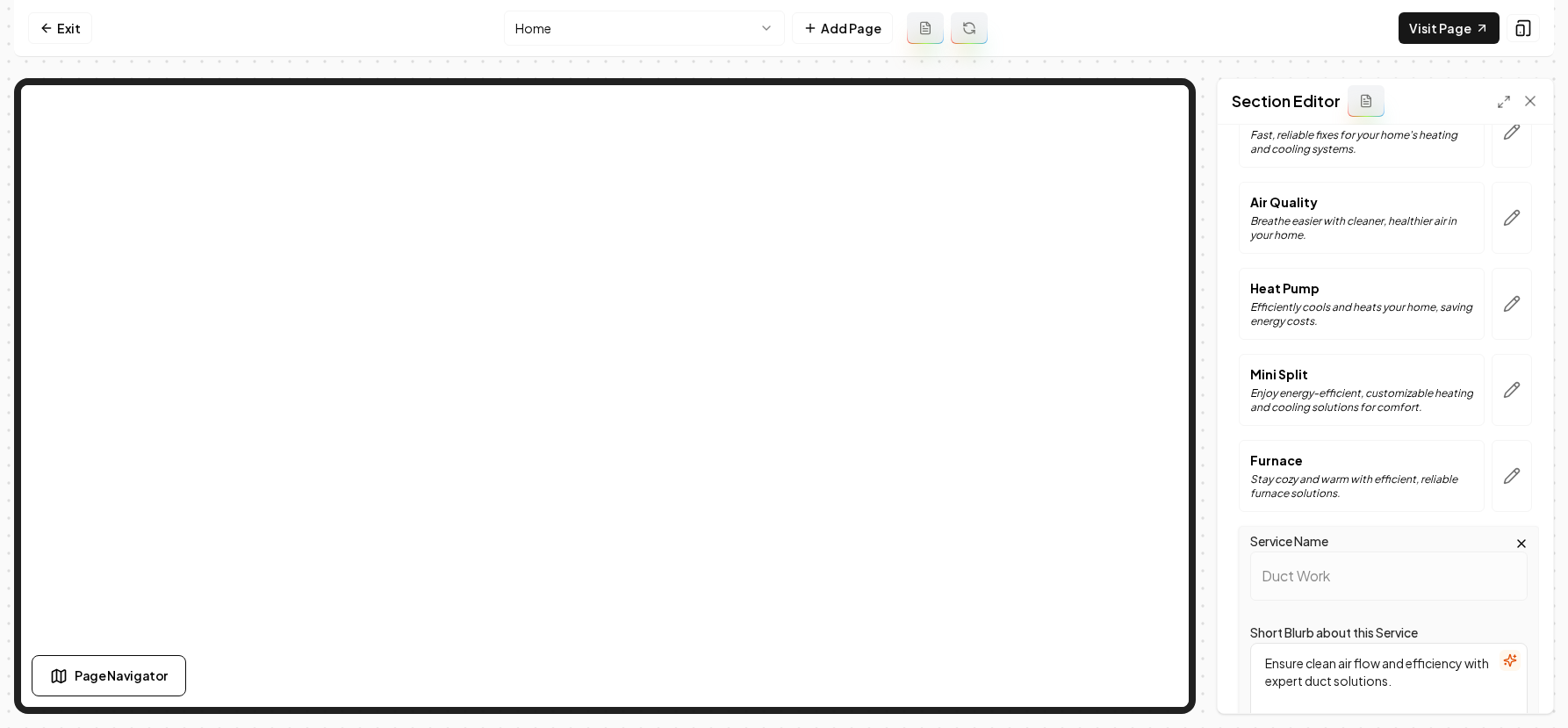
scroll to position [614, 0]
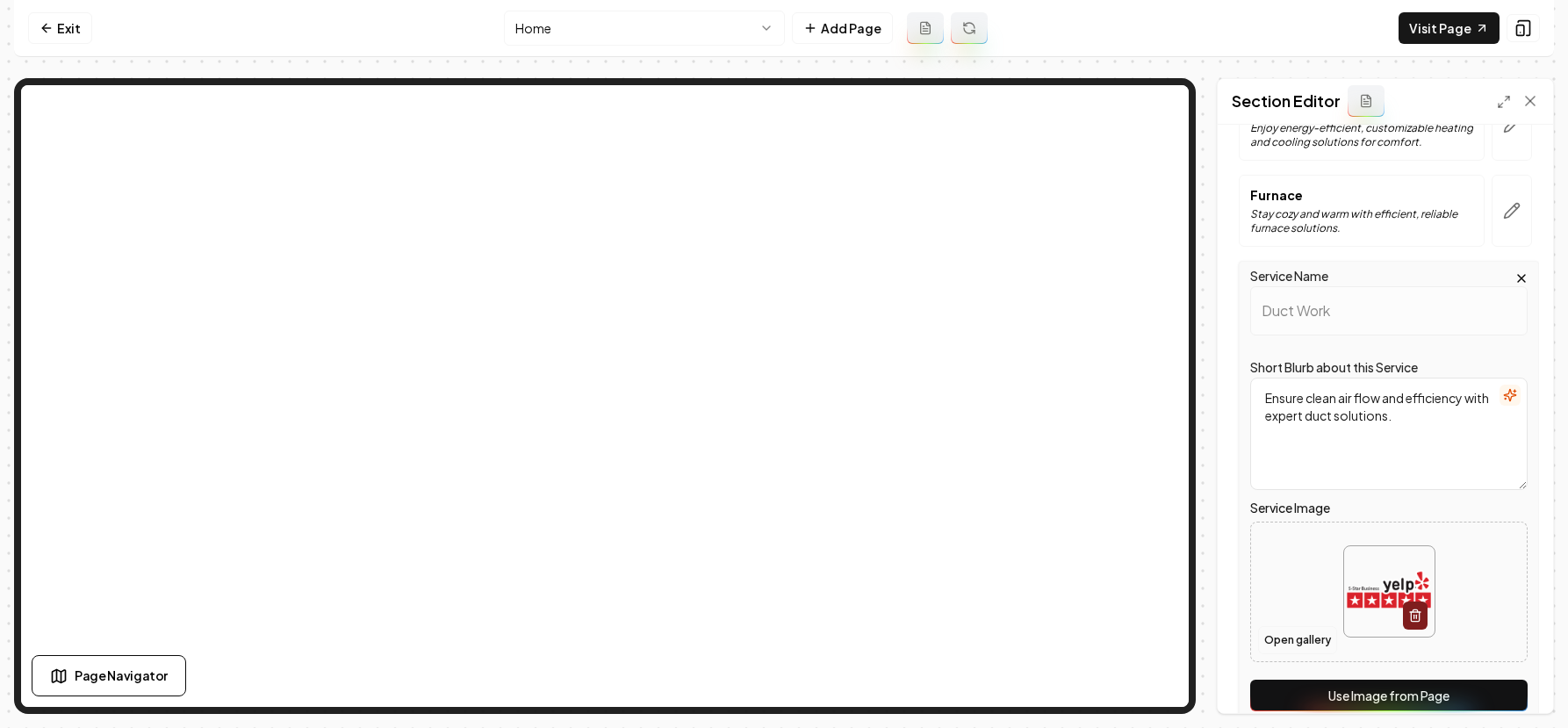
click at [1286, 627] on button "Open gallery" at bounding box center [1298, 640] width 79 height 28
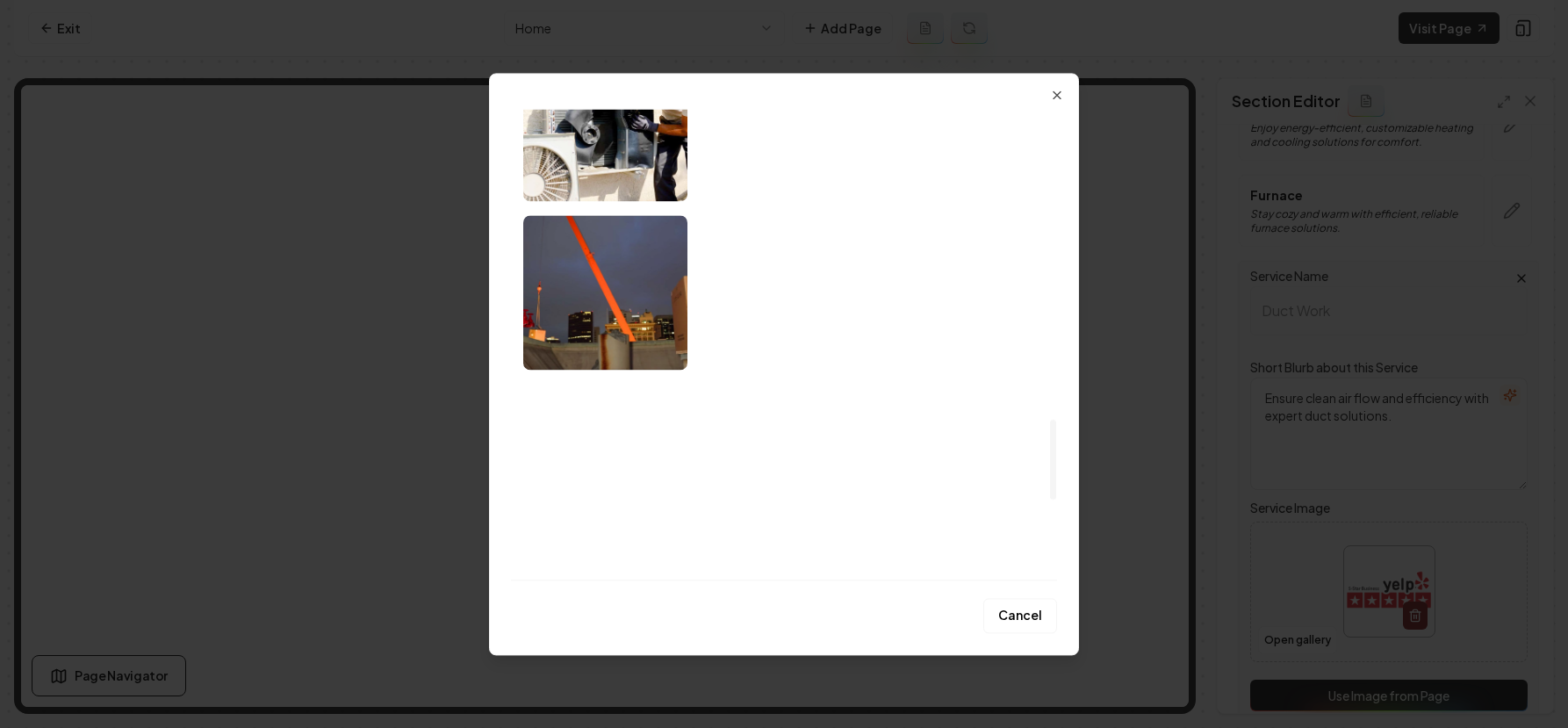
scroll to position [1813, 0]
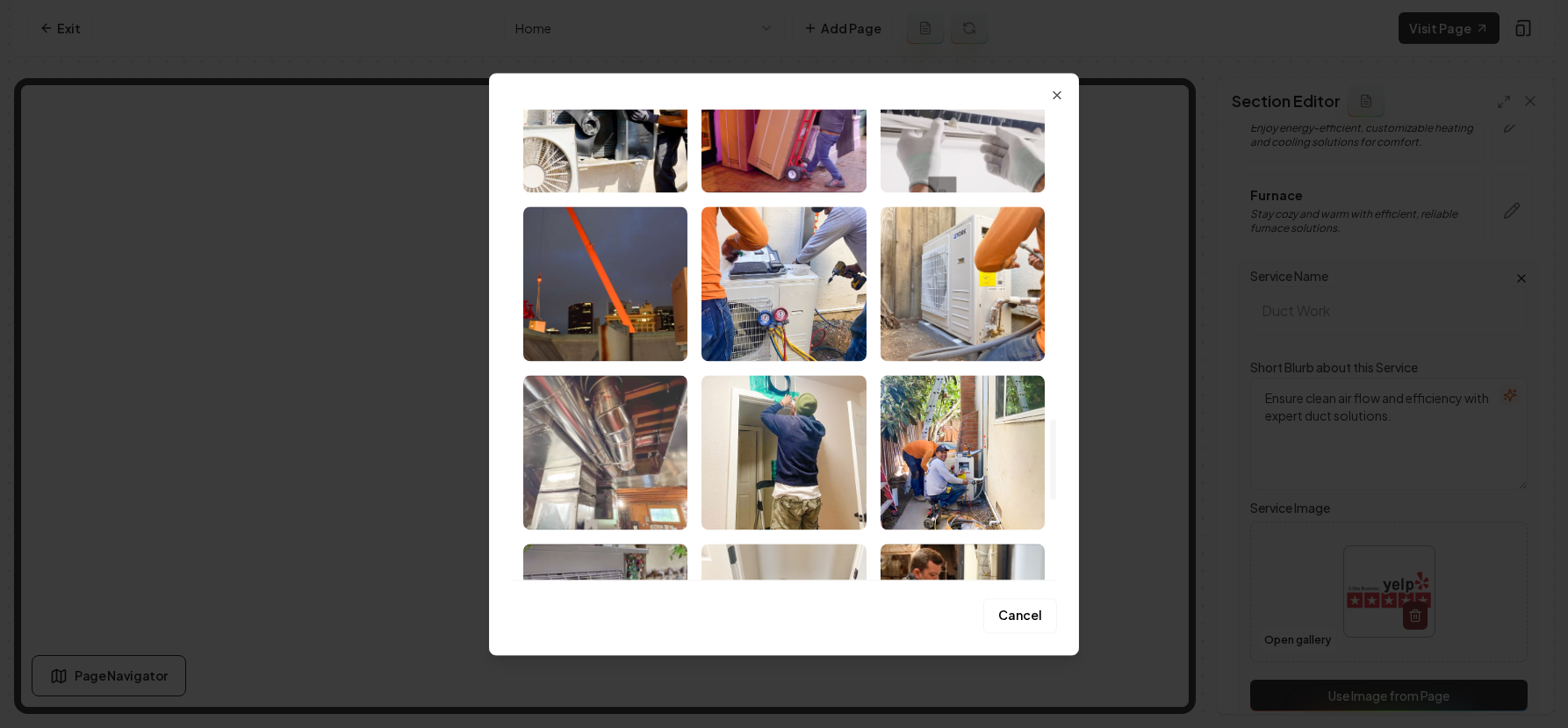
click at [606, 475] on img "Select image image_68b6ff5b5c7cd75eb88215fe.jpeg" at bounding box center [605, 453] width 164 height 155
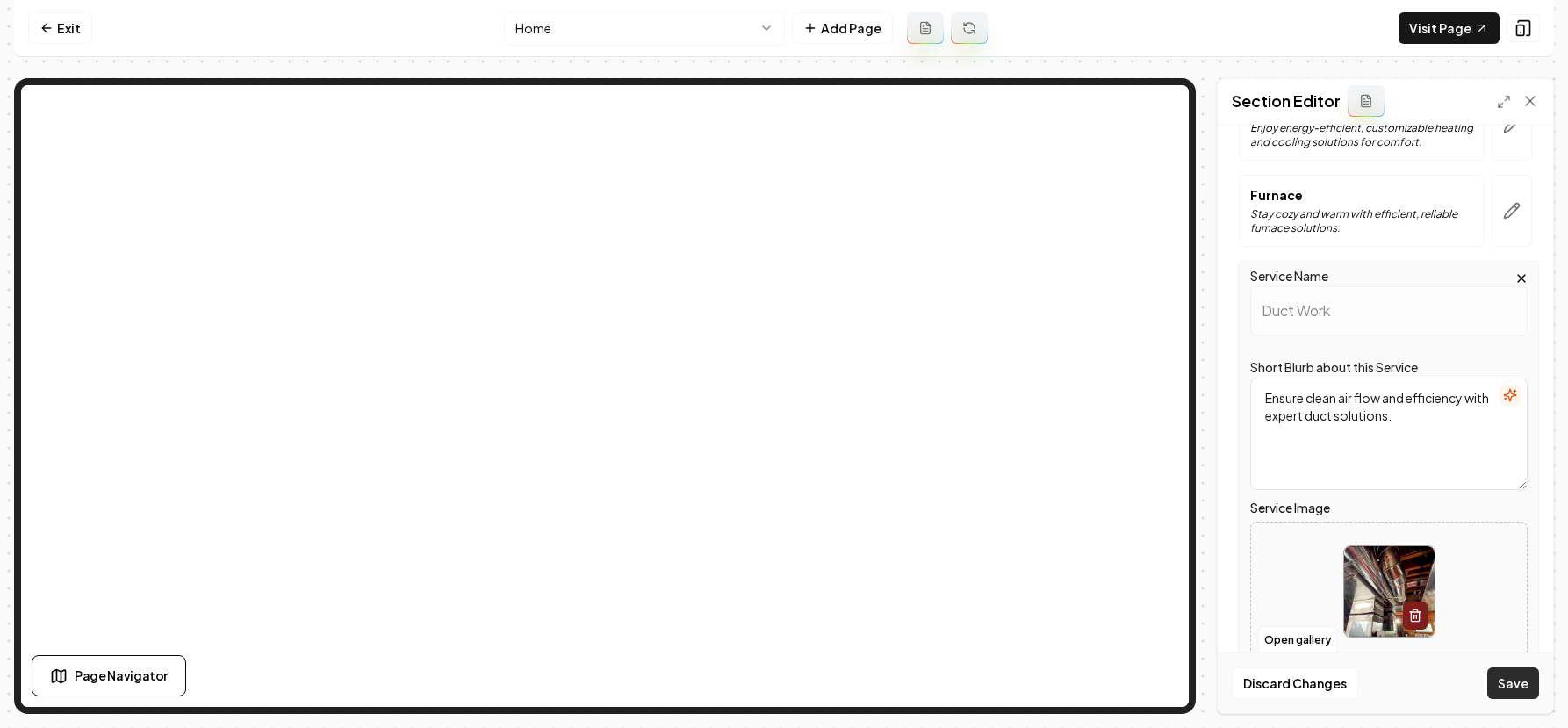
click at [1530, 690] on button "Save" at bounding box center [1513, 684] width 52 height 32
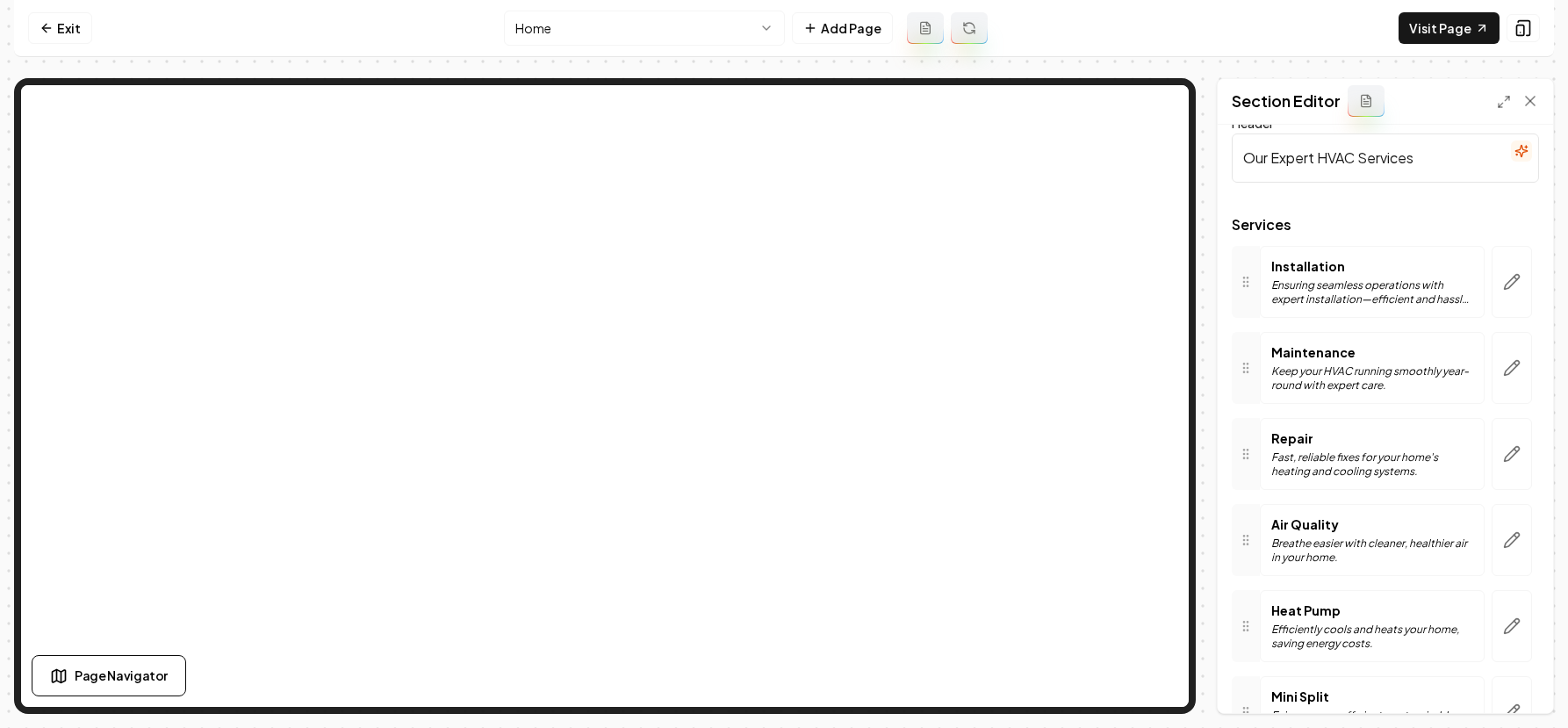
scroll to position [0, 0]
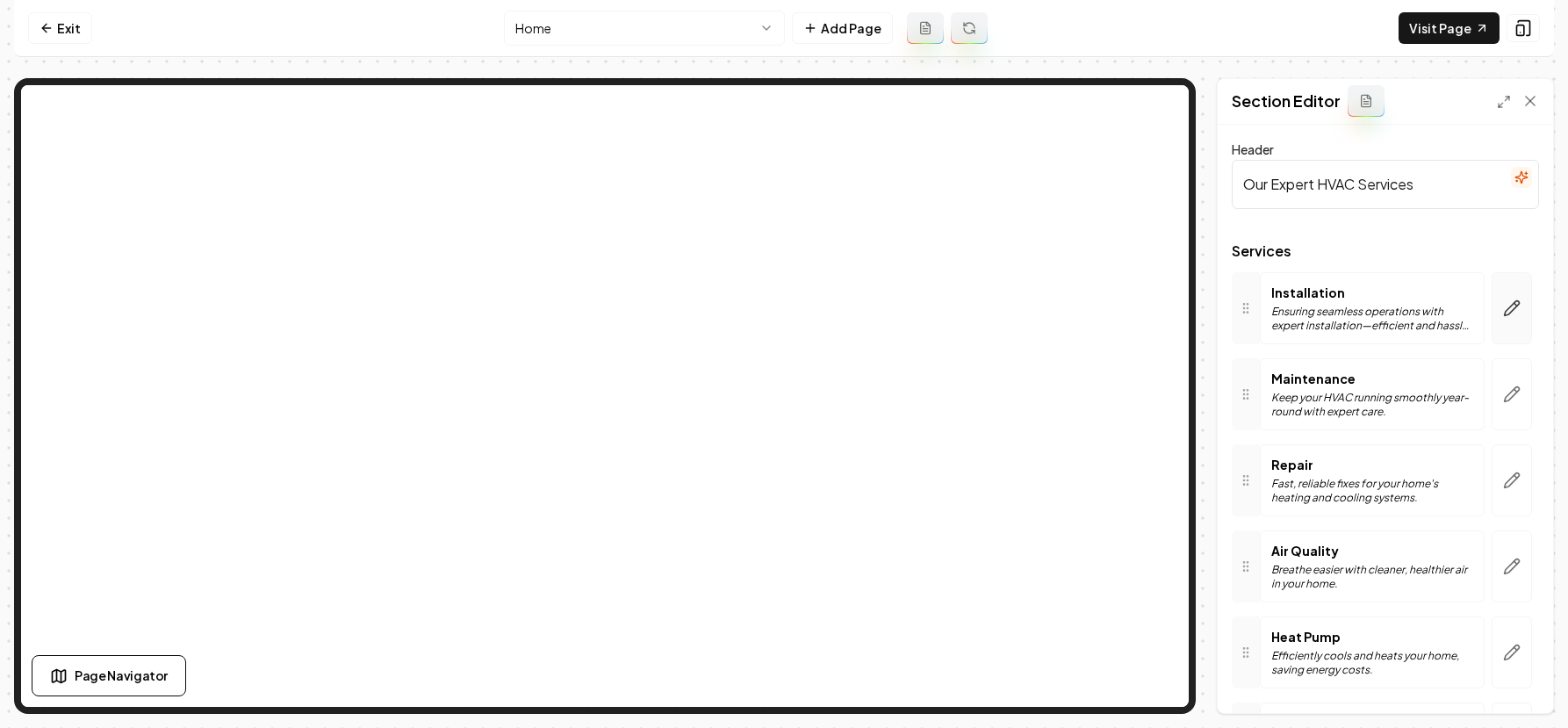
click at [1497, 321] on button "button" at bounding box center [1511, 308] width 41 height 72
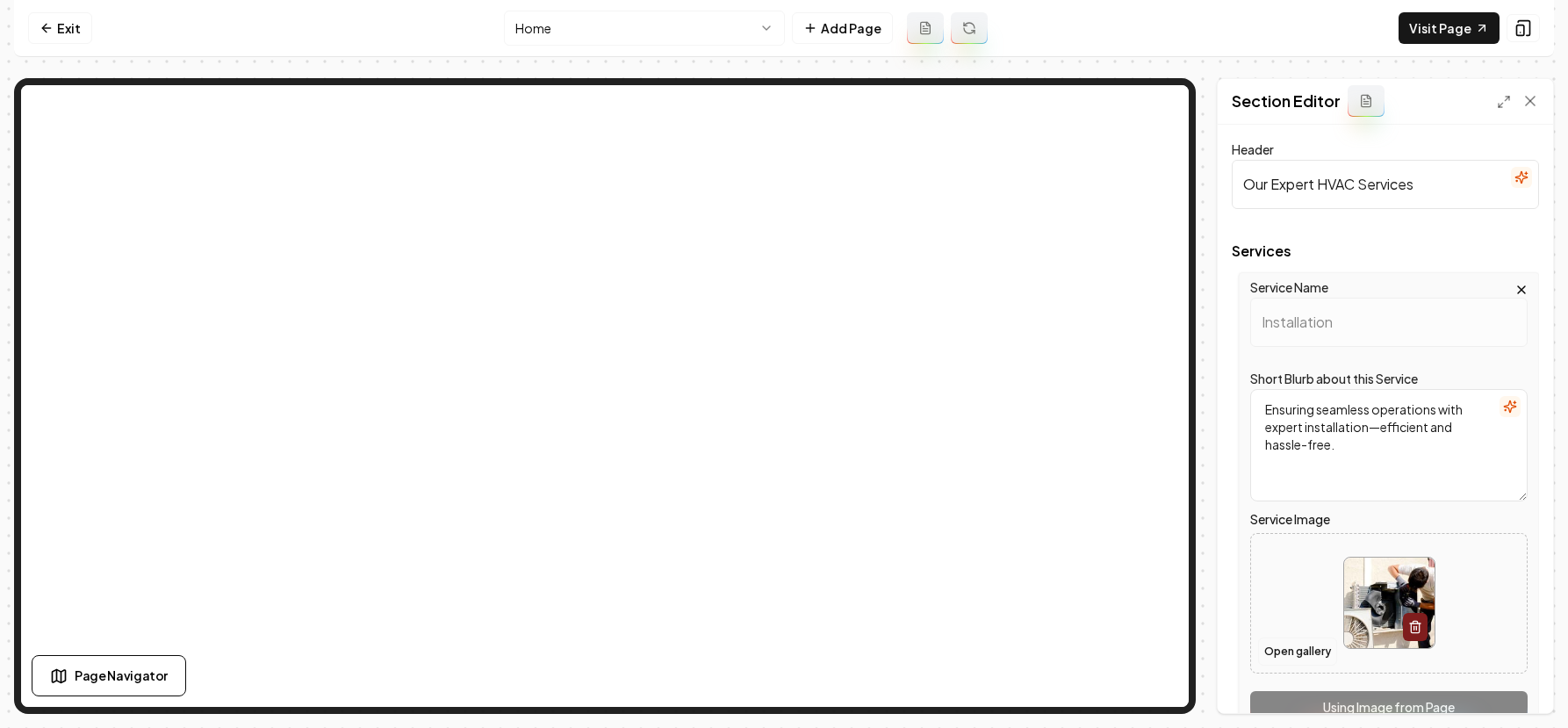
click at [1313, 652] on button "Open gallery" at bounding box center [1298, 652] width 79 height 28
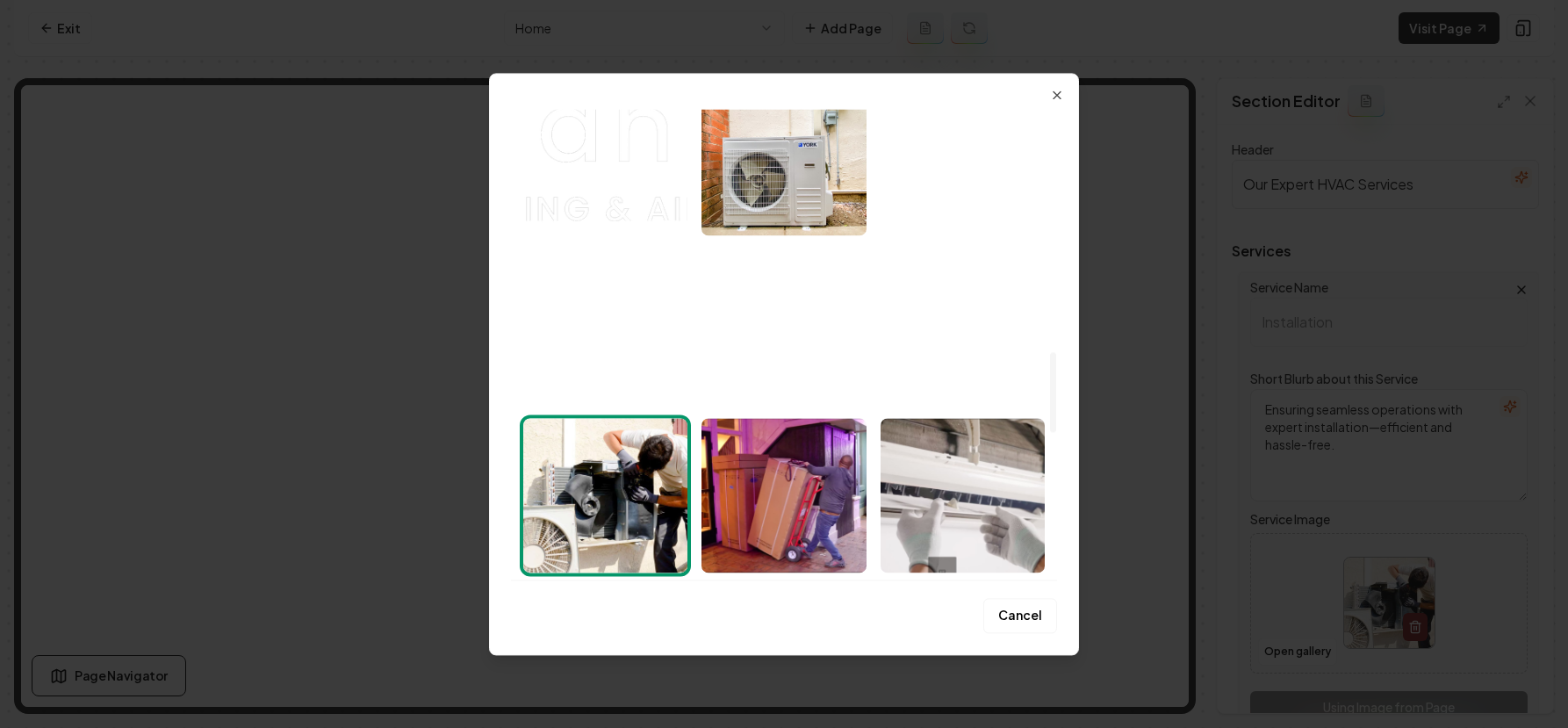
scroll to position [1408, 0]
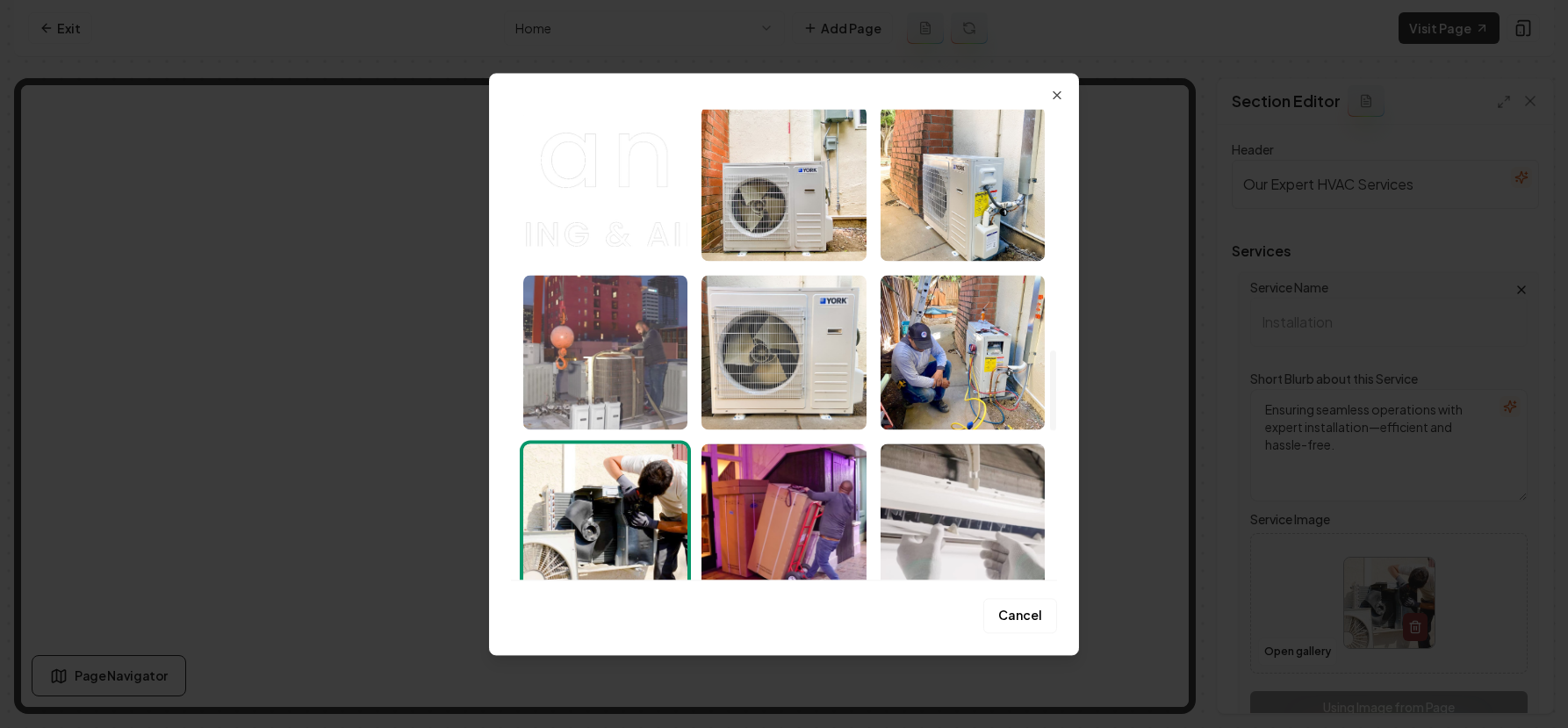
click at [627, 364] on img "Select image image_68b6ff5b5c7cd75eb88215f7.jpeg" at bounding box center [605, 353] width 164 height 155
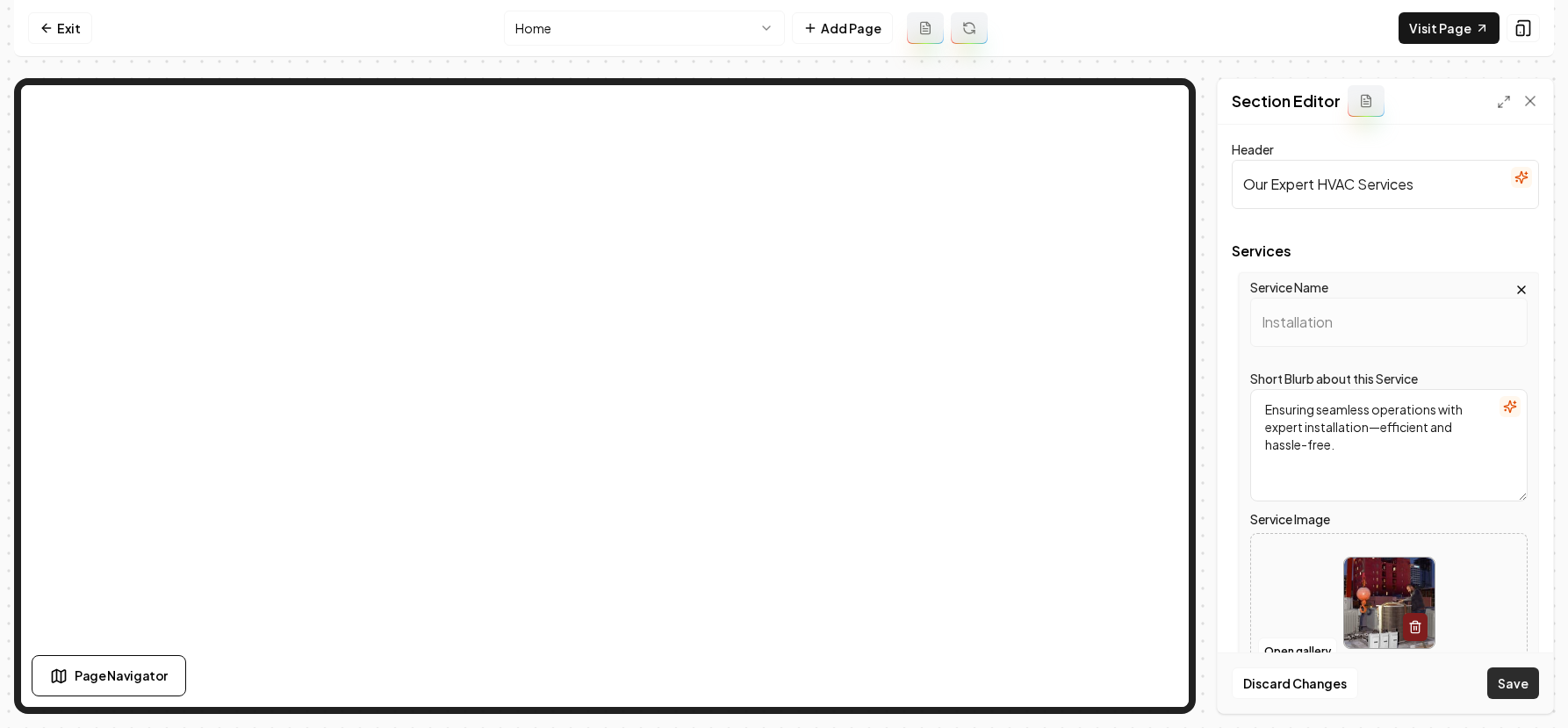
click at [1521, 679] on button "Save" at bounding box center [1513, 684] width 52 height 32
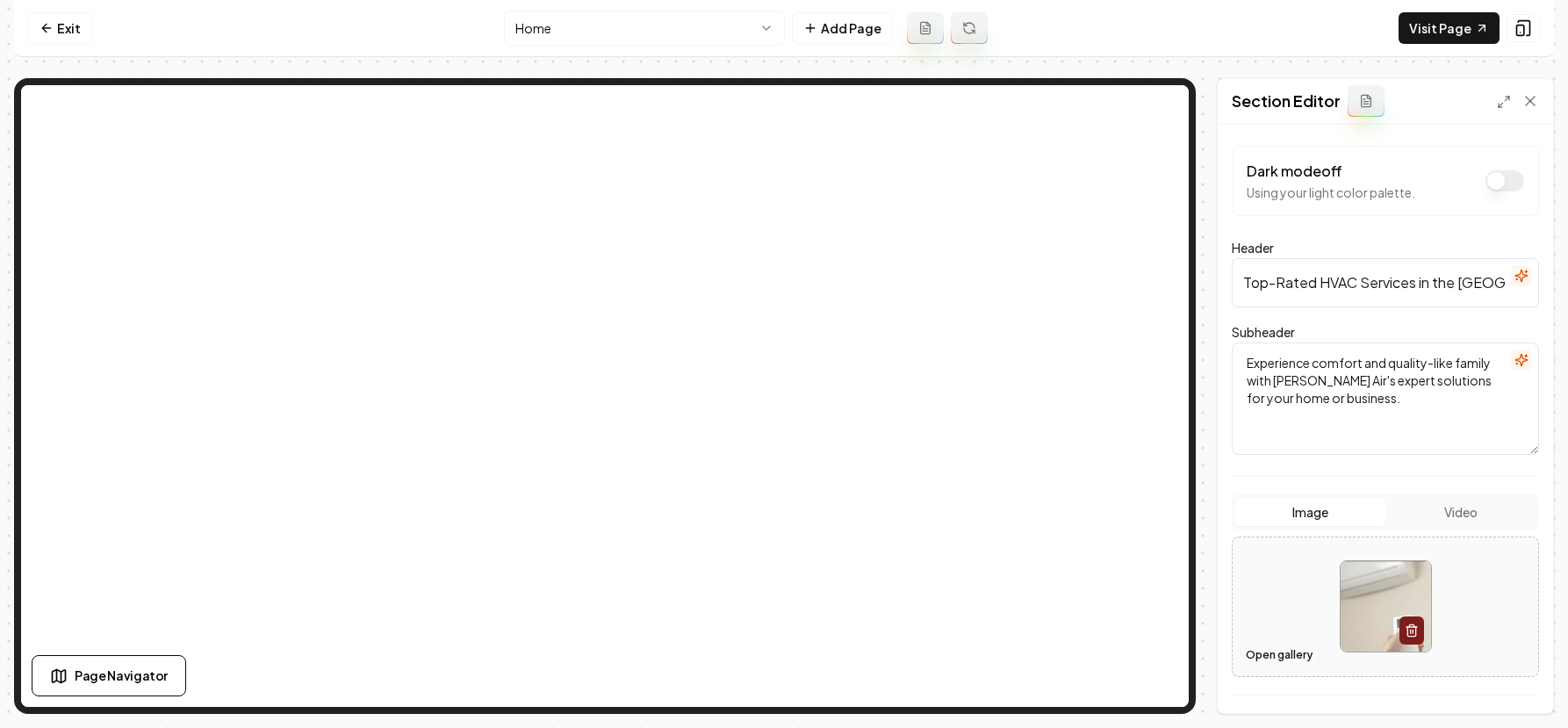
click at [1279, 656] on button "Open gallery" at bounding box center [1279, 655] width 79 height 28
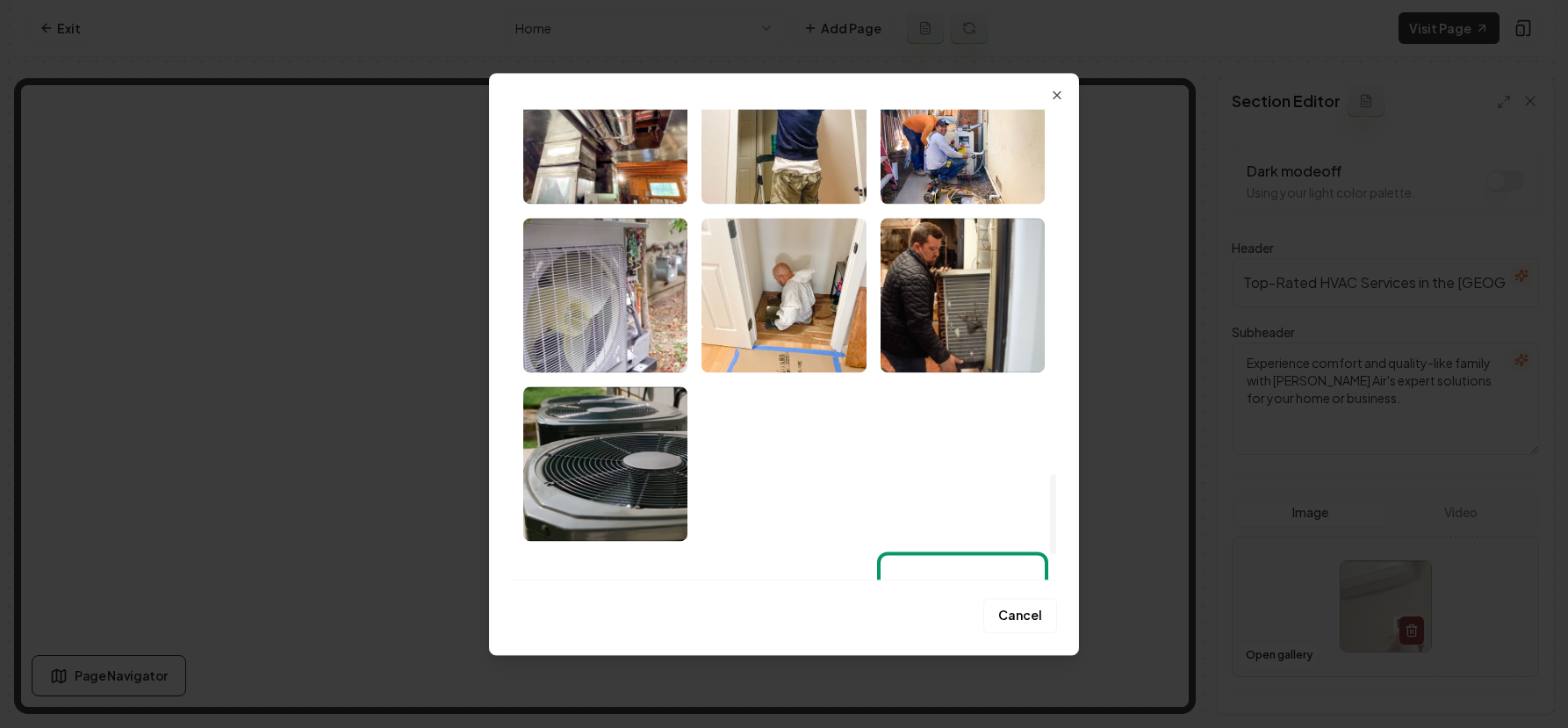
scroll to position [2174, 0]
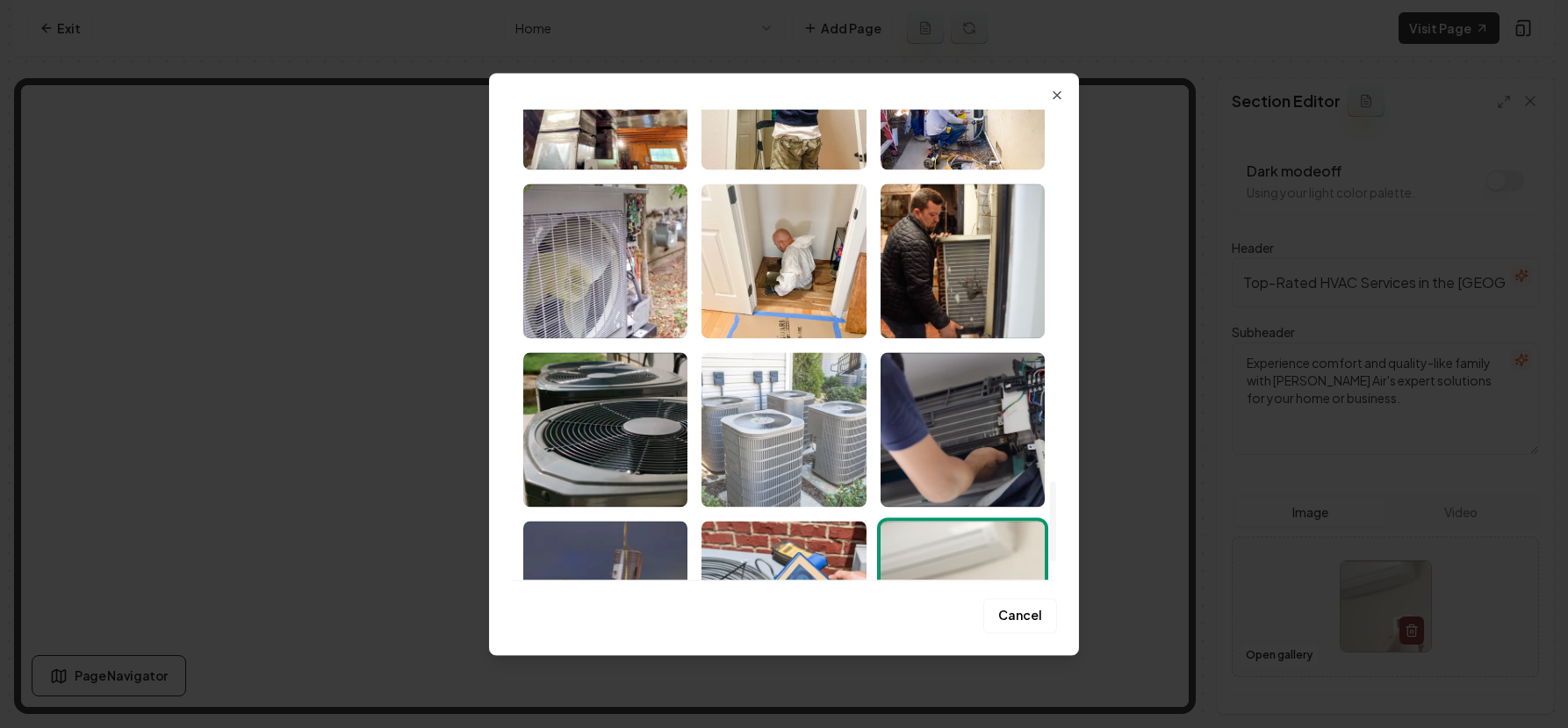
click at [801, 439] on img "Select image image_68b6ff5a5c7cd75eb88213b4.jpeg" at bounding box center [784, 429] width 164 height 155
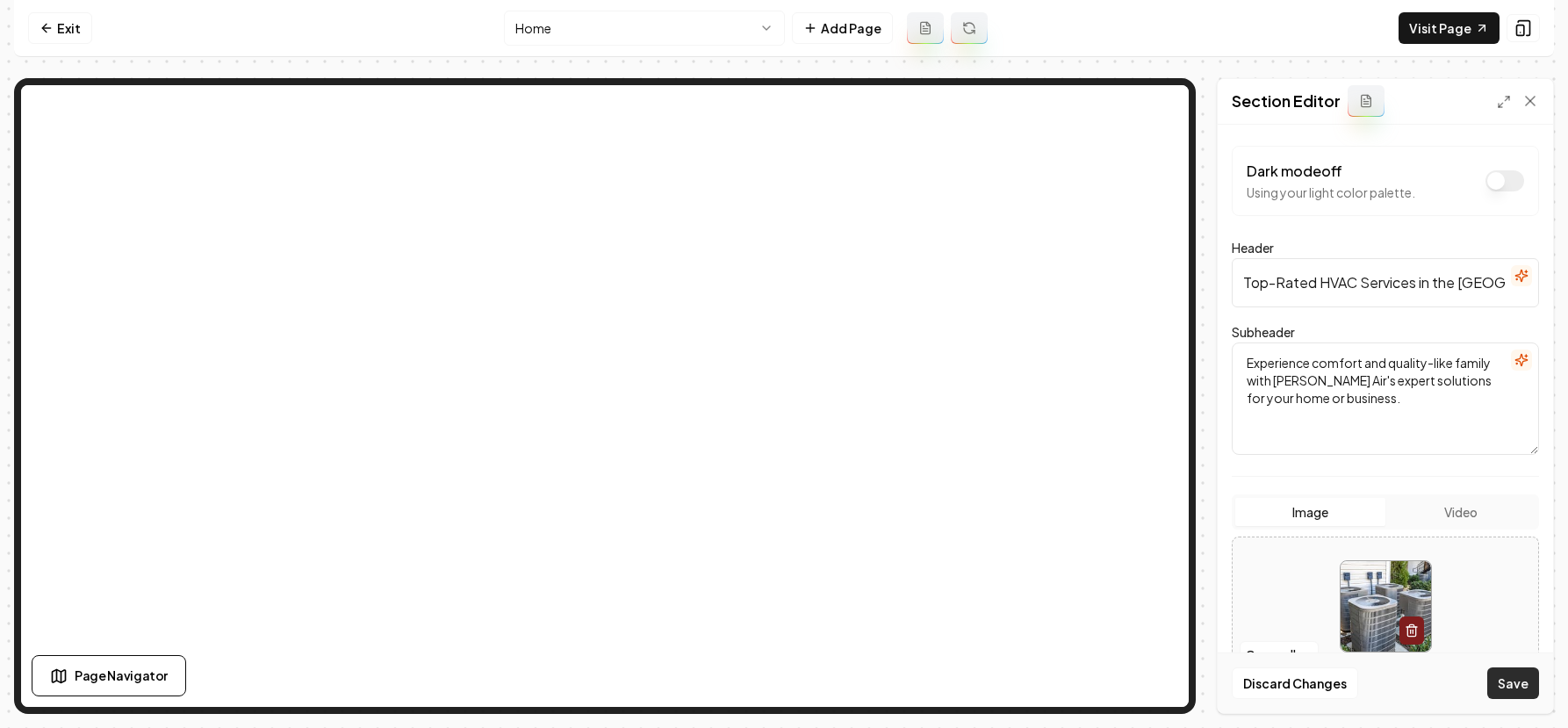
click at [1503, 688] on button "Save" at bounding box center [1513, 684] width 52 height 32
click at [1266, 654] on button "Open gallery" at bounding box center [1279, 655] width 79 height 28
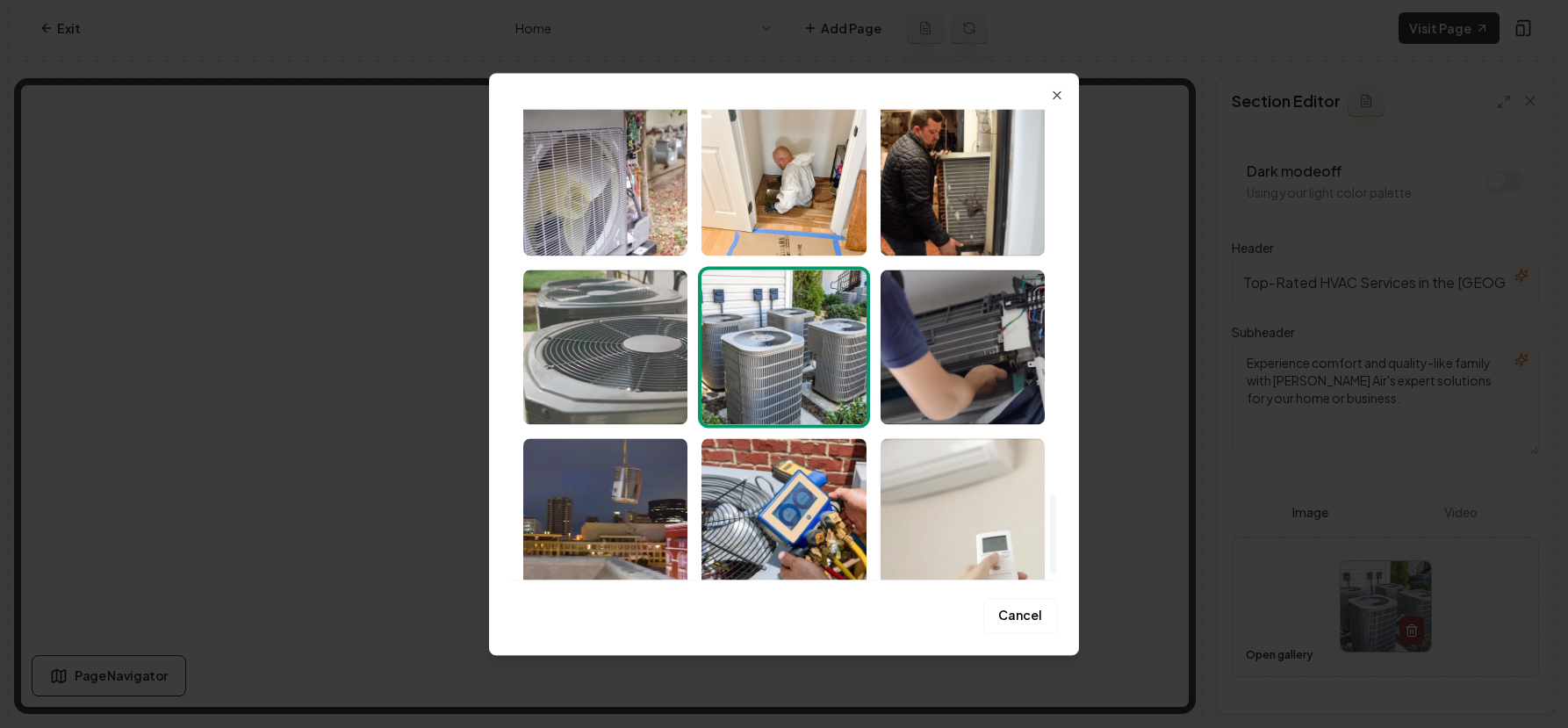
scroll to position [2276, 0]
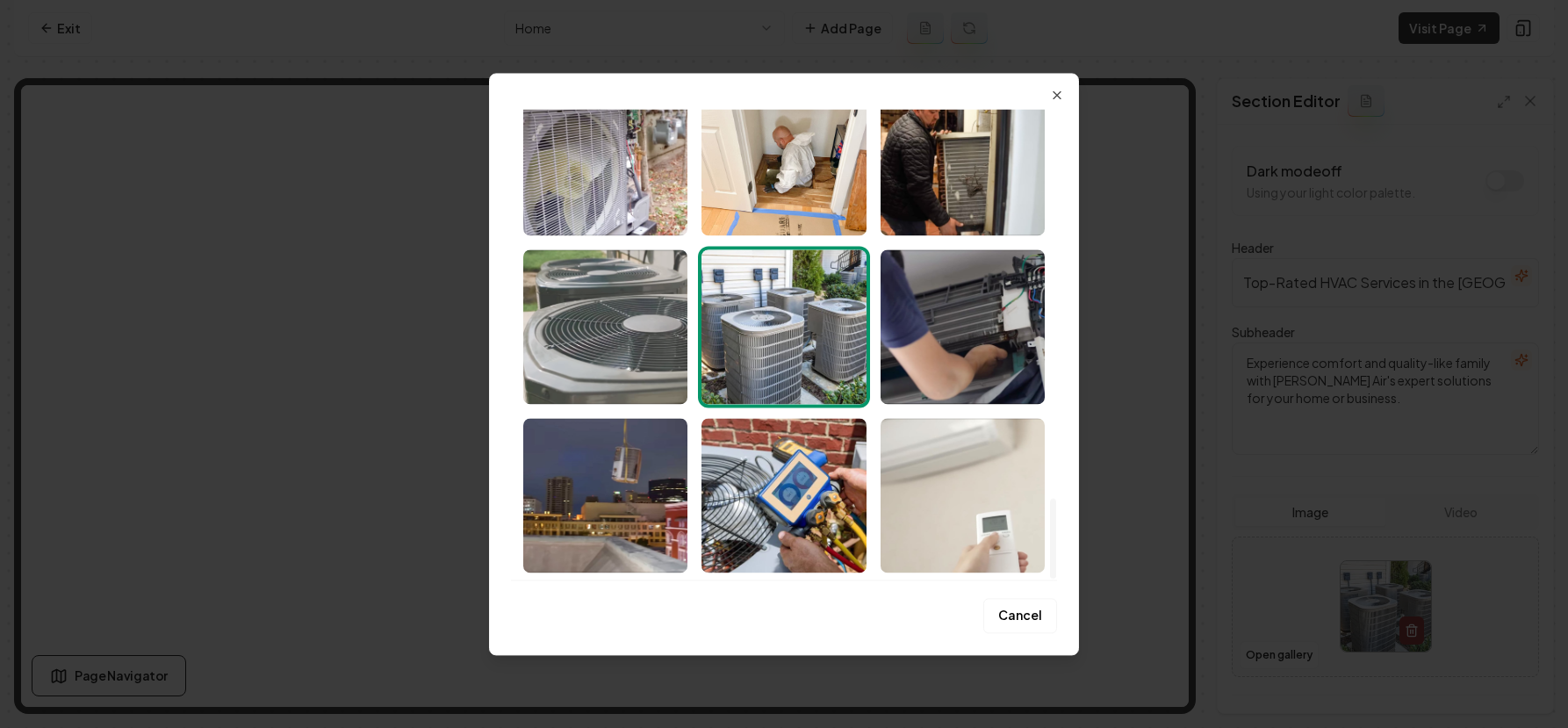
click at [580, 328] on img "Select image image_68b6ff5b5c7cd75eb88213cf.jpeg" at bounding box center [605, 326] width 164 height 155
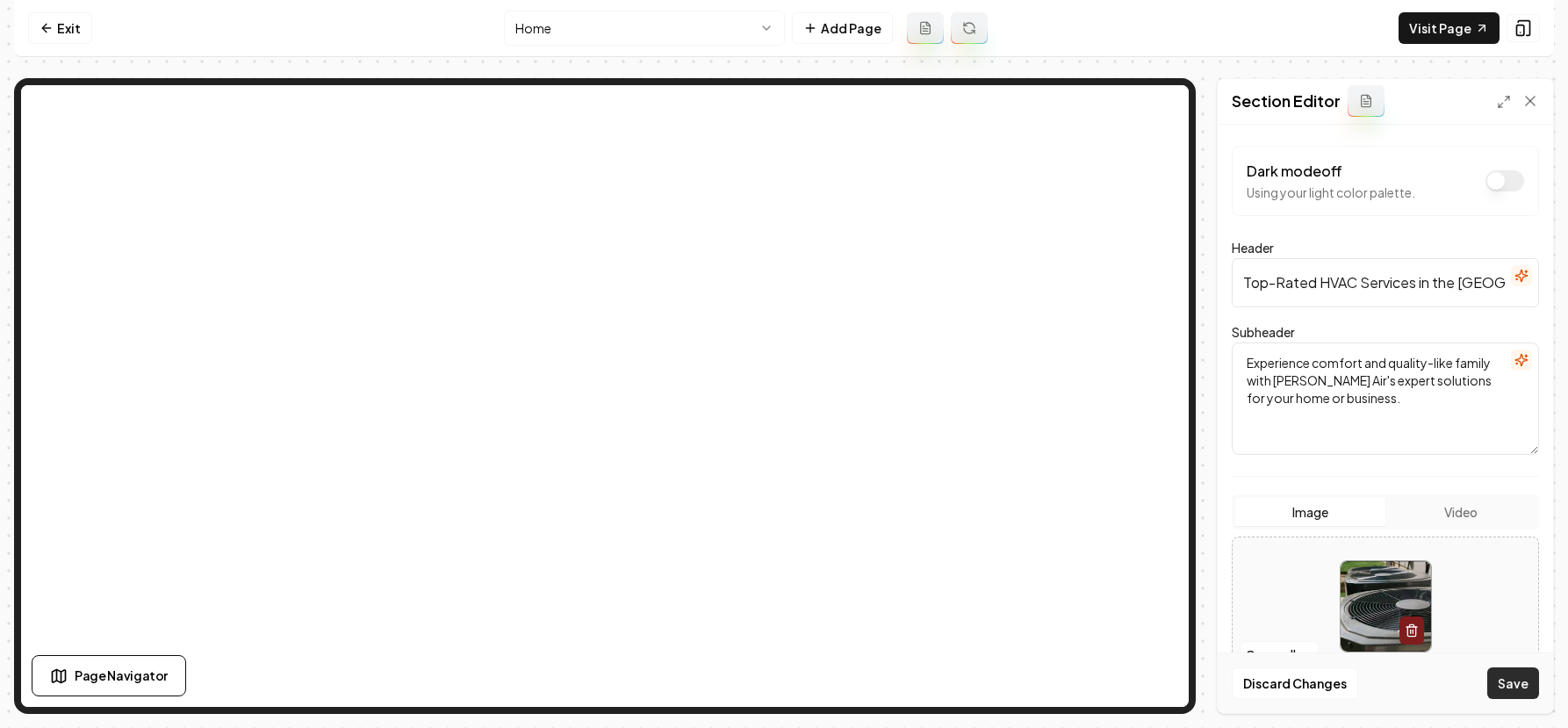
click at [1513, 689] on button "Save" at bounding box center [1513, 684] width 52 height 32
click at [1290, 656] on button "Open gallery" at bounding box center [1279, 655] width 79 height 28
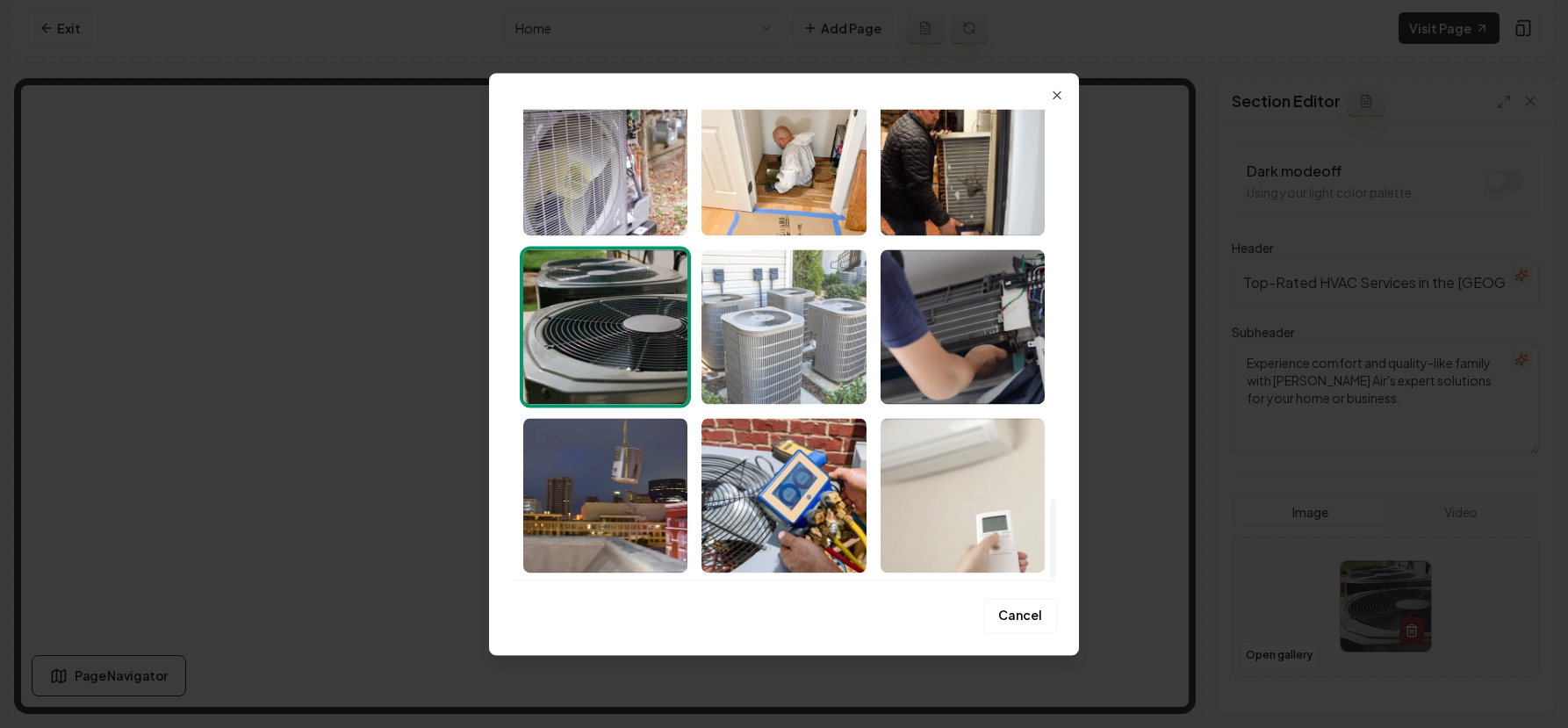
click at [764, 342] on img "Select image image_68b6ff5a5c7cd75eb88213b4.jpeg" at bounding box center [784, 326] width 164 height 155
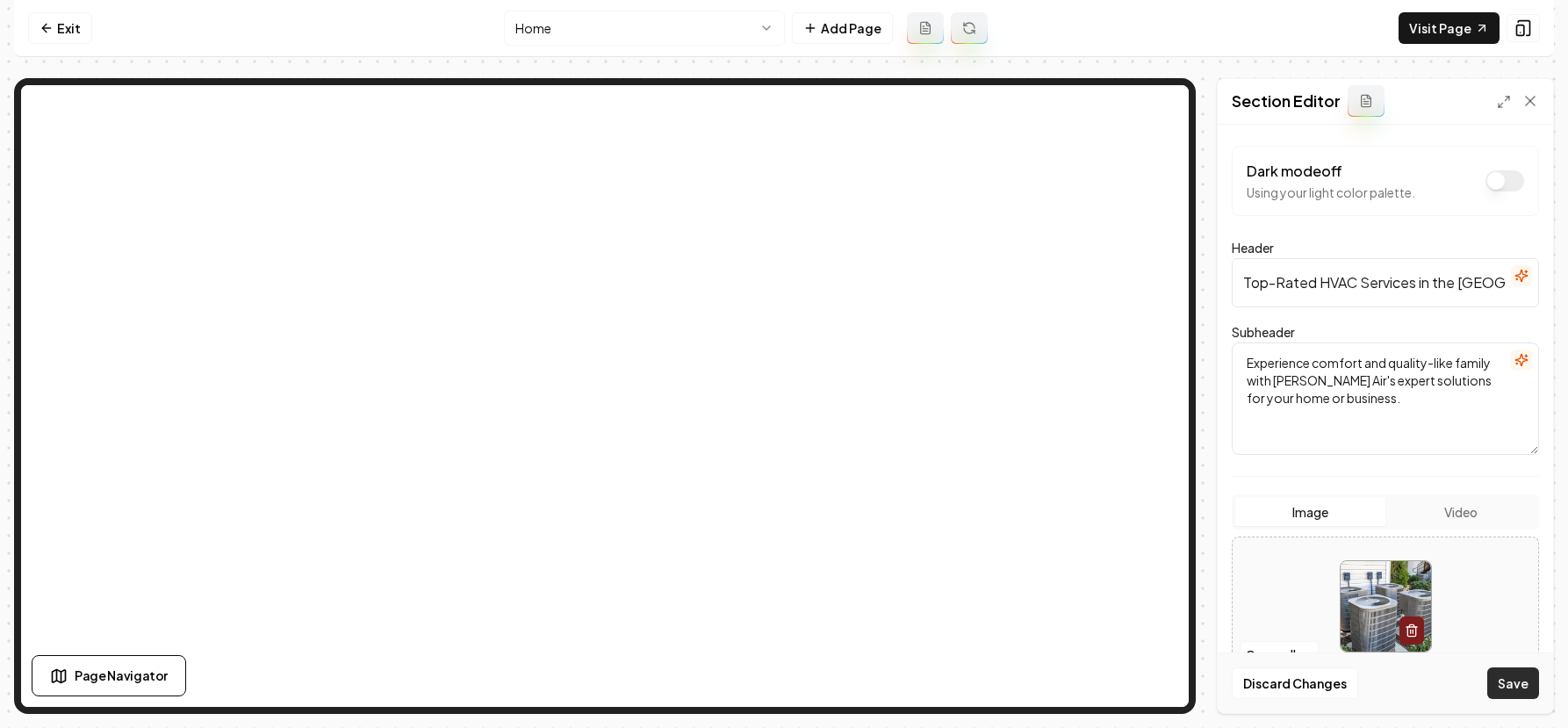
click at [1509, 681] on button "Save" at bounding box center [1513, 684] width 52 height 32
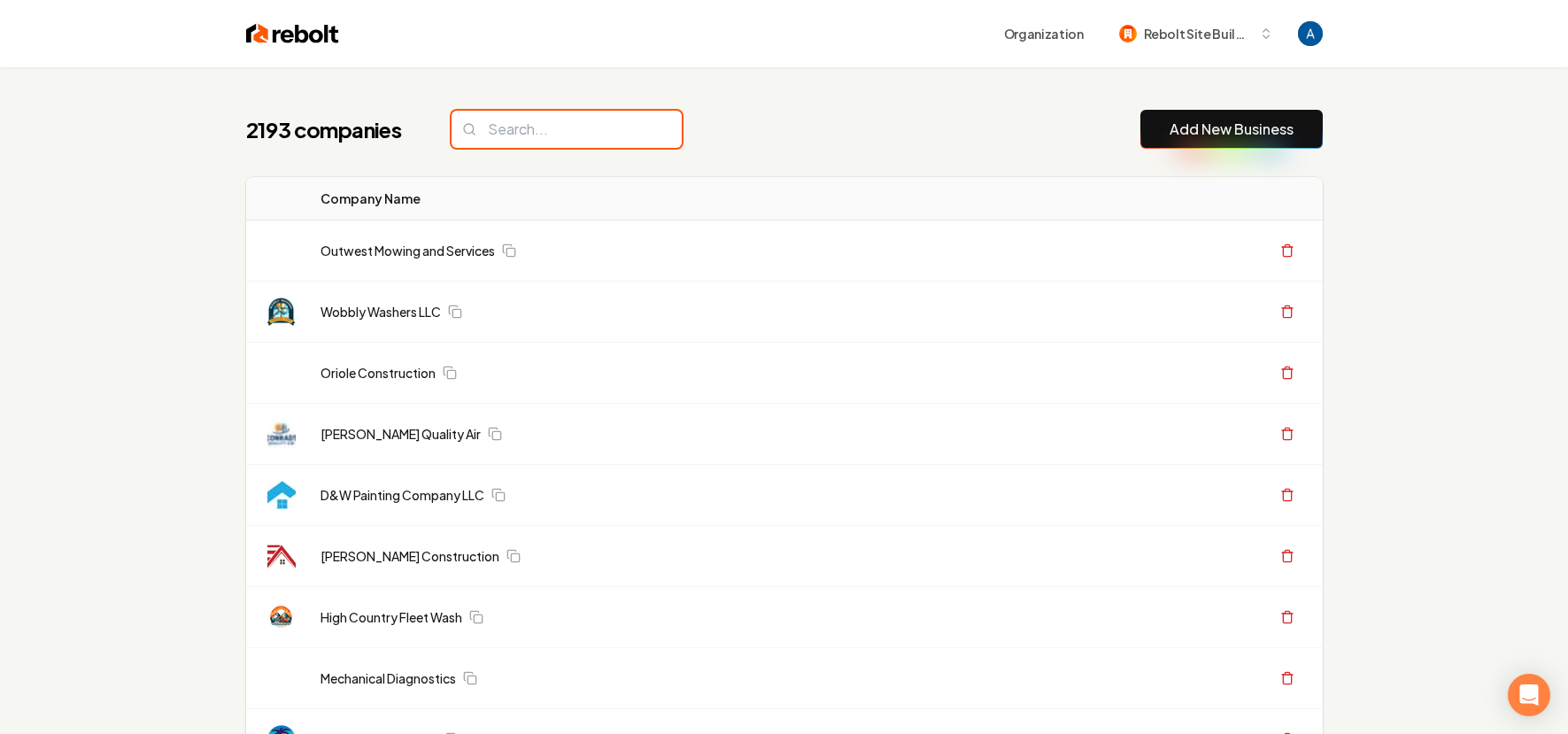
click at [567, 144] on input "search" at bounding box center [567, 128] width 230 height 37
click at [547, 135] on input "search" at bounding box center [567, 128] width 230 height 37
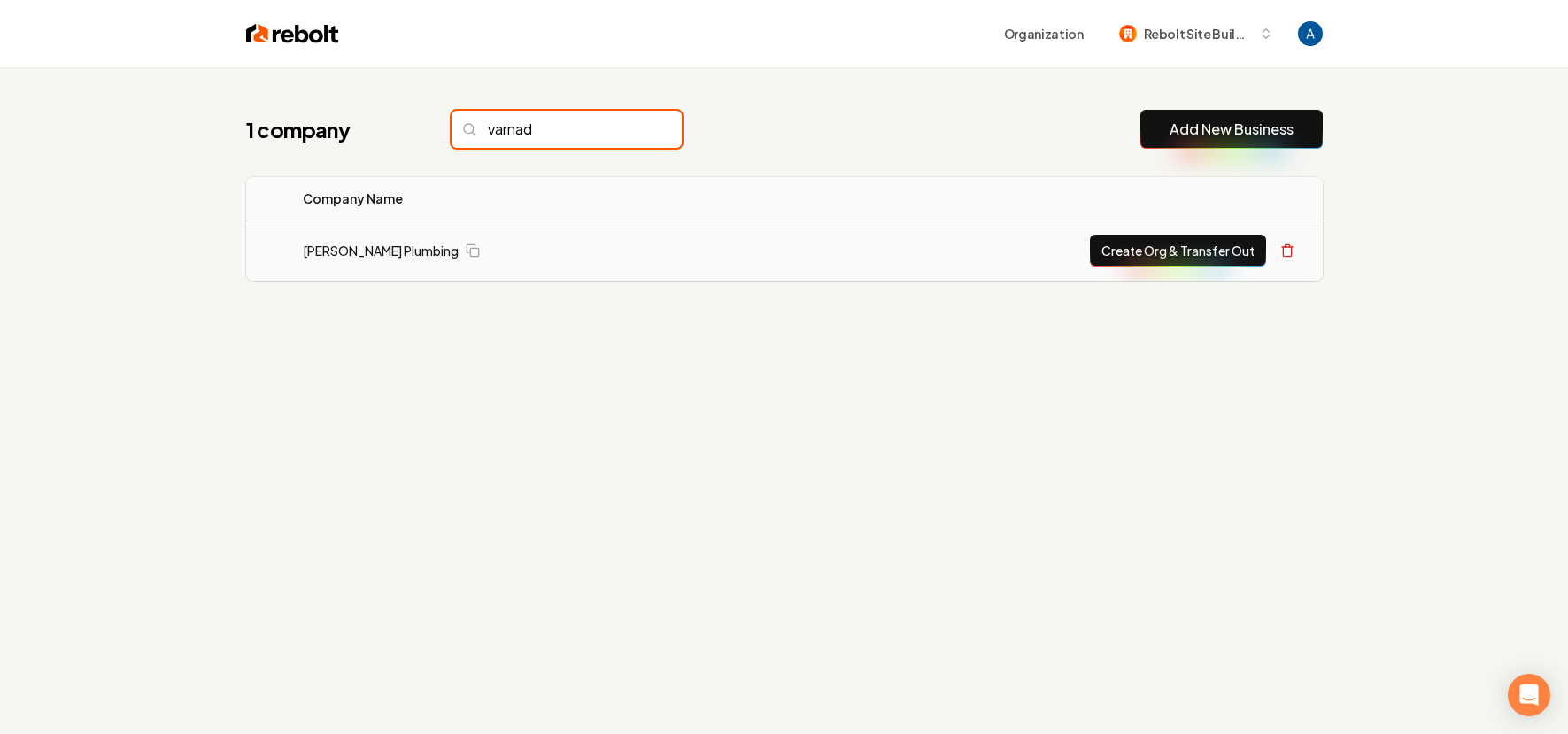
type input "varnad"
click at [377, 265] on td "[PERSON_NAME] Plumbing" at bounding box center [523, 251] width 469 height 61
click at [375, 260] on td "[PERSON_NAME] Plumbing" at bounding box center [523, 251] width 469 height 61
click at [373, 256] on link "[PERSON_NAME] Plumbing" at bounding box center [381, 250] width 156 height 18
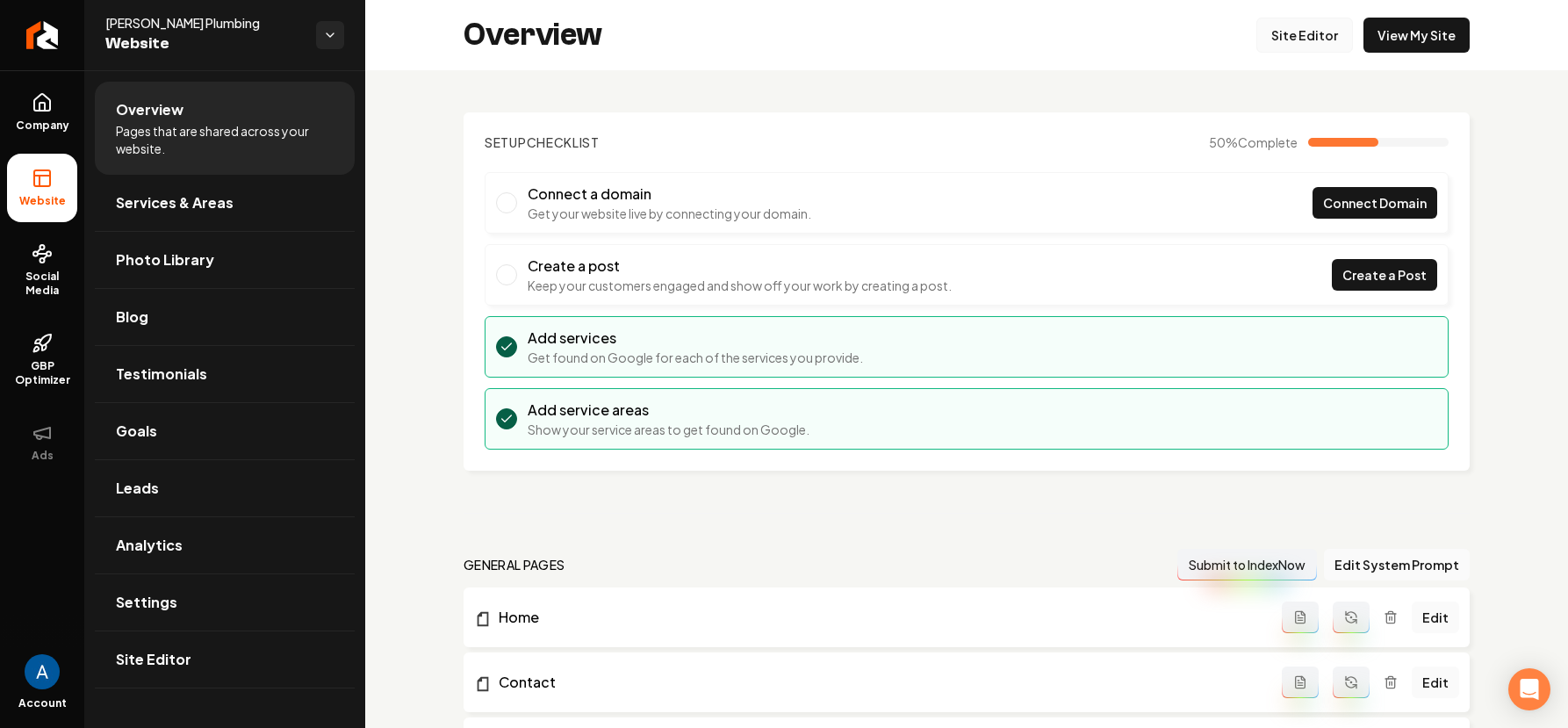
click at [1288, 37] on link "Site Editor" at bounding box center [1305, 35] width 96 height 35
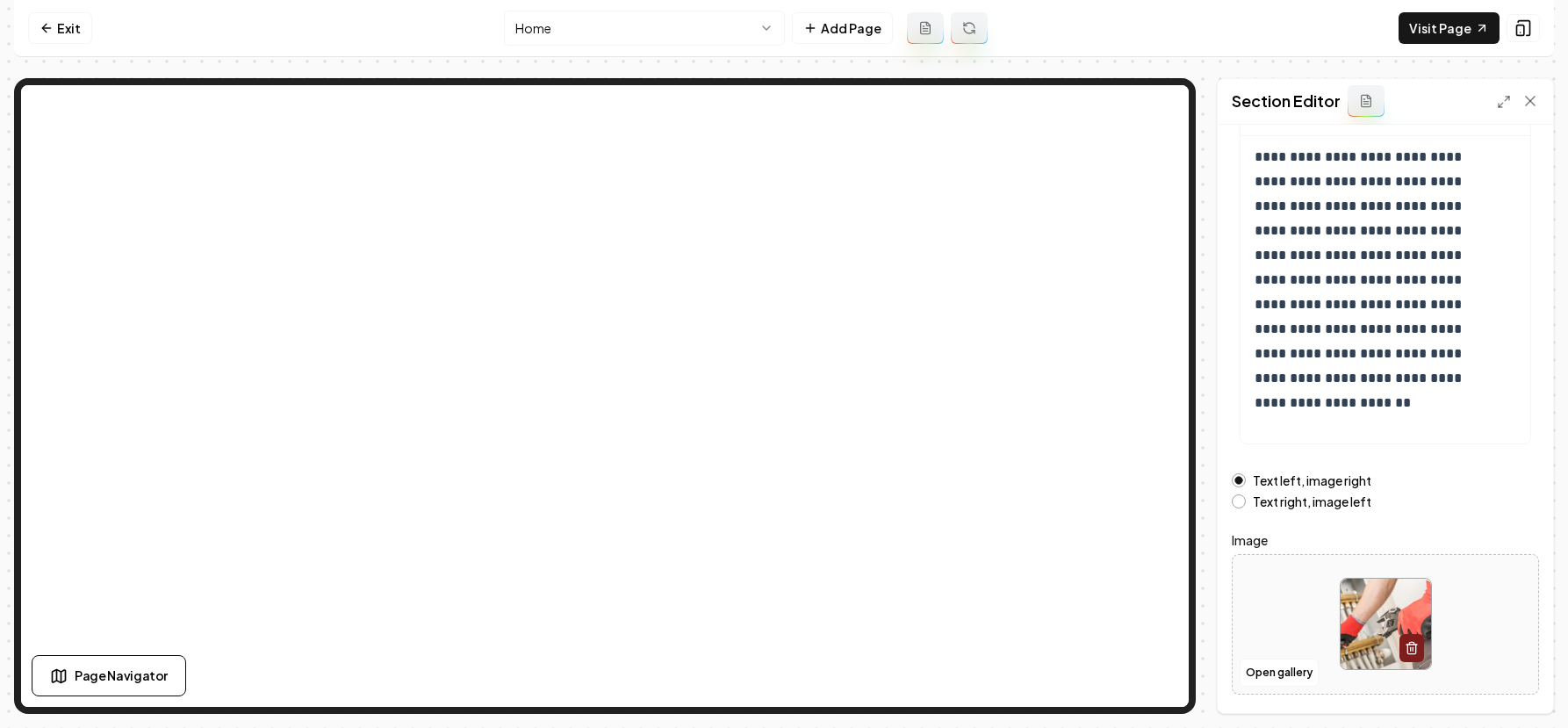
scroll to position [190, 0]
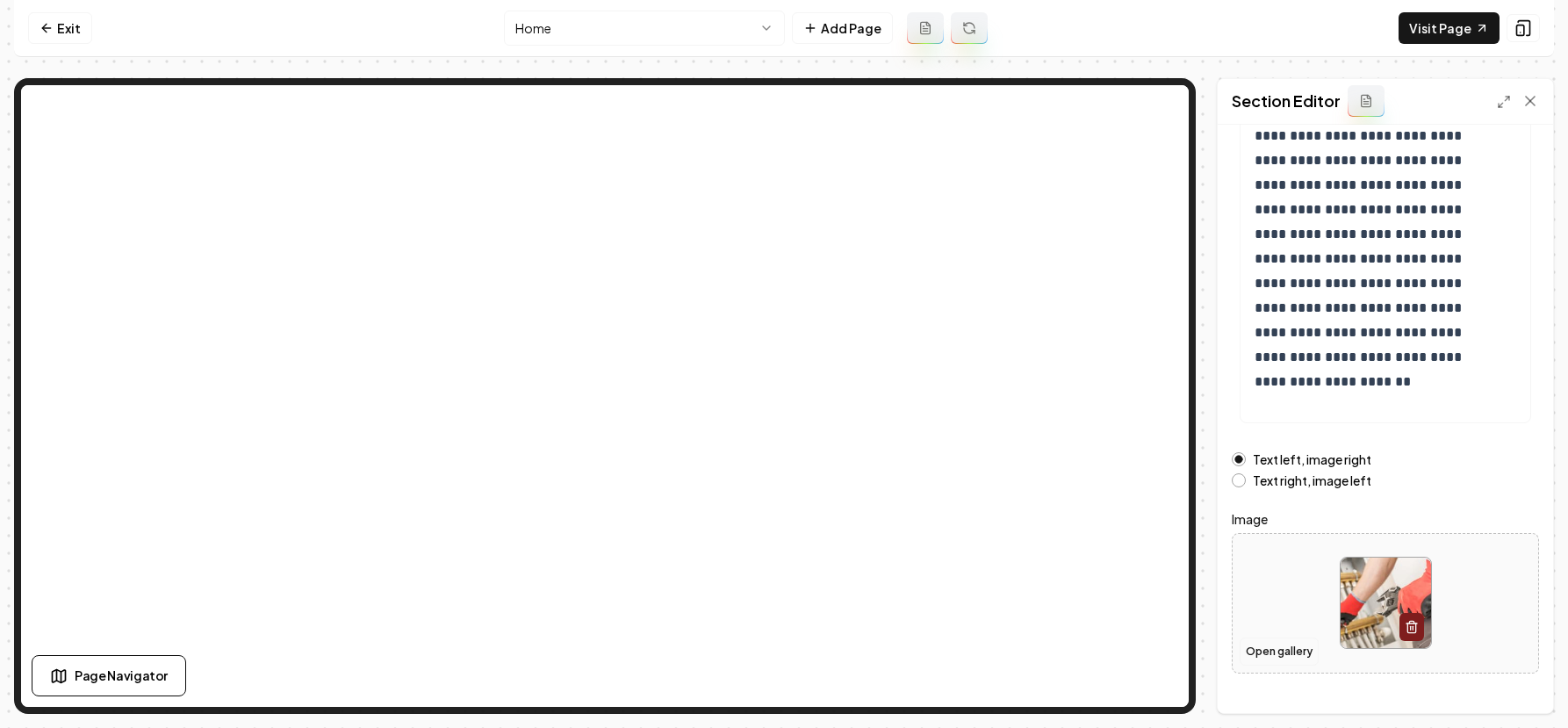
click at [1256, 656] on button "Open gallery" at bounding box center [1279, 652] width 79 height 28
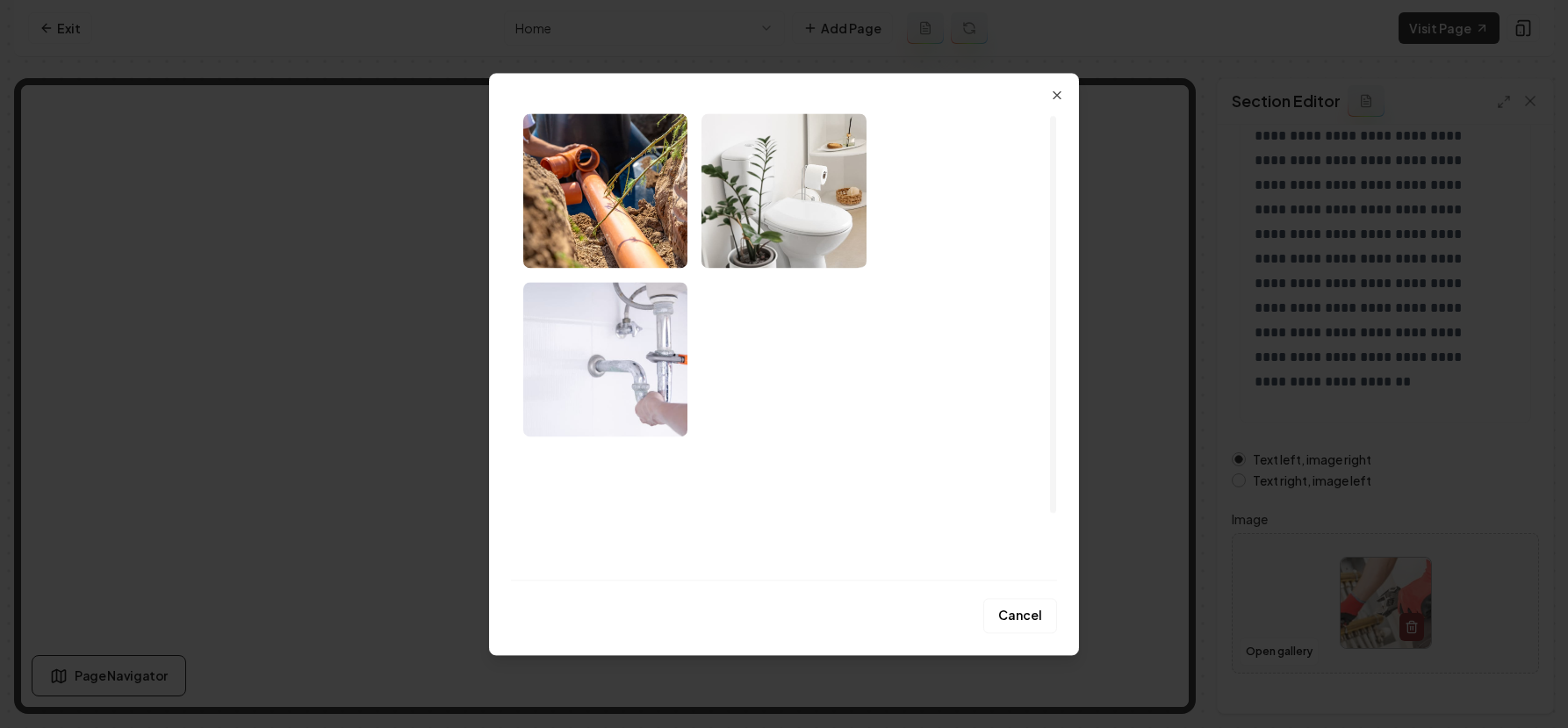
scroll to position [0, 0]
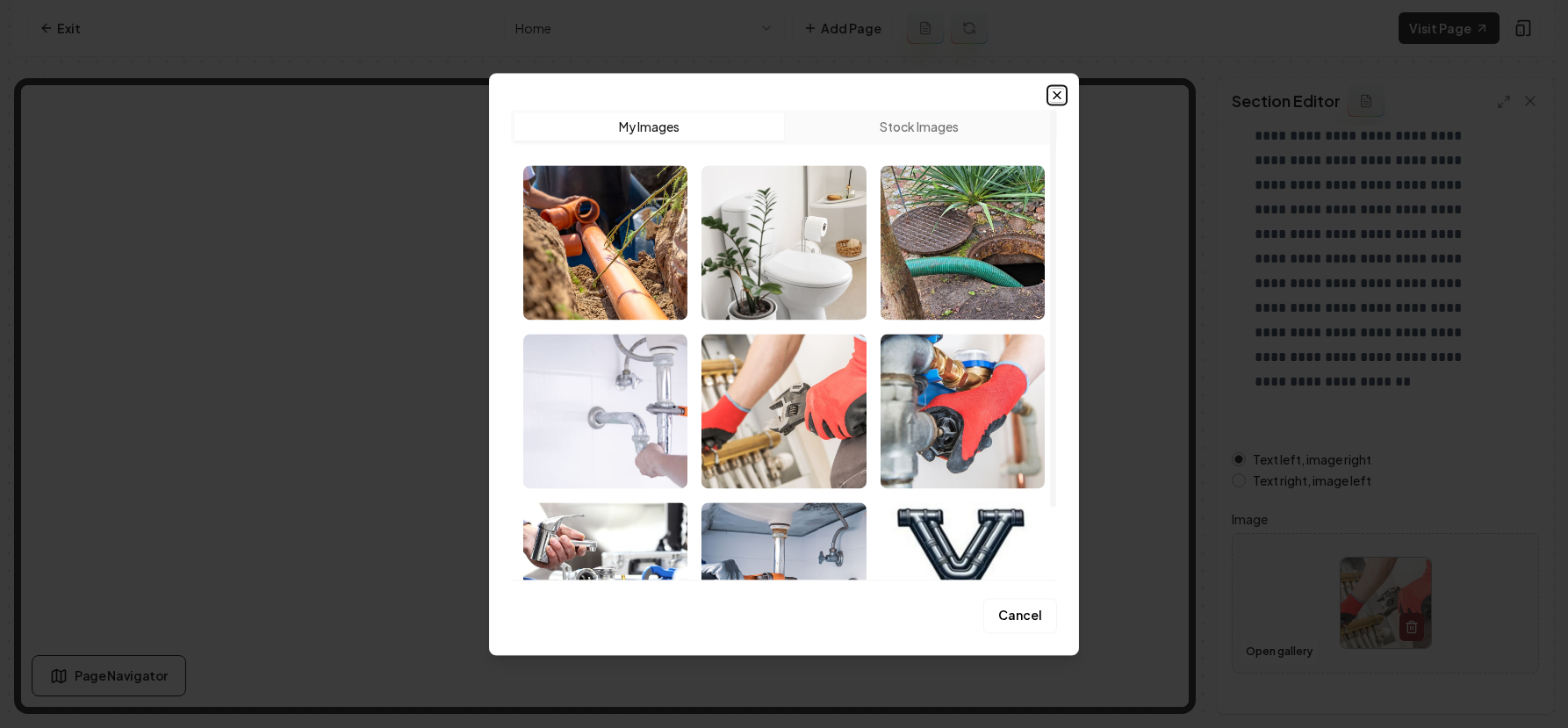
click at [1060, 95] on icon "button" at bounding box center [1057, 94] width 14 height 14
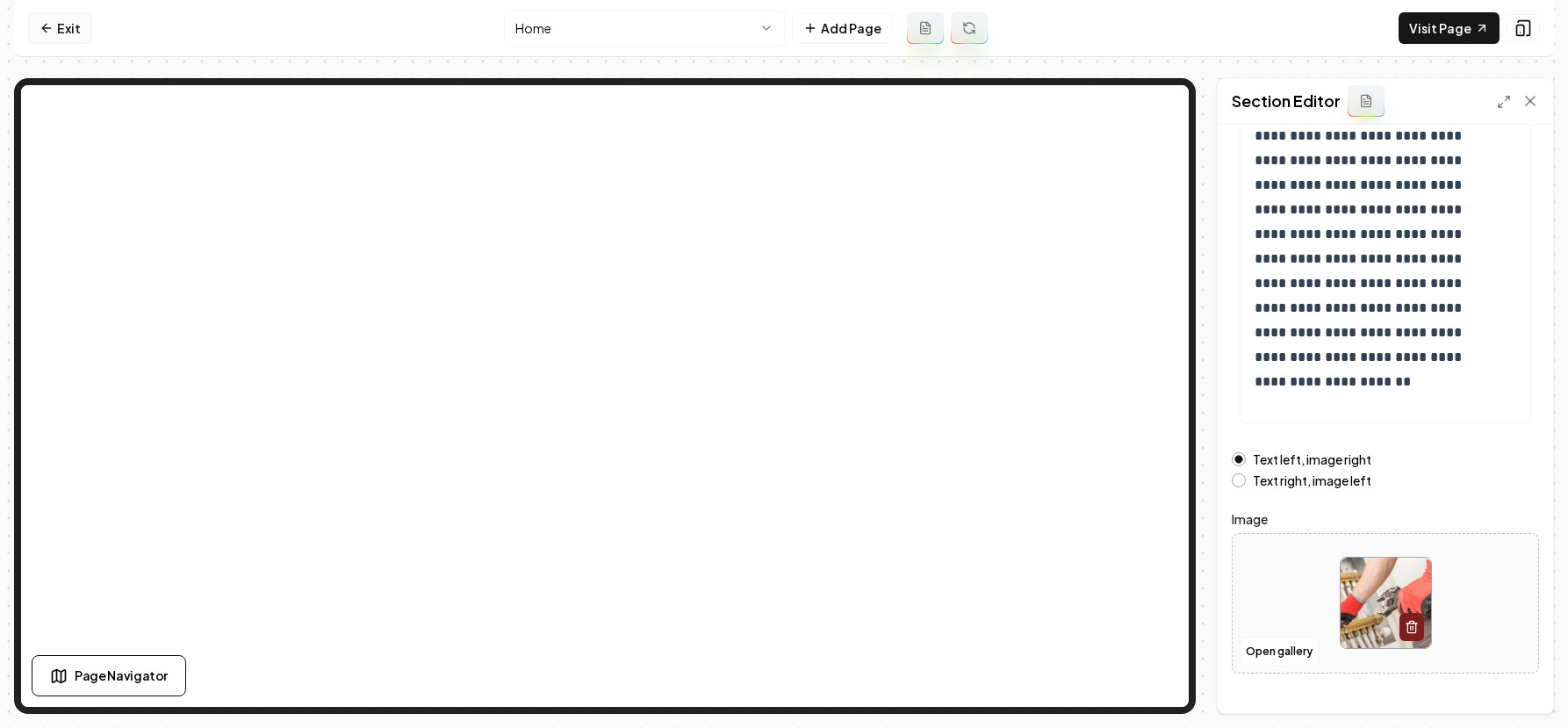
click at [63, 32] on link "Exit" at bounding box center [60, 28] width 64 height 32
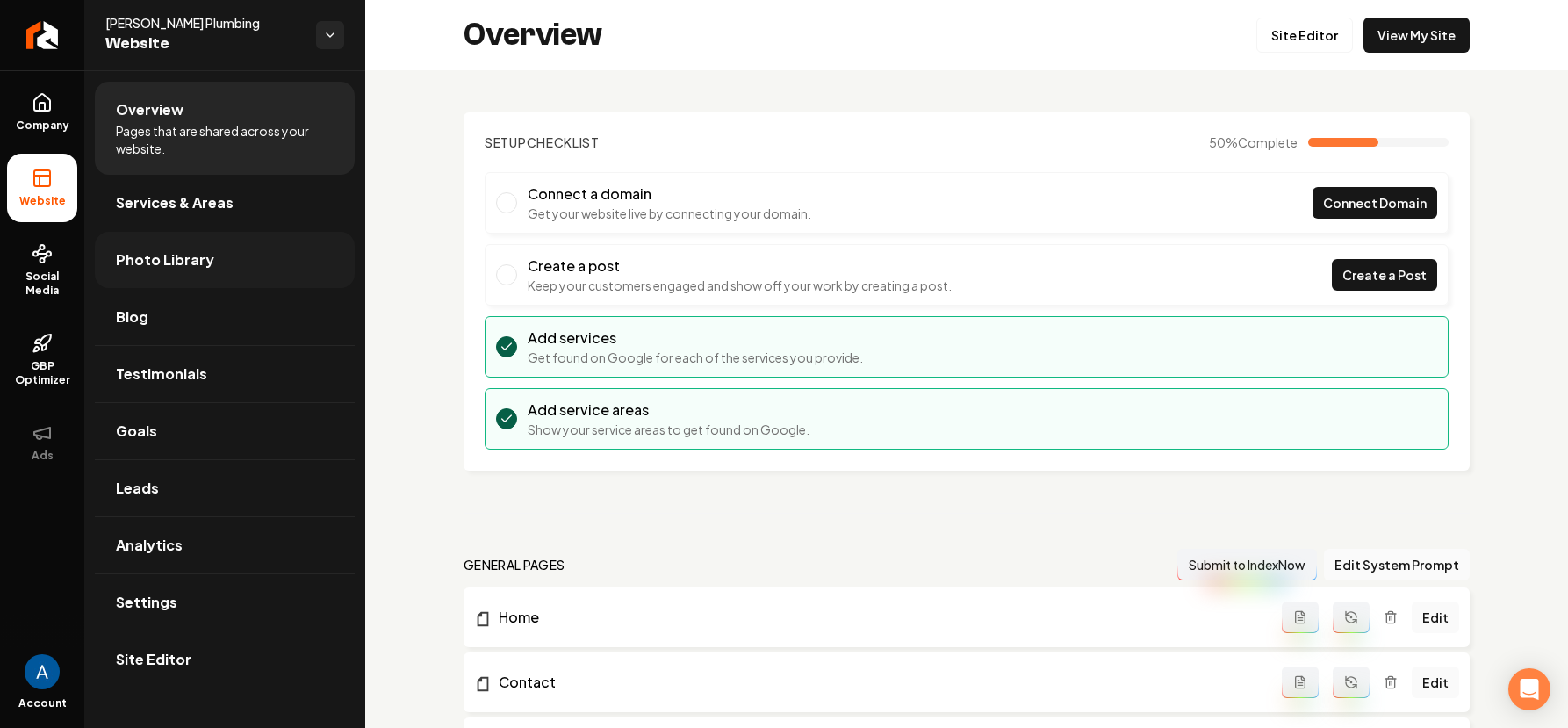
click at [164, 248] on link "Photo Library" at bounding box center [225, 260] width 260 height 57
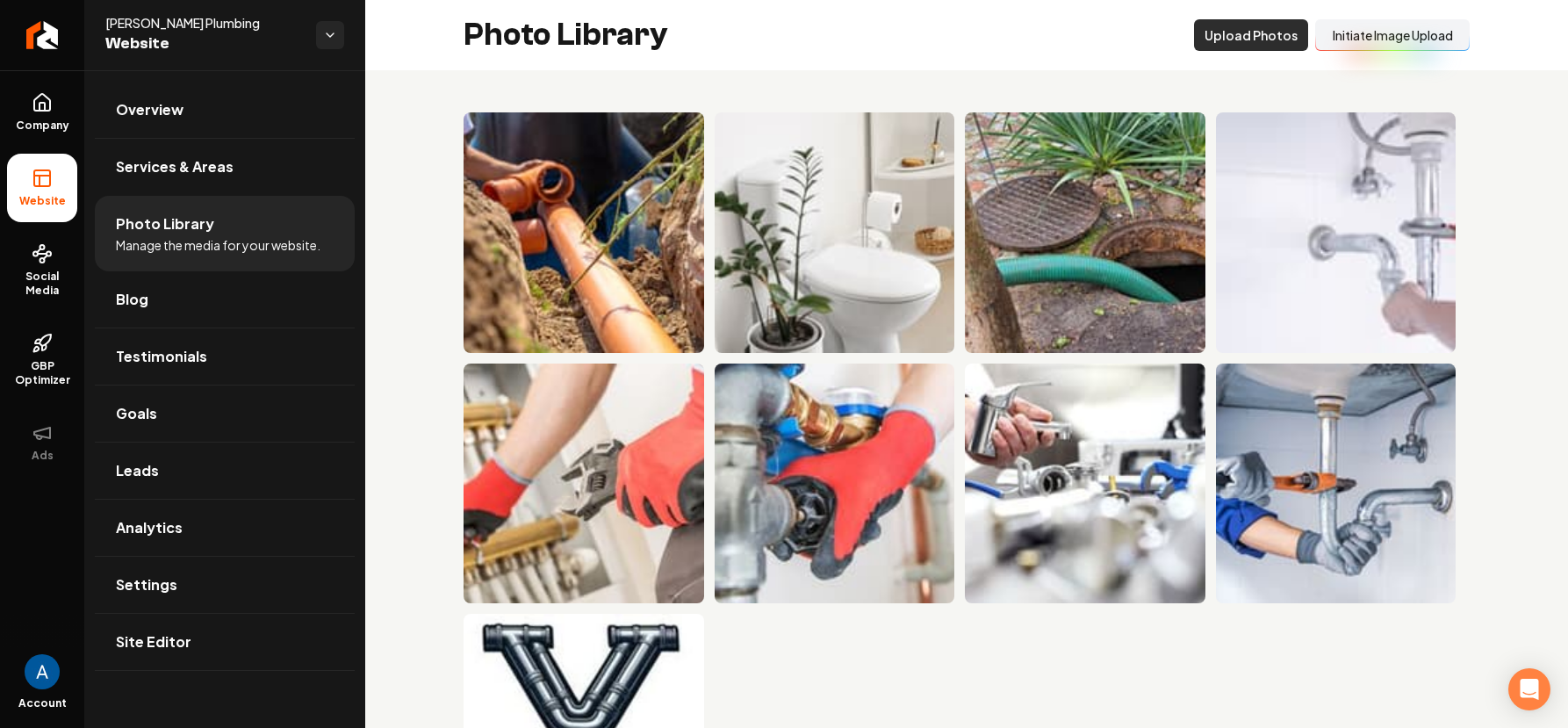
click at [1242, 45] on button "Upload Photos" at bounding box center [1251, 35] width 114 height 32
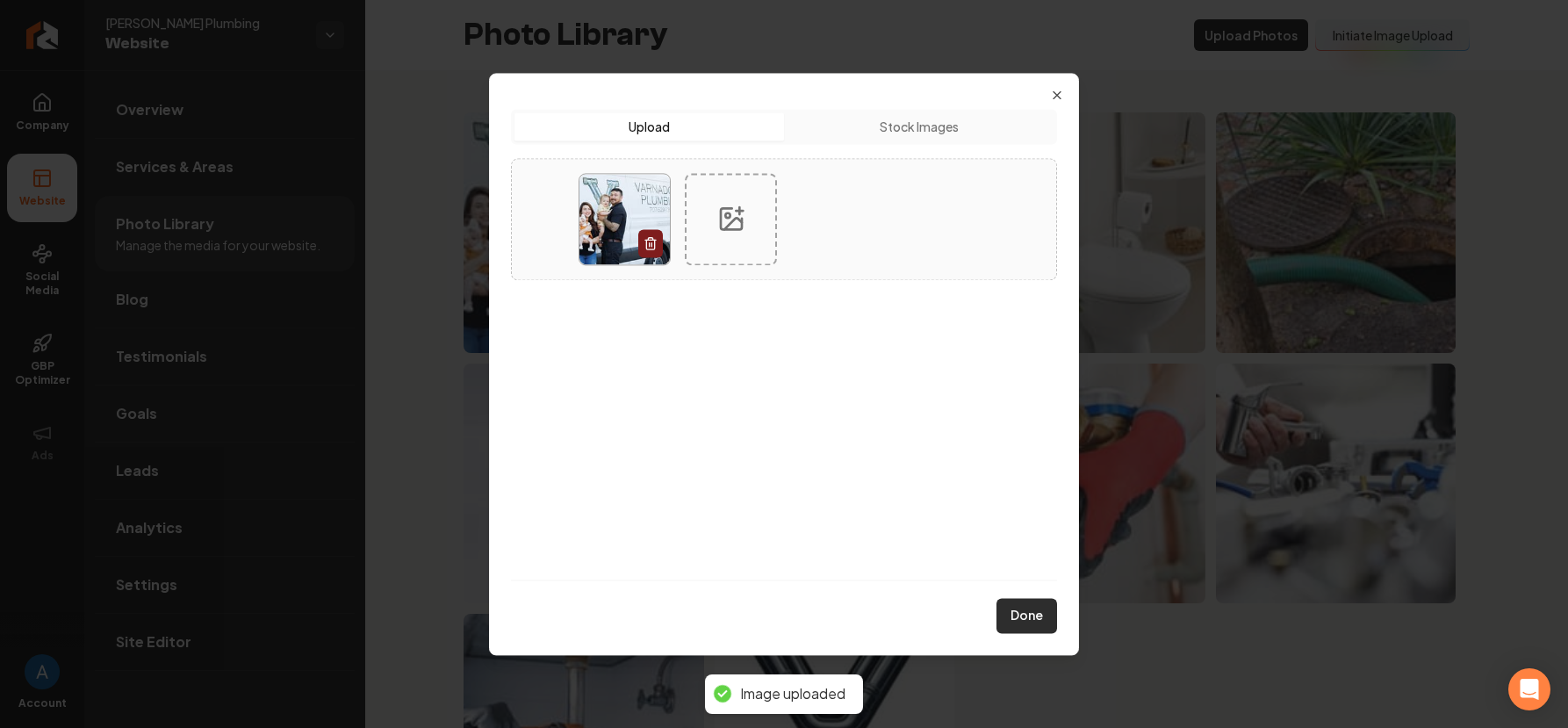
click at [1024, 622] on button "Done" at bounding box center [1027, 615] width 60 height 35
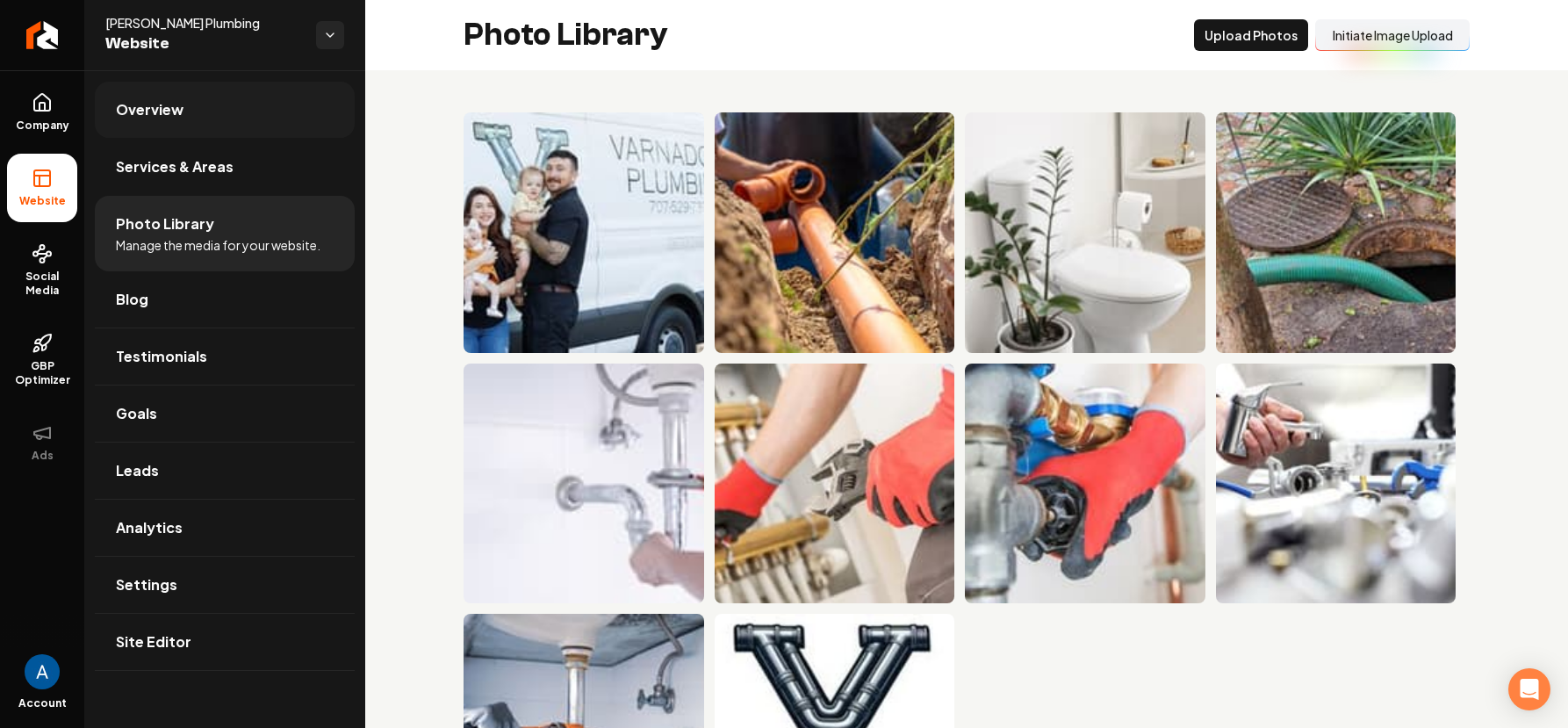
click at [135, 126] on link "Overview" at bounding box center [225, 110] width 260 height 57
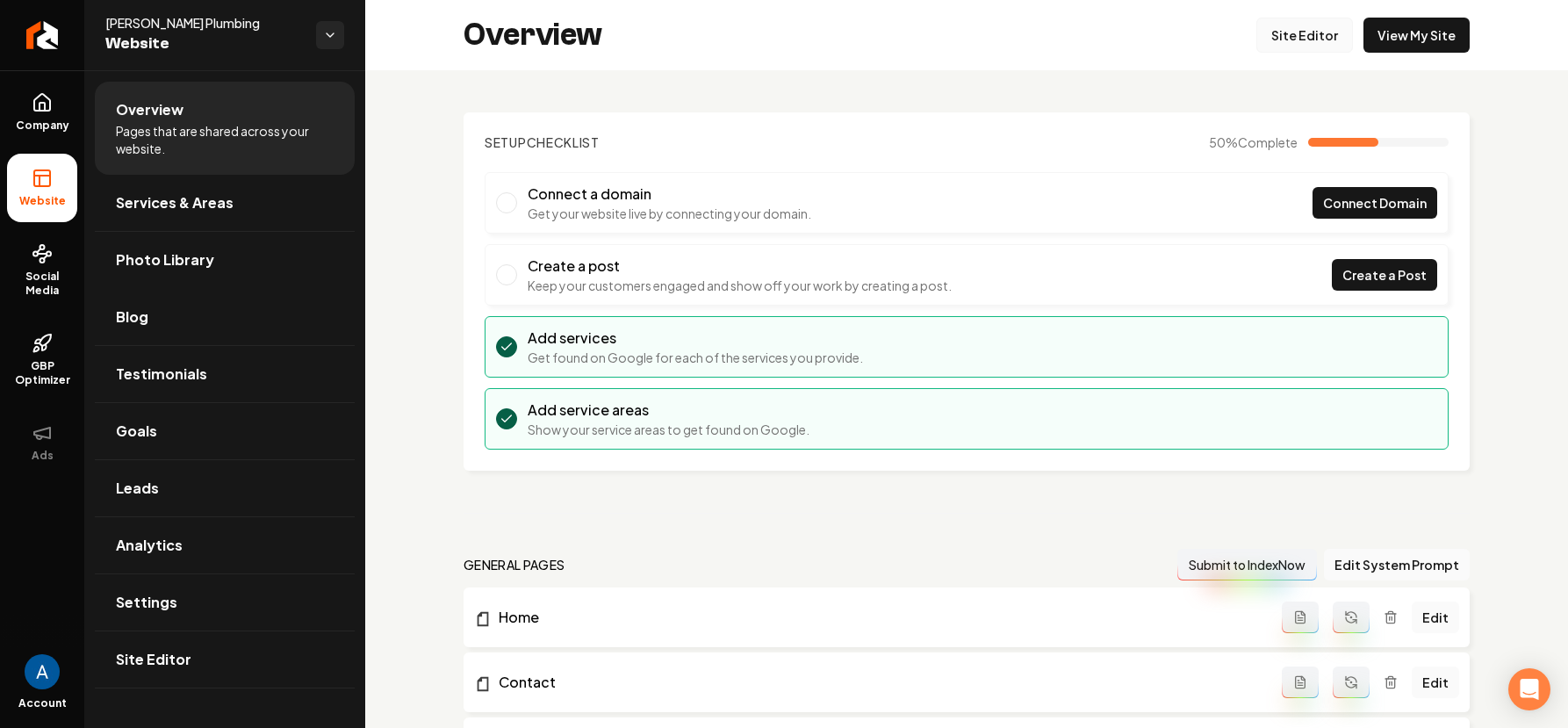
click at [1279, 29] on link "Site Editor" at bounding box center [1305, 35] width 96 height 35
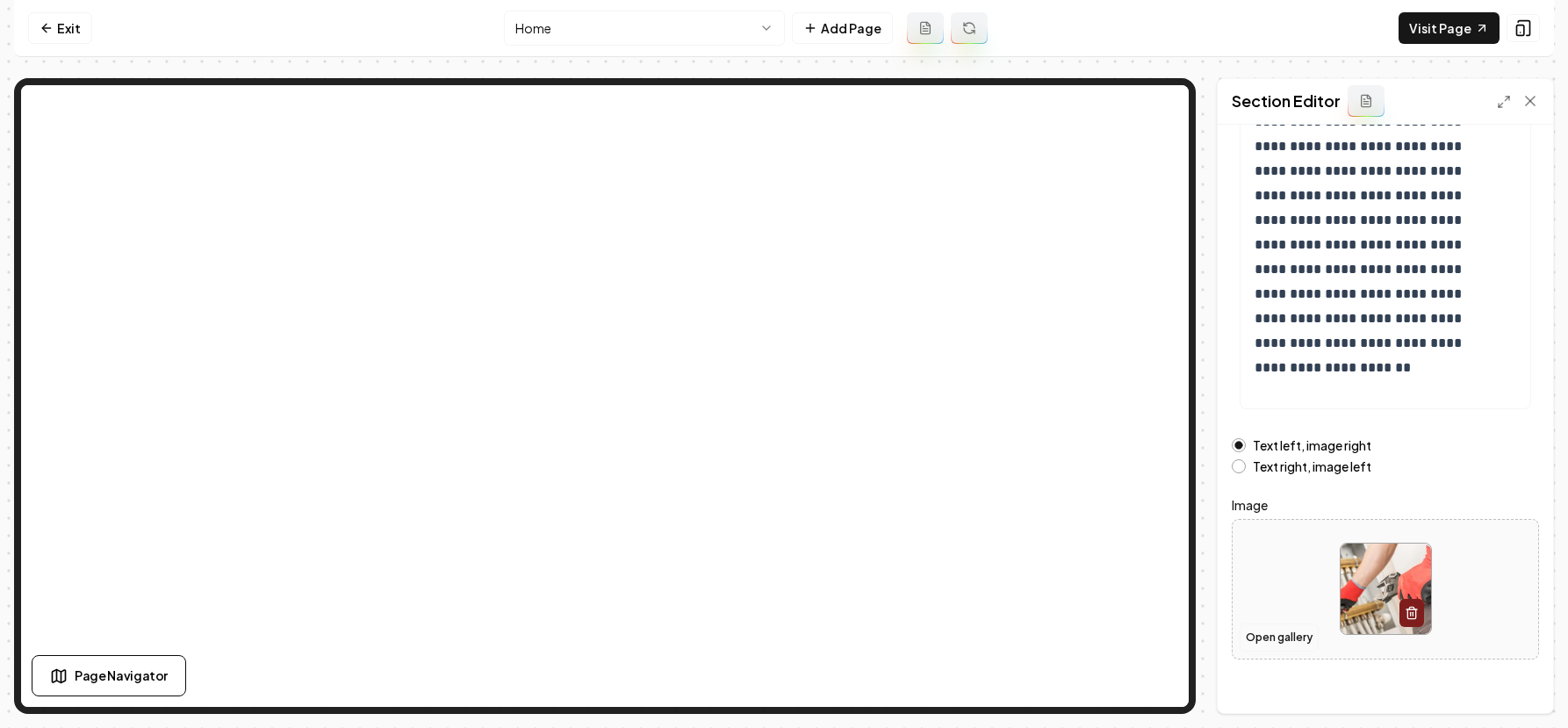
scroll to position [221, 0]
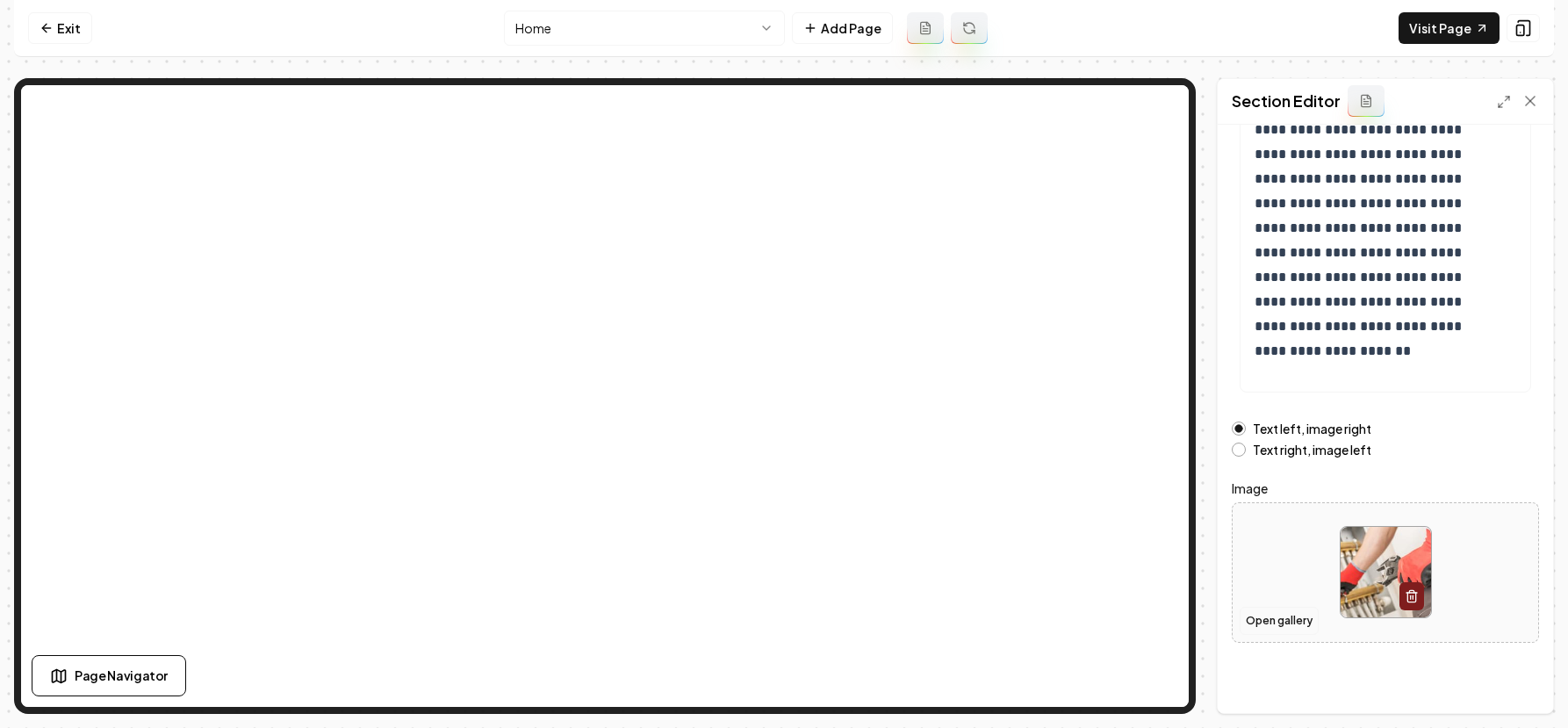
click at [1296, 623] on button "Open gallery" at bounding box center [1279, 621] width 79 height 28
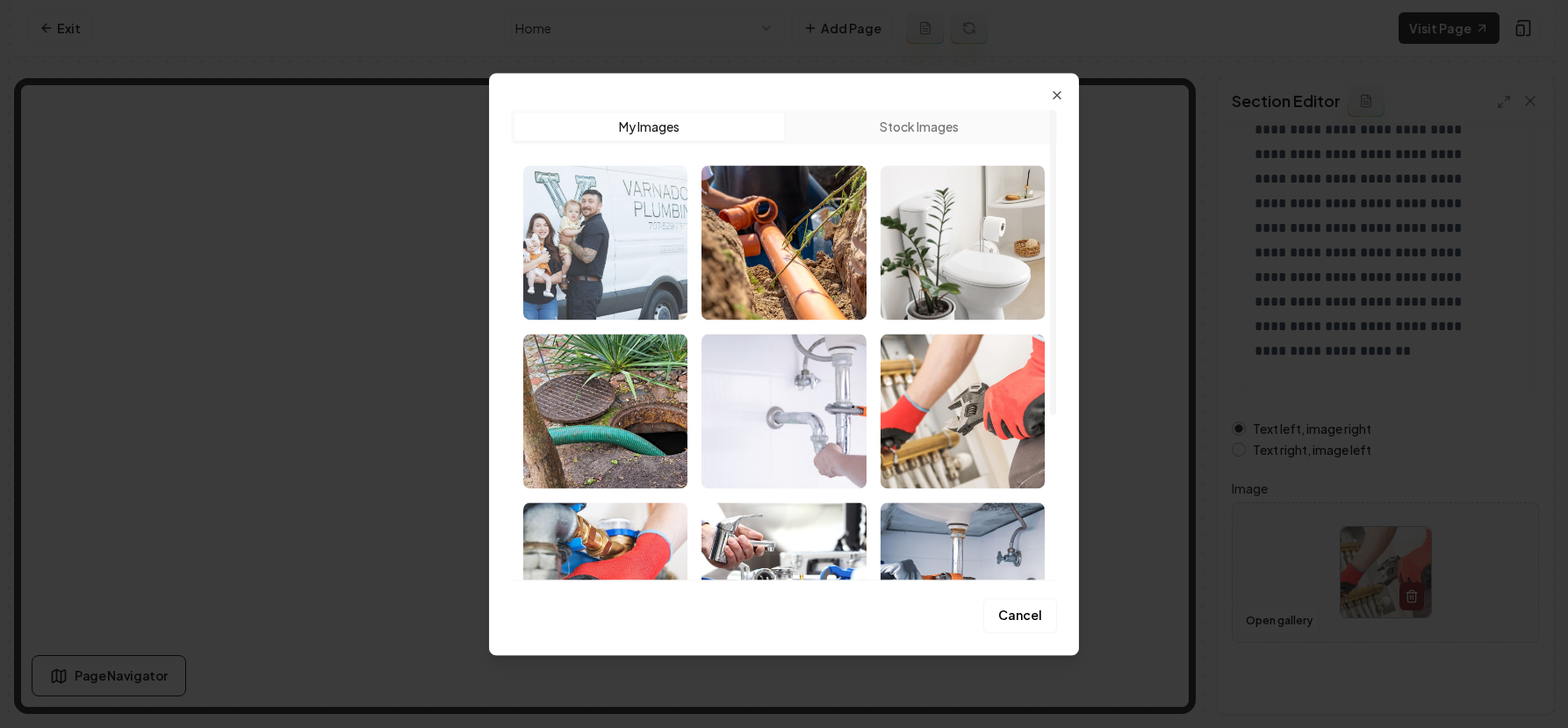
click at [628, 263] on img "Select image image_68b729f65c7cd75eb87d242f.jpg" at bounding box center [605, 242] width 164 height 155
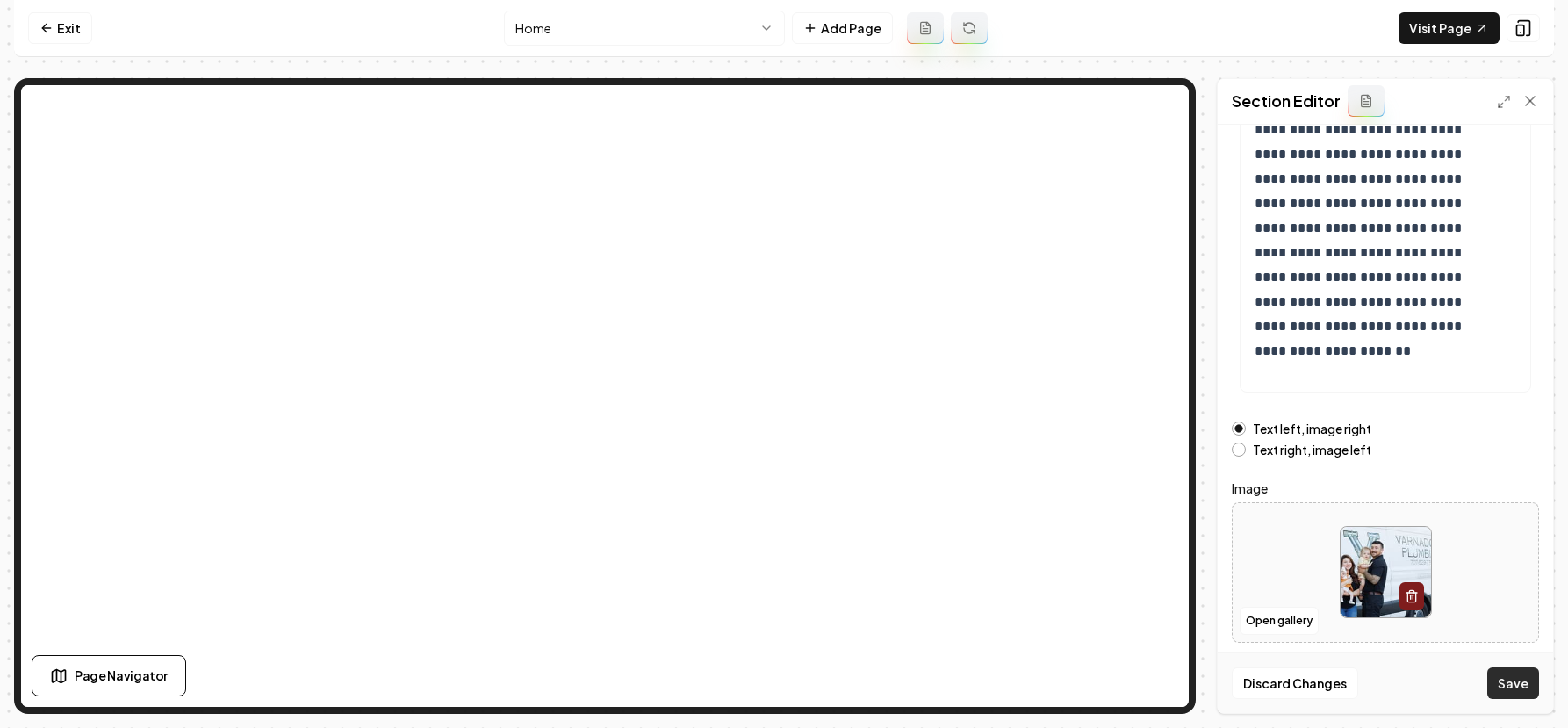
click at [1514, 681] on button "Save" at bounding box center [1513, 684] width 52 height 32
click at [55, 28] on link "Exit" at bounding box center [60, 28] width 64 height 32
